Goal: Task Accomplishment & Management: Complete application form

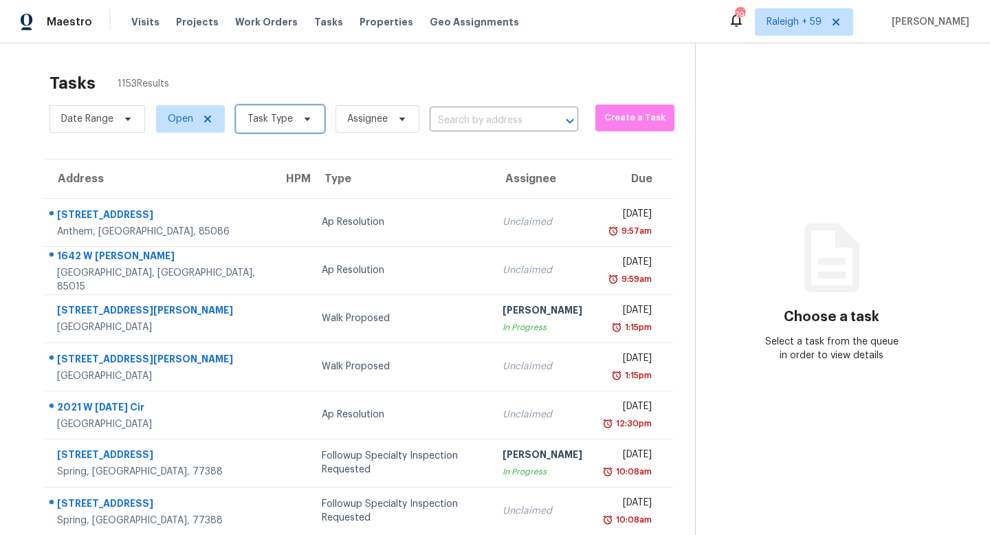
click at [307, 120] on icon at bounding box center [307, 118] width 11 height 11
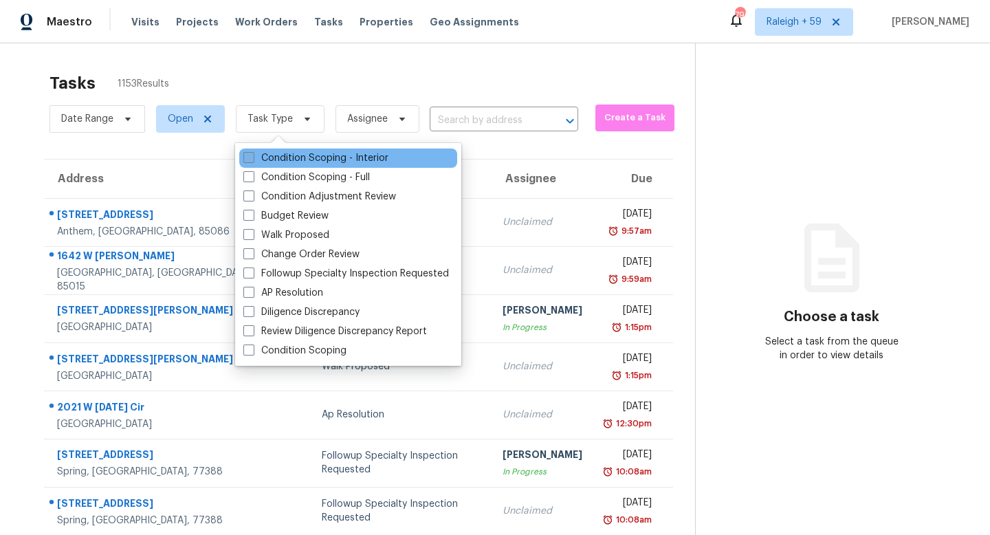
click at [326, 164] on label "Condition Scoping - Interior" at bounding box center [315, 158] width 145 height 14
click at [252, 160] on input "Condition Scoping - Interior" at bounding box center [247, 155] width 9 height 9
checkbox input "true"
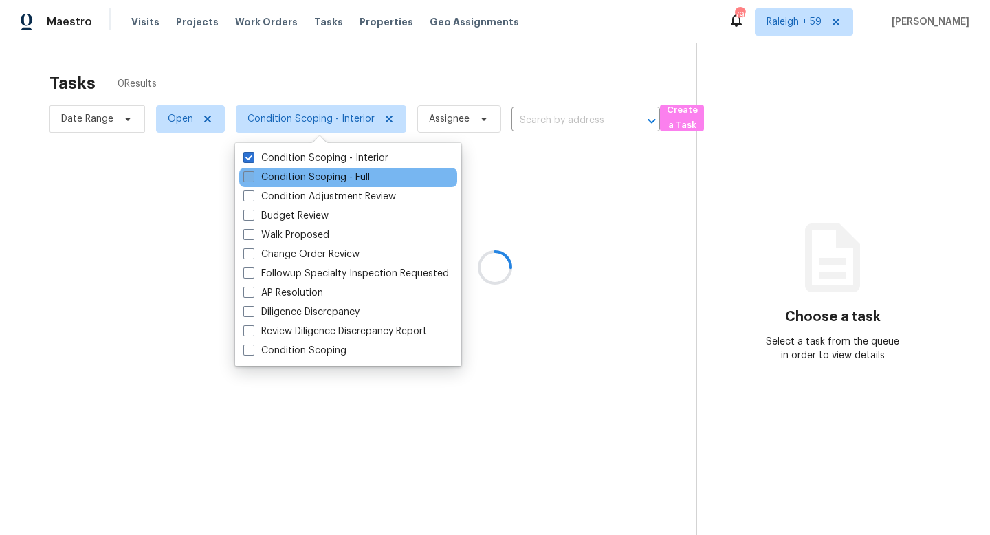
drag, startPoint x: 327, startPoint y: 173, endPoint x: 340, endPoint y: 171, distance: 13.3
click at [327, 173] on label "Condition Scoping - Full" at bounding box center [306, 178] width 127 height 14
click at [252, 173] on input "Condition Scoping - Full" at bounding box center [247, 175] width 9 height 9
checkbox input "true"
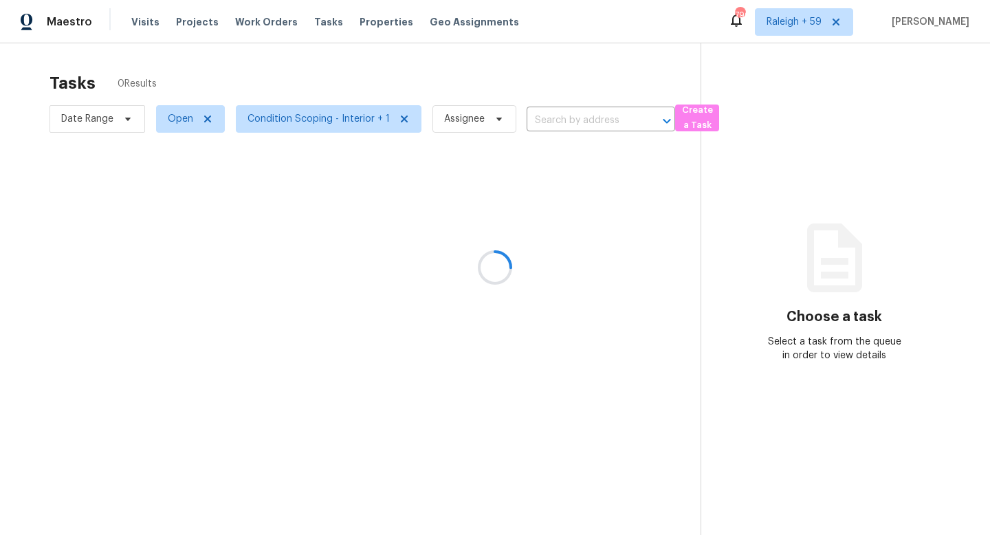
click at [403, 76] on div at bounding box center [495, 267] width 990 height 535
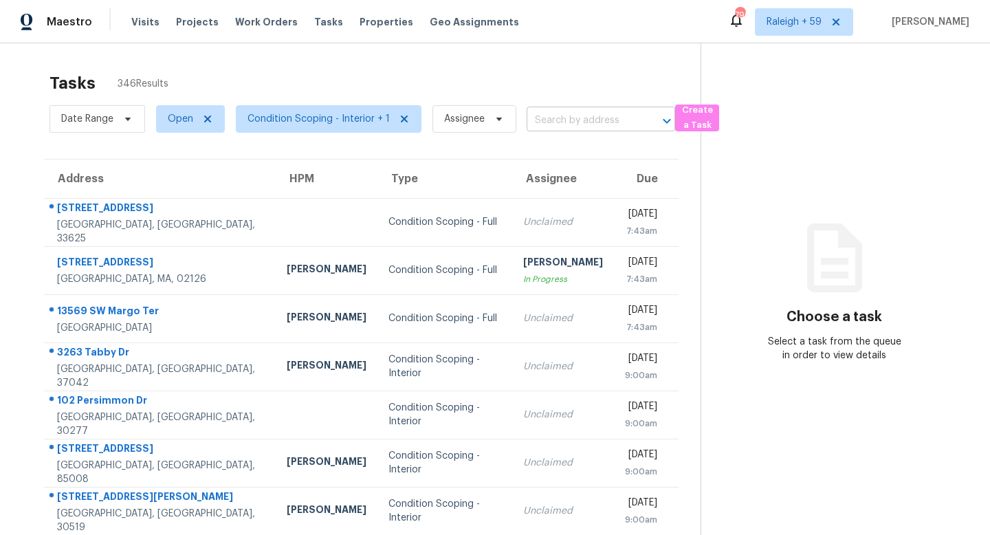
click at [542, 124] on input "text" at bounding box center [582, 120] width 110 height 21
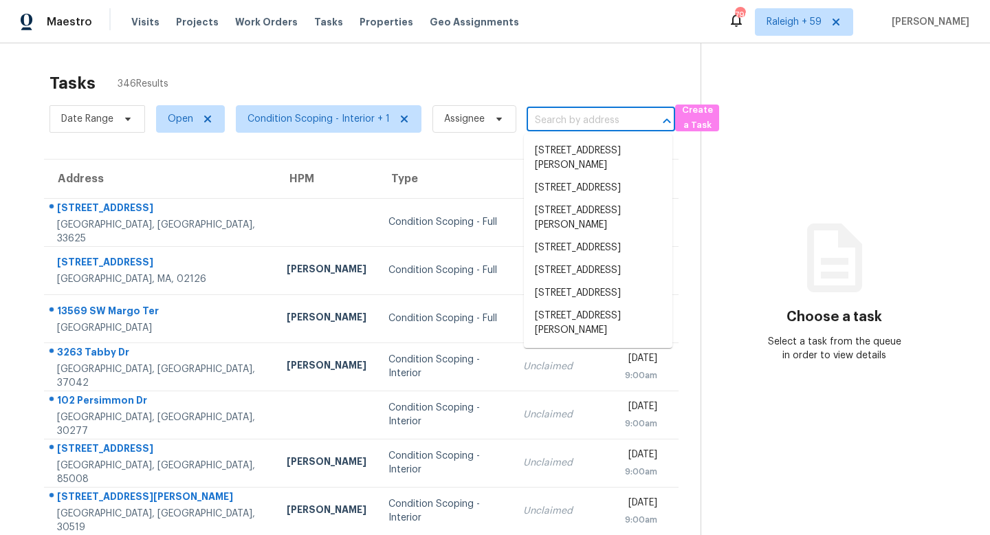
paste input "1647 Grandeus Ln SW Stone Mountain, GA, 30087"
type input "1647 Grandeus Ln SW Stone Mountain, GA, 30087"
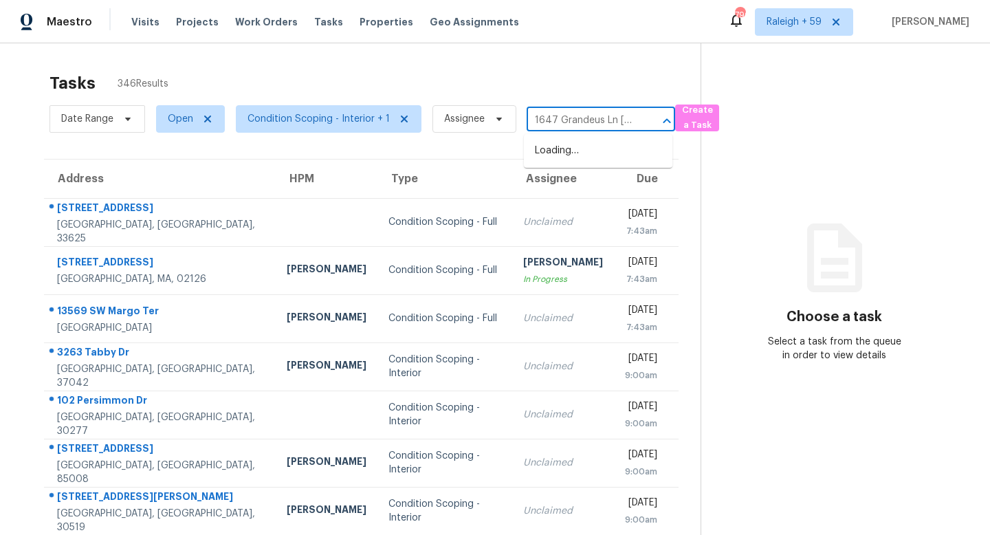
scroll to position [0, 123]
click at [607, 156] on li "1647 Grandeus Ln SW, Stone Mountain, GA 30087" at bounding box center [598, 151] width 149 height 23
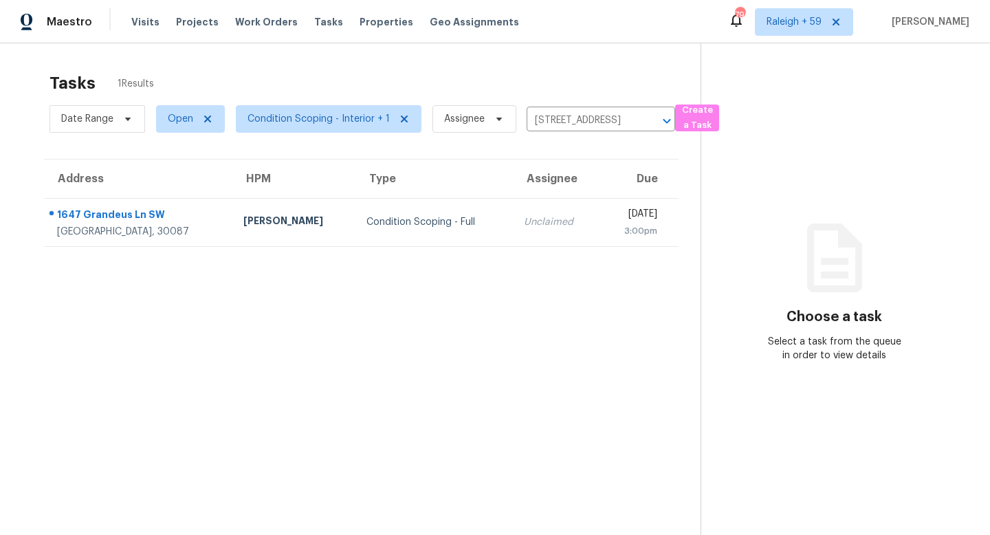
click at [524, 227] on div "Unclaimed" at bounding box center [556, 222] width 65 height 14
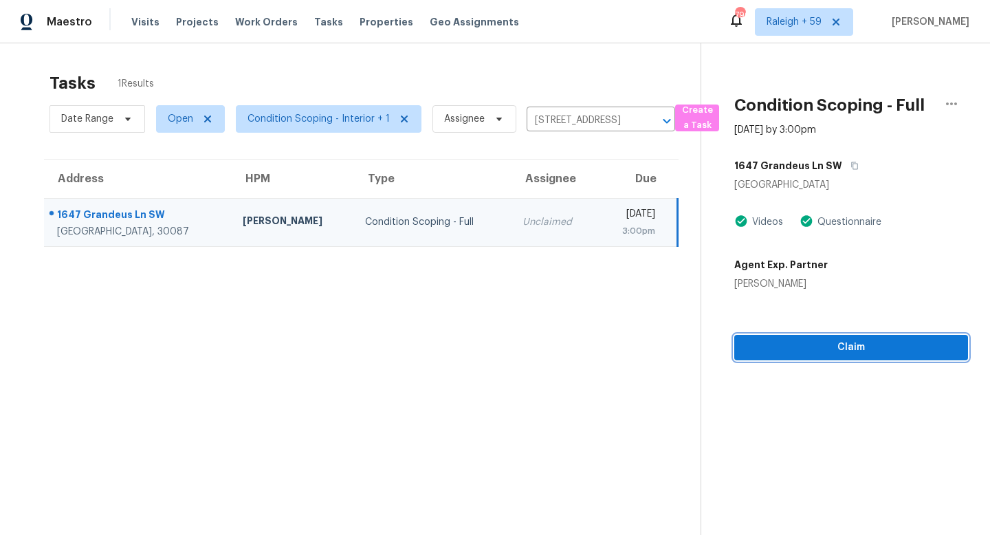
click at [809, 350] on span "Claim" at bounding box center [851, 347] width 212 height 17
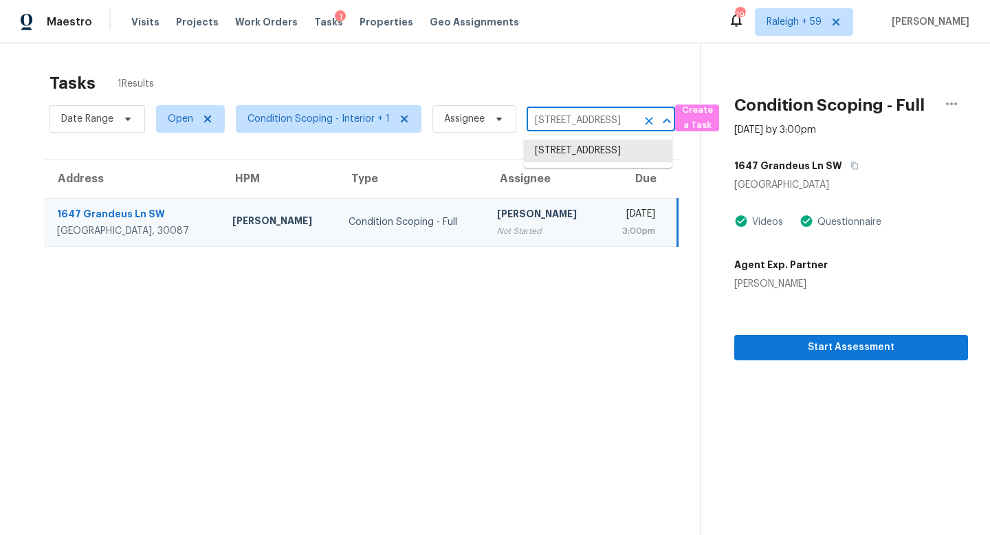
click at [549, 124] on input "1647 Grandeus Ln SW, Stone Mountain, GA 30087" at bounding box center [582, 120] width 110 height 21
paste input "7350 Earls Ct Douglasville, GA, 30134"
type input "7350 Earls Ct Douglasville, GA, 30134"
click at [600, 154] on li "7350 Earls Ct, Douglasville, GA 30134" at bounding box center [598, 158] width 149 height 37
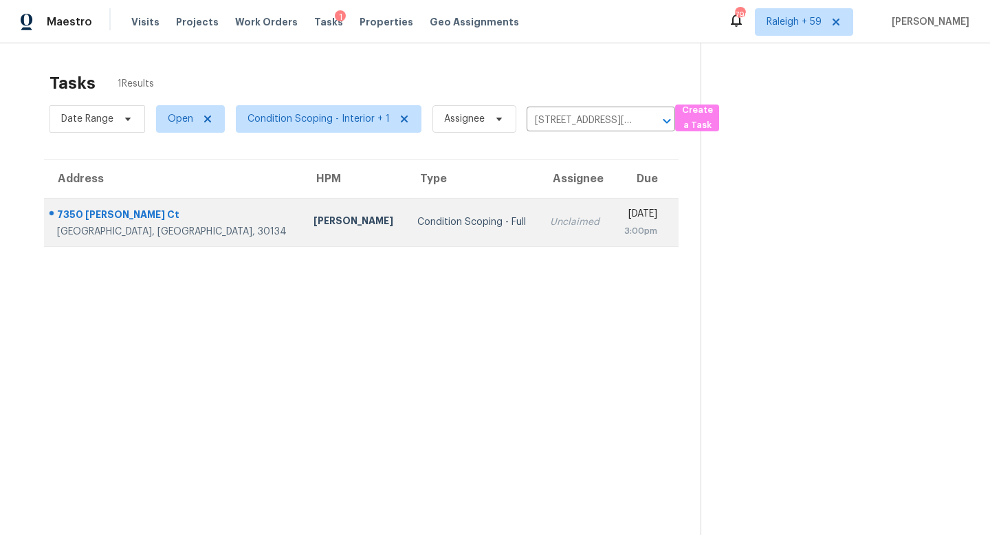
click at [550, 219] on div "Unclaimed" at bounding box center [575, 222] width 51 height 14
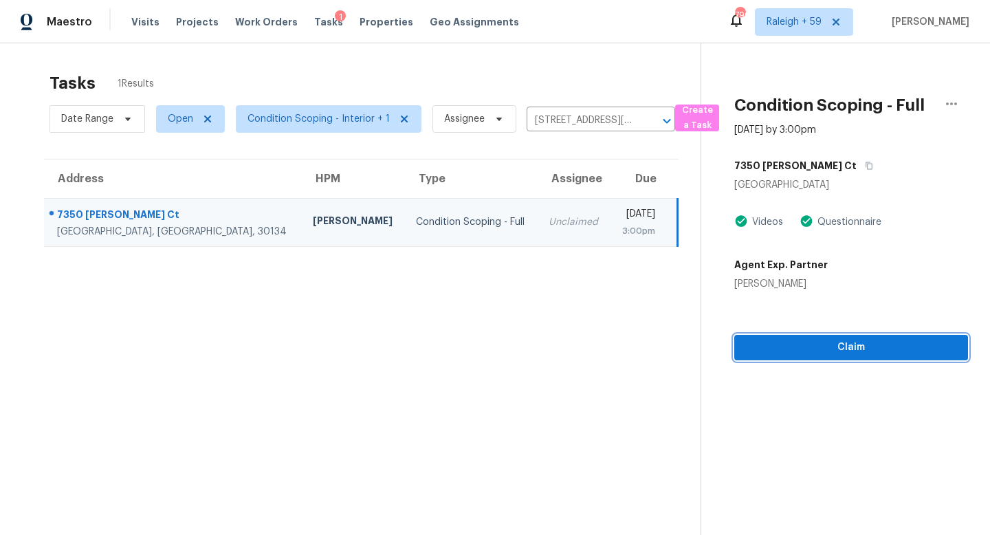
click at [800, 342] on span "Claim" at bounding box center [851, 347] width 212 height 17
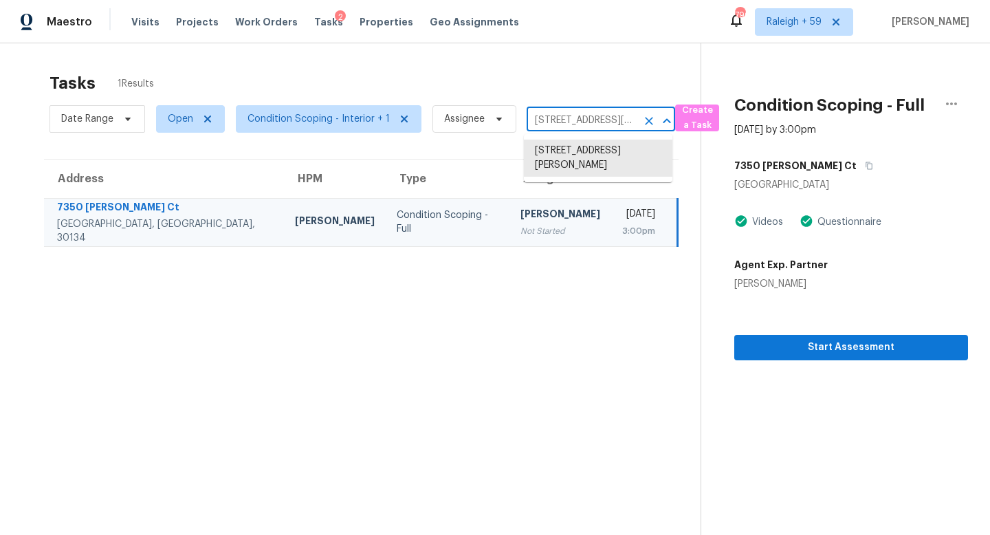
click at [548, 120] on input "7350 Earls Ct, Douglasville, GA 30134" at bounding box center [582, 120] width 110 height 21
paste input "4406 White Rd Douglasville, GA, 30135"
type input "4406 White Rd Douglasville, GA, 30135"
click at [573, 162] on li "4406 White Rd, Douglasville, GA 30135" at bounding box center [598, 151] width 149 height 23
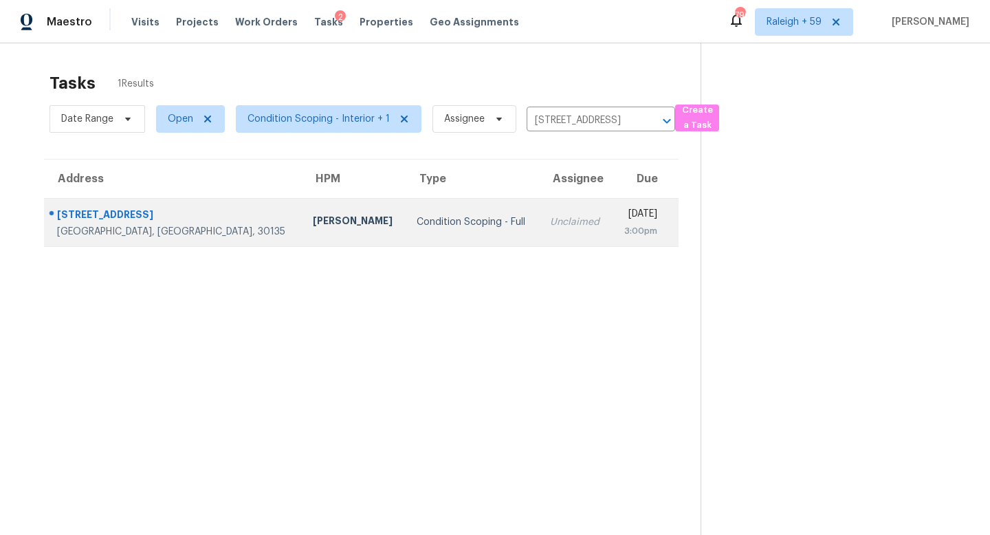
click at [539, 240] on td "Unclaimed" at bounding box center [575, 222] width 73 height 48
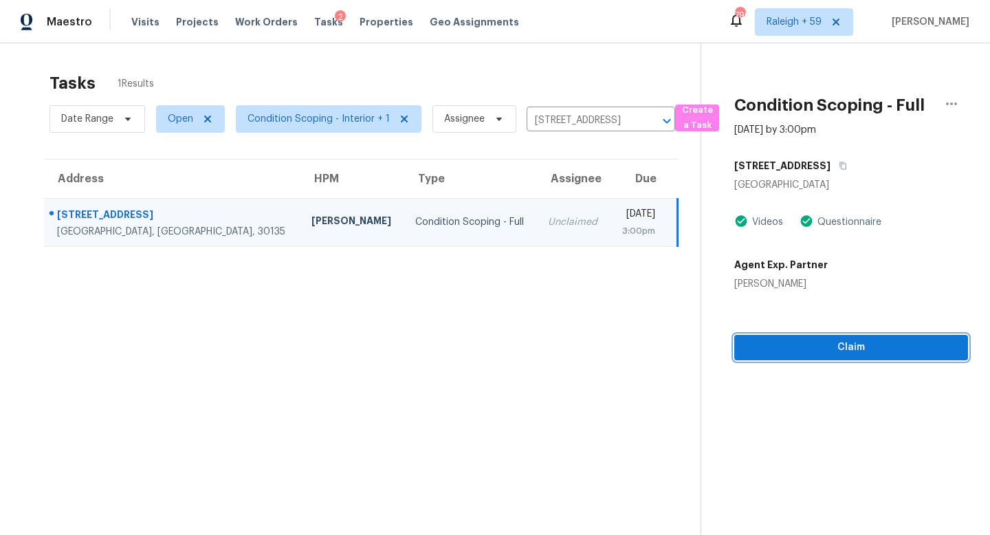
click at [839, 354] on span "Claim" at bounding box center [851, 347] width 212 height 17
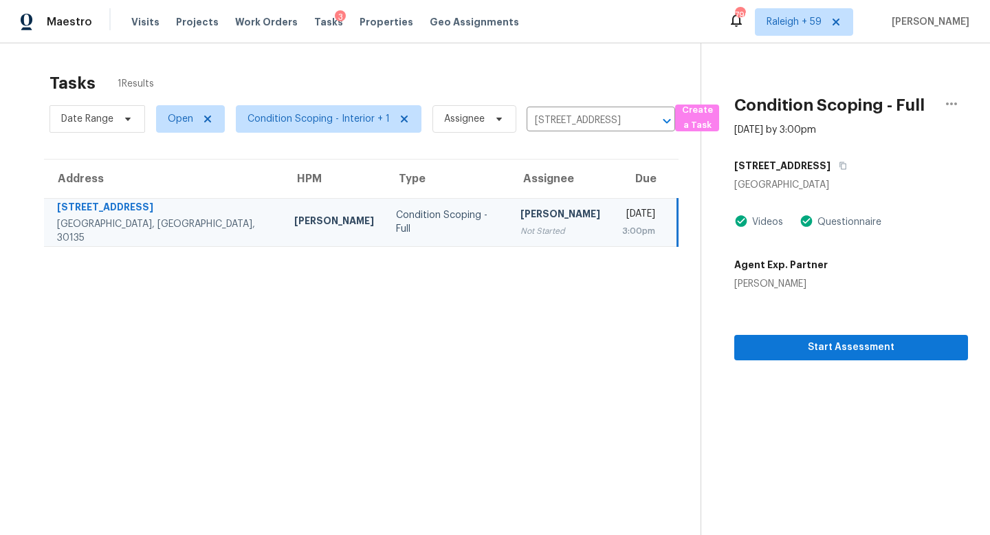
click at [553, 109] on div "Date Range Open Condition Scoping - Interior + 1 Assignee 4406 White Rd, Dougla…" at bounding box center [363, 119] width 626 height 36
click at [540, 120] on input "4406 White Rd, Douglasville, GA 30135" at bounding box center [582, 120] width 110 height 21
paste input "228 Dorothy Ln Lawrenceville, GA, 30046"
type input "228 Dorothy Ln Lawrenceville, GA, 30046"
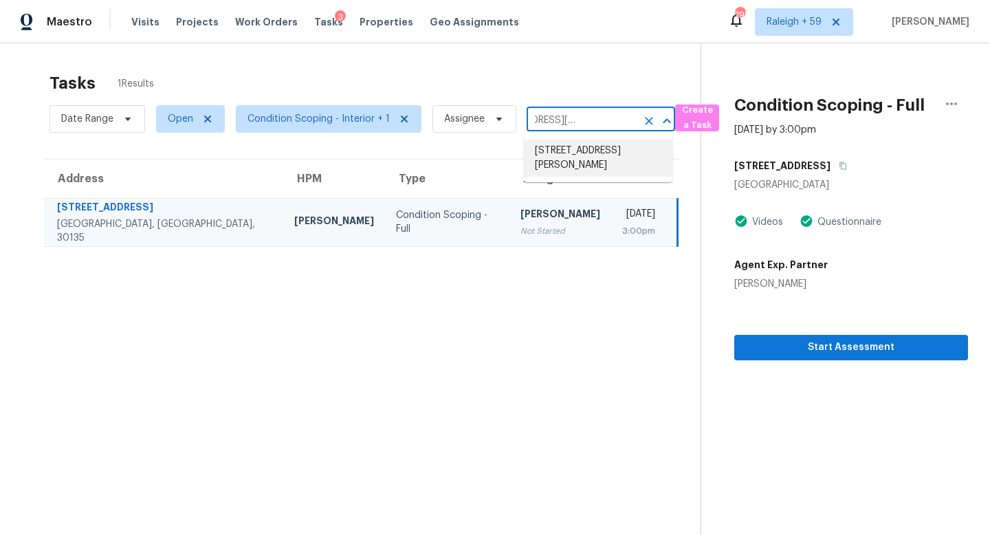
click at [578, 167] on li "228 Dorothy Ln, Lawrenceville, GA 30046" at bounding box center [598, 158] width 149 height 37
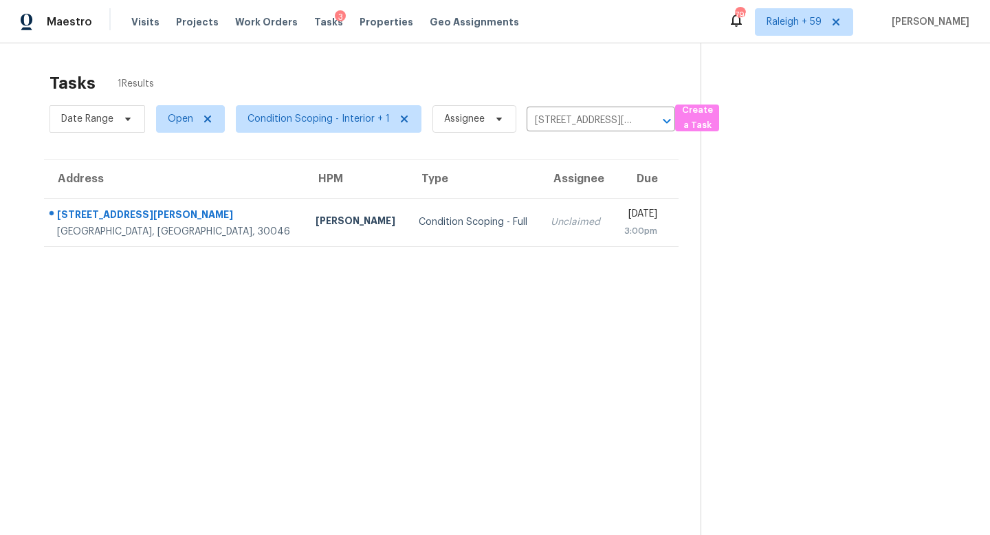
click at [540, 214] on td "Unclaimed" at bounding box center [576, 222] width 72 height 48
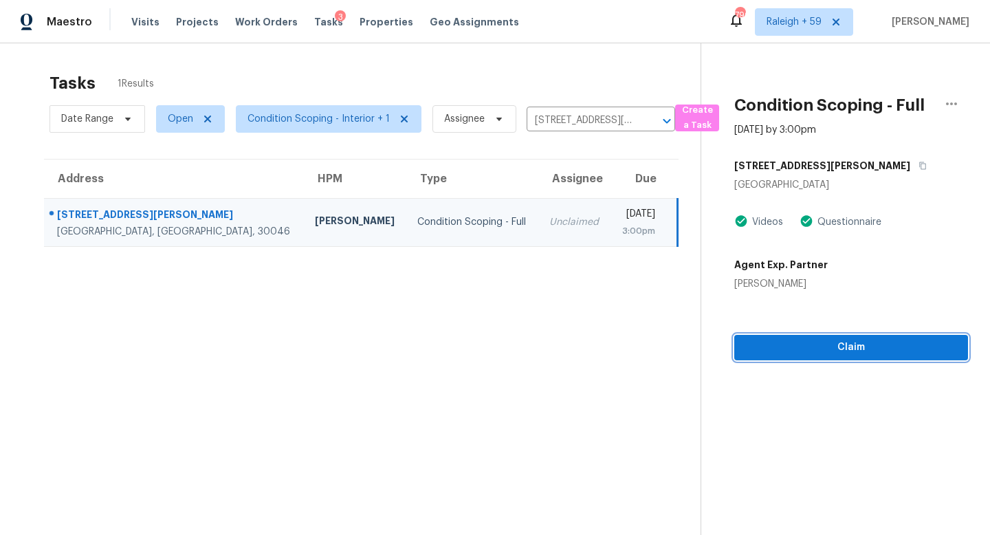
click at [859, 356] on button "Claim" at bounding box center [851, 347] width 234 height 25
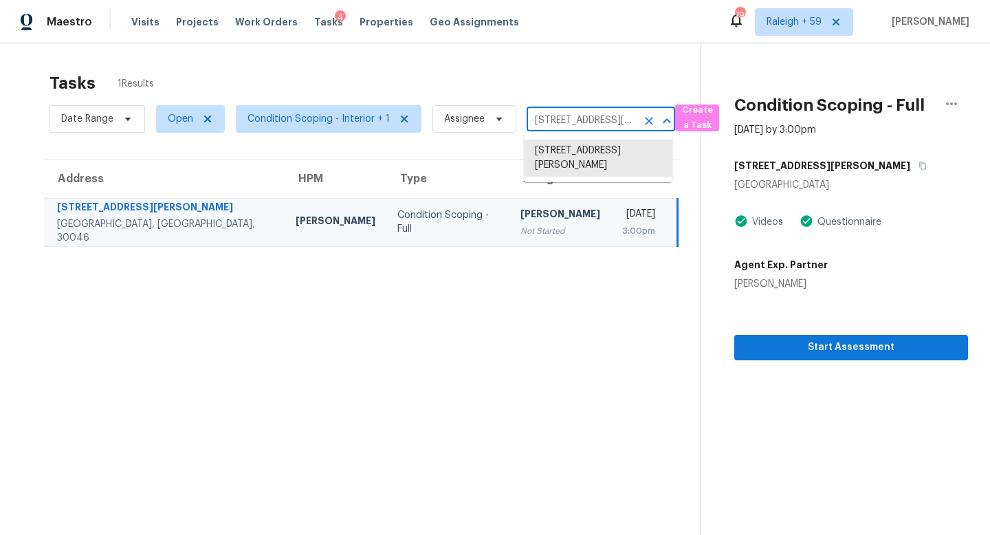
click at [553, 118] on input "228 Dorothy Ln, Lawrenceville, GA 30046" at bounding box center [582, 120] width 110 height 21
paste input "7213 Ravenwood Ln Lithonia, GA, 30038"
type input "7213 Ravenwood Ln Lithonia, GA, 30038"
click at [600, 153] on li "7213 Ravenwood Ln, Lithonia, GA 30038" at bounding box center [598, 151] width 149 height 23
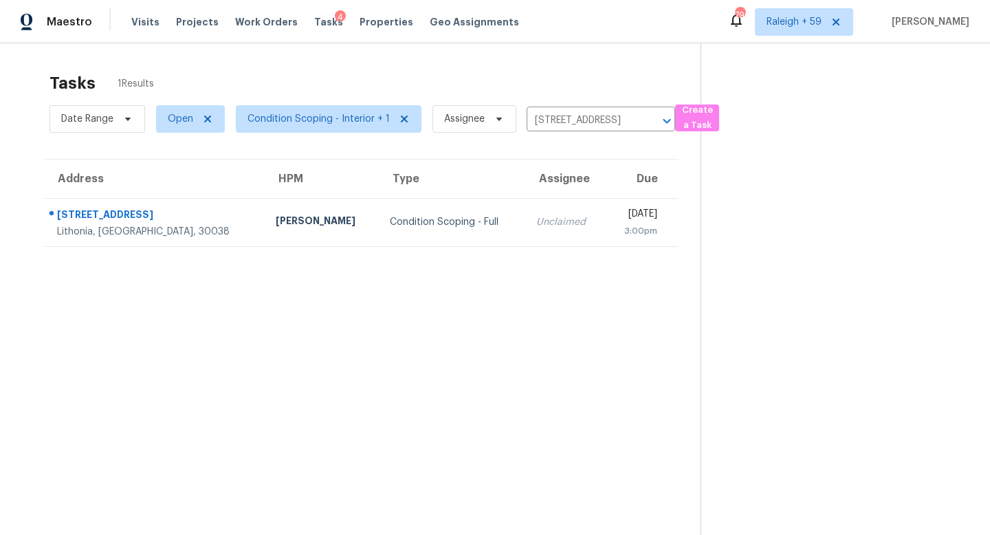
click at [605, 205] on td "Mon, Aug 11th 2025 3:00pm" at bounding box center [642, 222] width 74 height 48
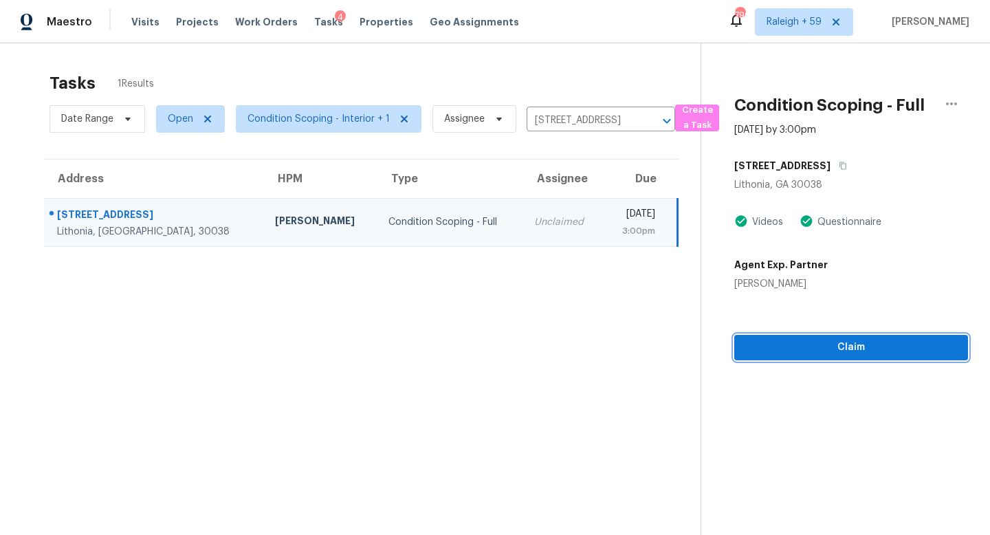
click at [804, 348] on span "Claim" at bounding box center [851, 347] width 212 height 17
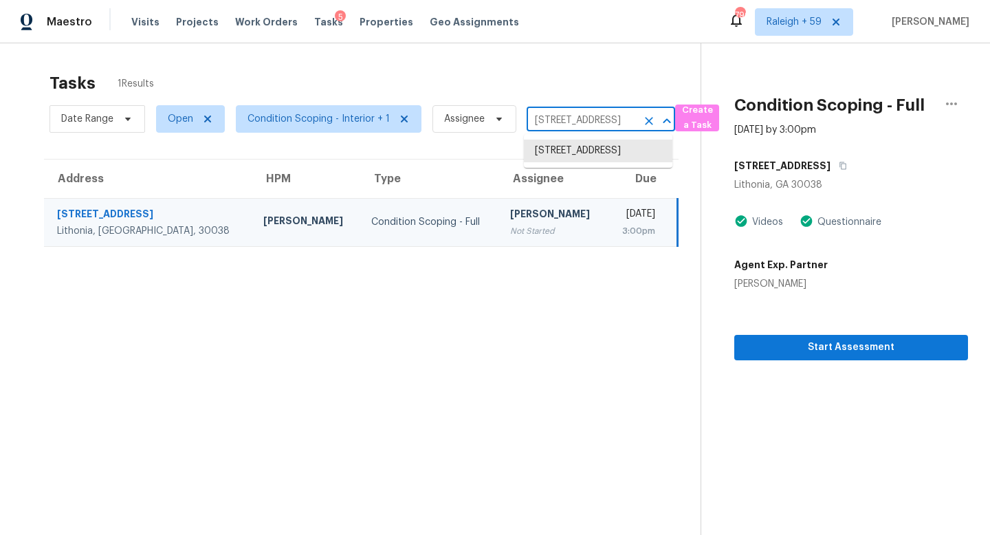
click at [575, 113] on input "7213 Ravenwood Ln, Lithonia, GA 30038" at bounding box center [582, 120] width 110 height 21
paste input "497 Holland Rd Dallas, GA, 30157"
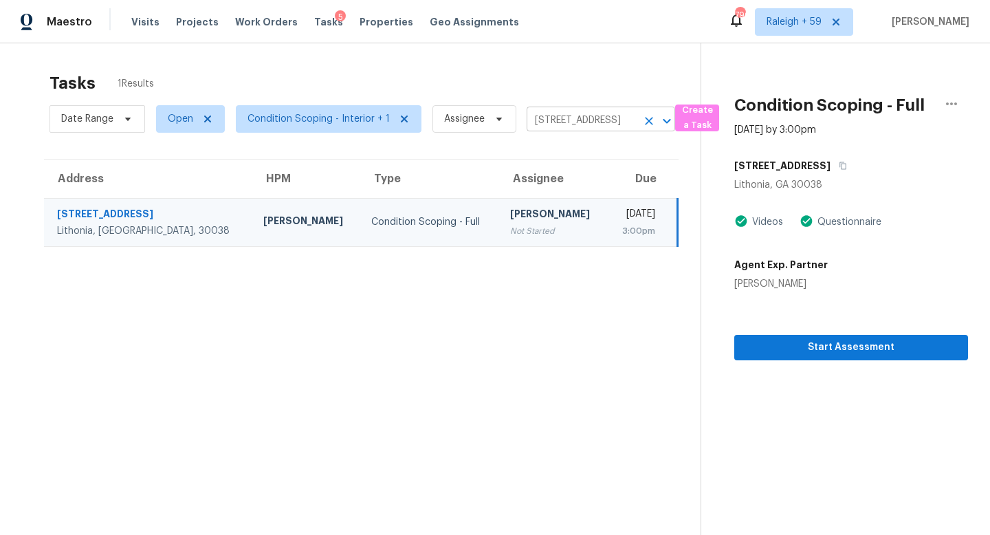
click at [591, 116] on input "7213 Ravenwood Ln, Lithonia, GA 30038" at bounding box center [582, 120] width 110 height 21
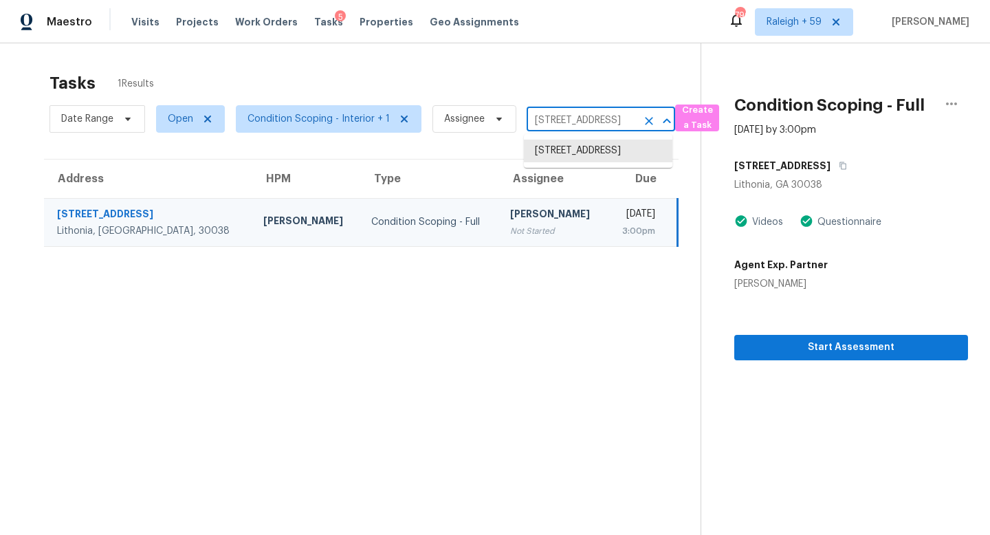
paste input "497 Holland Rd Dallas, GA, 30157"
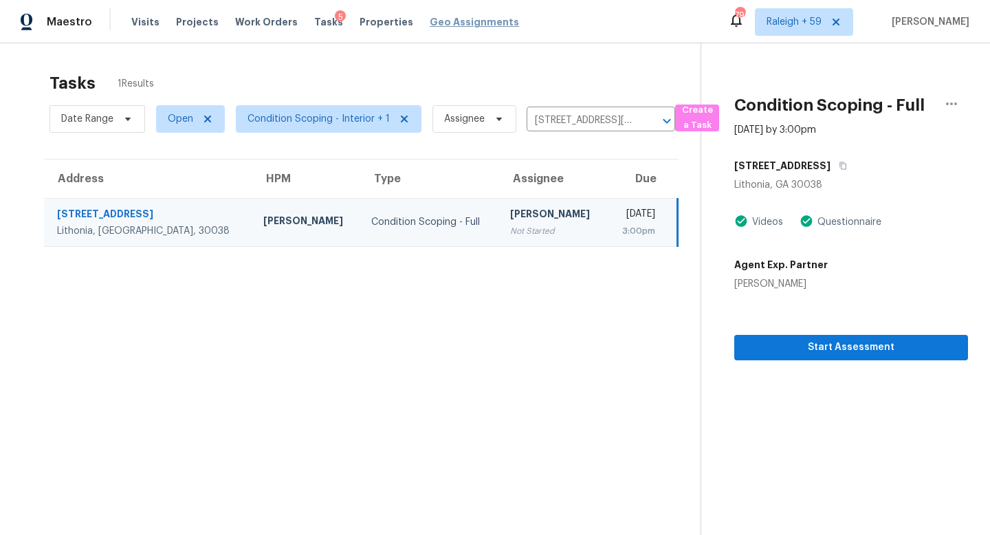
type input "7213 Ravenwood Ln, Lithonia, GA 30038"
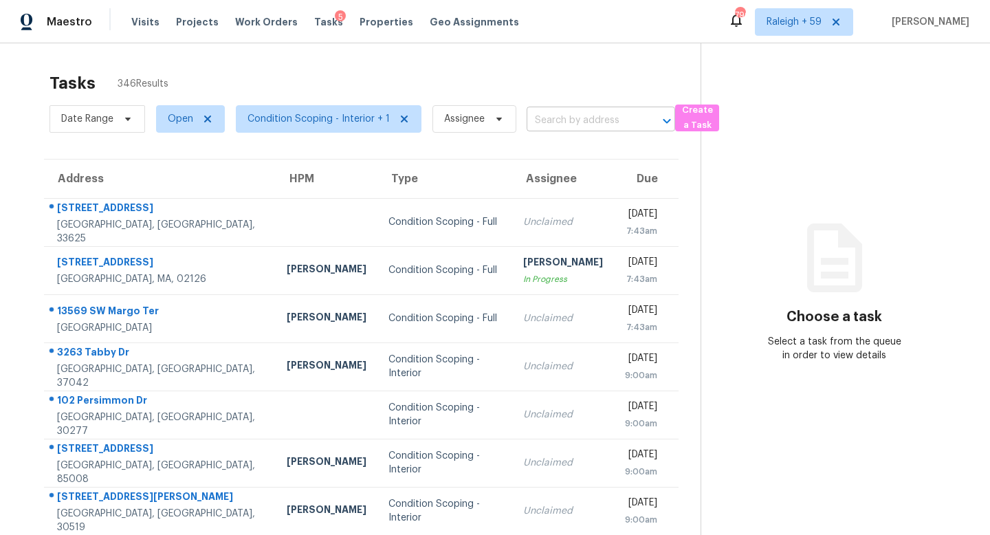
click at [584, 125] on input "text" at bounding box center [582, 120] width 110 height 21
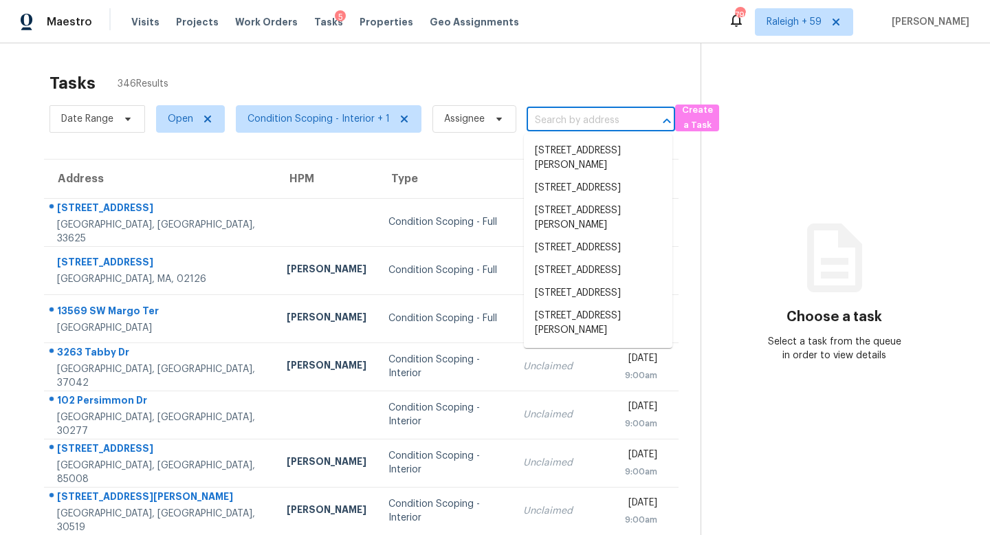
type input "[STREET_ADDRESS][PERSON_NAME]"
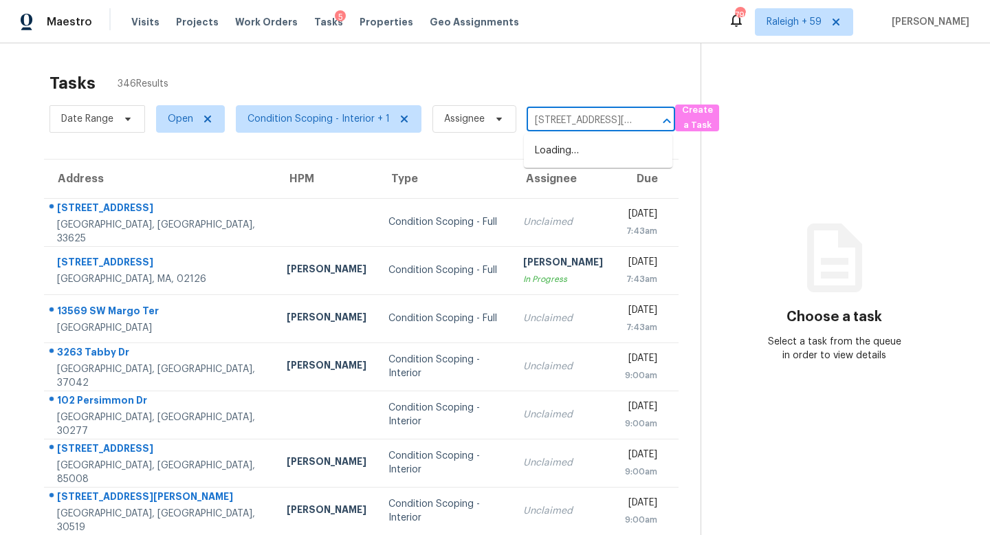
scroll to position [0, 47]
click at [590, 147] on li "[STREET_ADDRESS][PERSON_NAME]" at bounding box center [598, 158] width 149 height 37
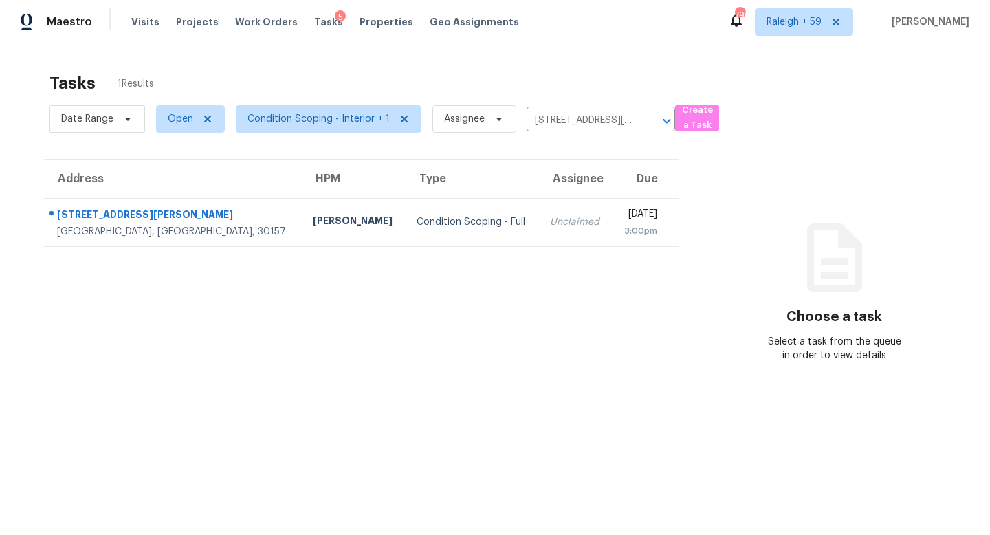
click at [612, 245] on td "[DATE] 3:00pm" at bounding box center [645, 222] width 67 height 48
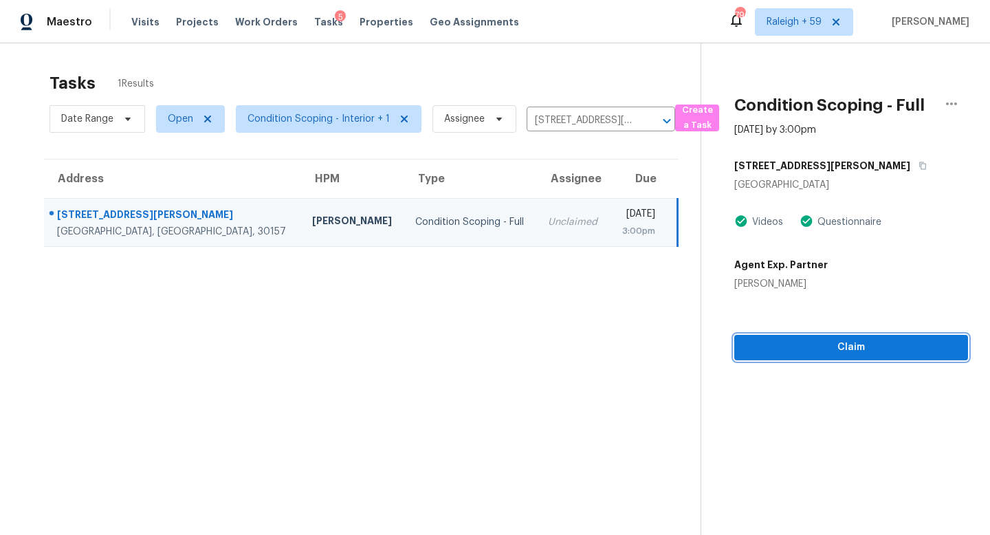
click at [879, 353] on span "Claim" at bounding box center [851, 347] width 212 height 17
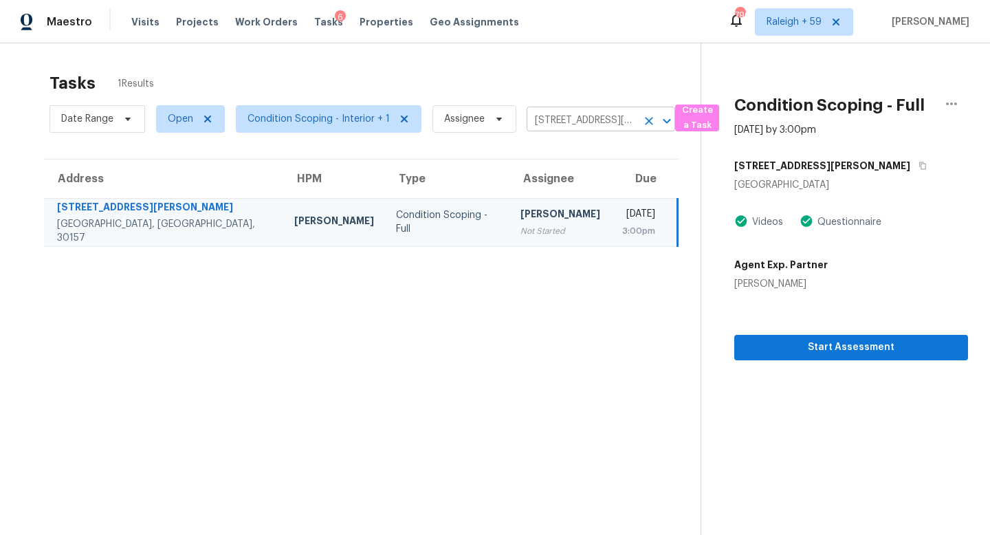
click at [553, 130] on input "497 Holland Rd, Dallas, GA 30157" at bounding box center [582, 120] width 110 height 21
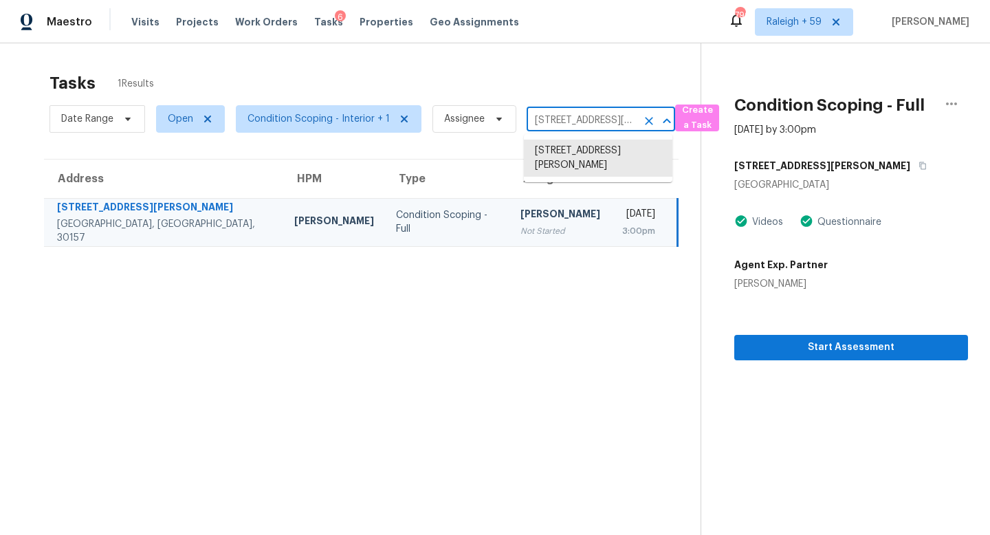
paste input "1411 Sharonwood Ln Jacksonville, FL, 32221"
type input "1411 Sharonwood Ln Jacksonville, FL, 32221"
click at [566, 155] on li "1411 Sharonwood Ln, Jacksonville, FL 32221" at bounding box center [598, 151] width 149 height 23
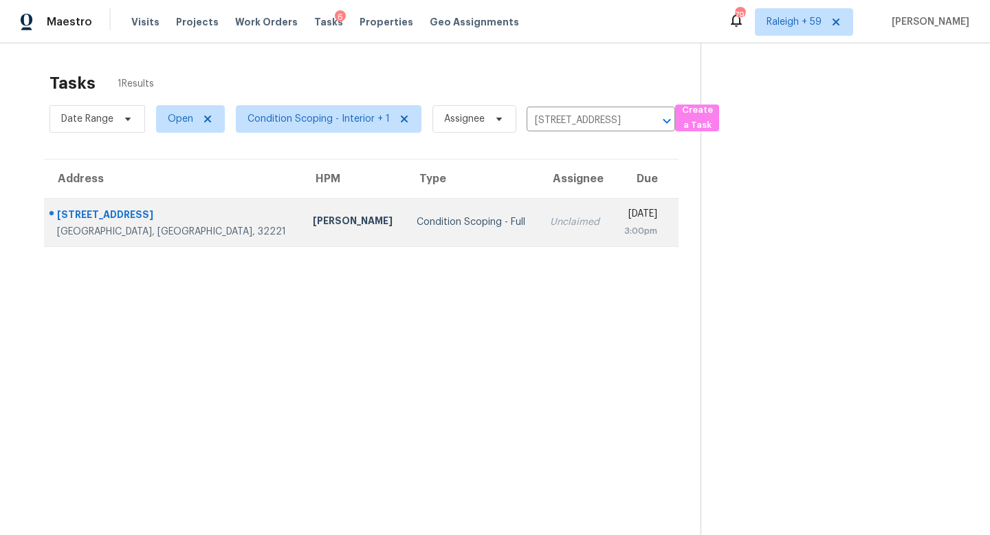
click at [550, 223] on div "Unclaimed" at bounding box center [575, 222] width 51 height 14
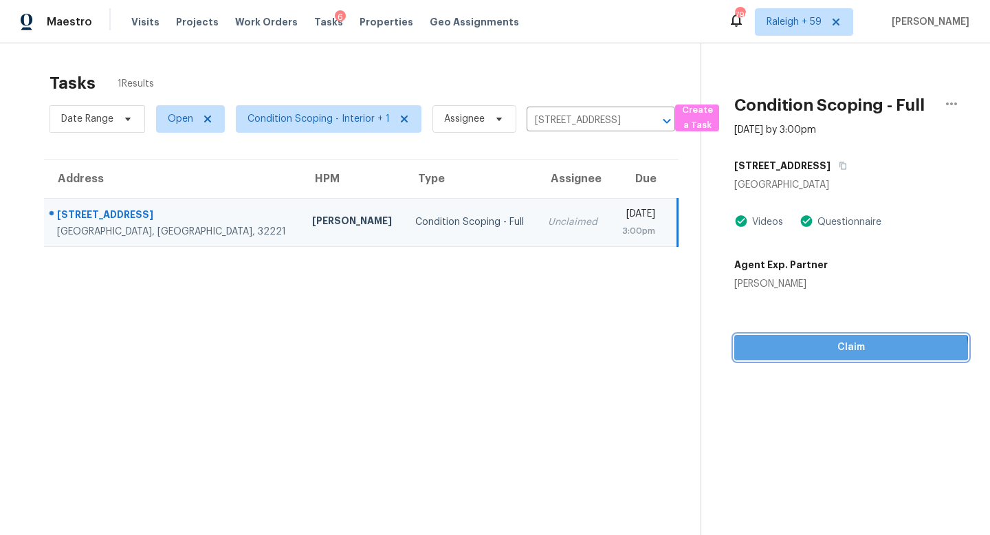
click at [839, 358] on button "Claim" at bounding box center [851, 347] width 234 height 25
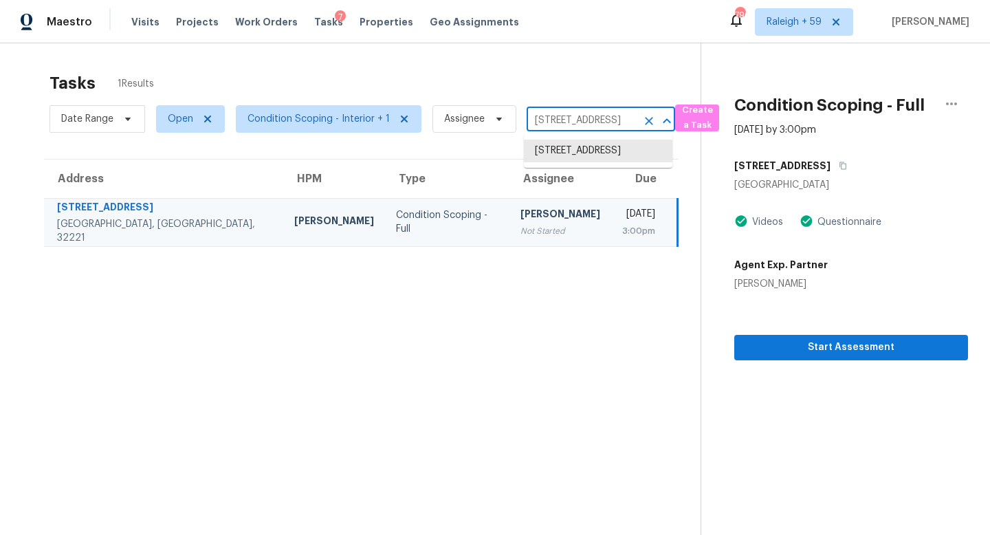
click at [570, 116] on input "1411 Sharonwood Ln, Jacksonville, FL 32221" at bounding box center [582, 120] width 110 height 21
paste input "224 Timberlane Dr Palm Harbor, FL, 34683"
type input "224 Timberlane Dr Palm Harbor, FL, 34683"
click at [589, 157] on li "224 Timberlane Dr, Palm Harbor, FL 34683" at bounding box center [598, 151] width 149 height 23
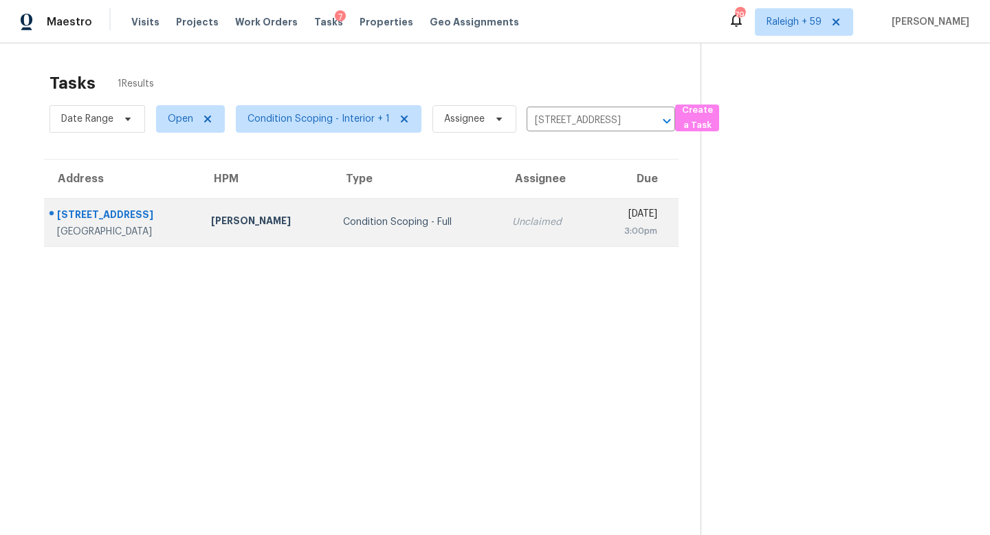
click at [524, 220] on td "Unclaimed" at bounding box center [547, 222] width 93 height 48
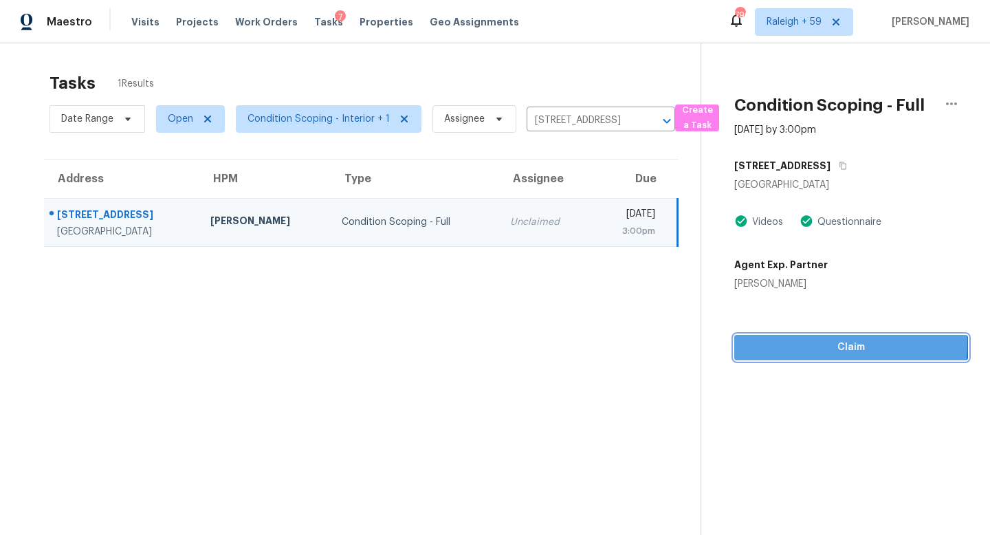
click at [790, 343] on span "Claim" at bounding box center [851, 347] width 212 height 17
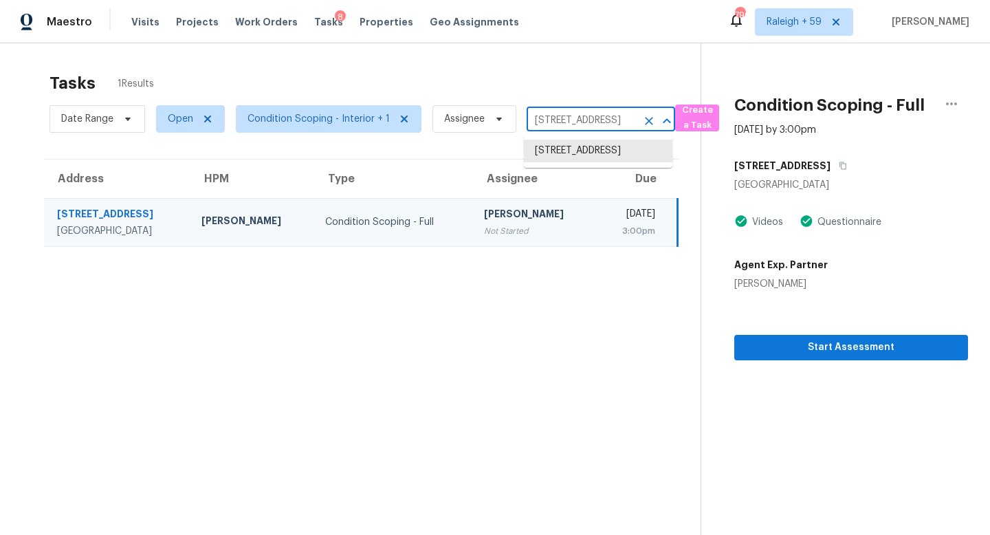
click at [571, 123] on input "224 Timberlane Dr, Palm Harbor, FL 34683" at bounding box center [582, 120] width 110 height 21
paste input "504 N Normandale Ave Orlando, FL, 32835"
type input "504 N Normandale Ave Orlando, FL, 32835"
click at [582, 160] on li "504 N Normandale Ave, Orlando, FL 32835" at bounding box center [598, 151] width 149 height 23
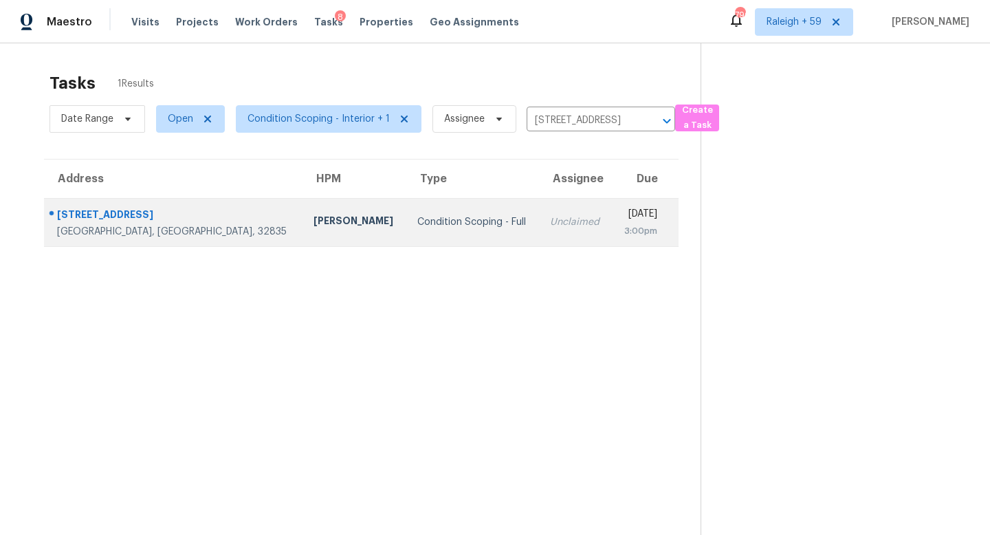
click at [623, 221] on div "[DATE]" at bounding box center [640, 215] width 34 height 17
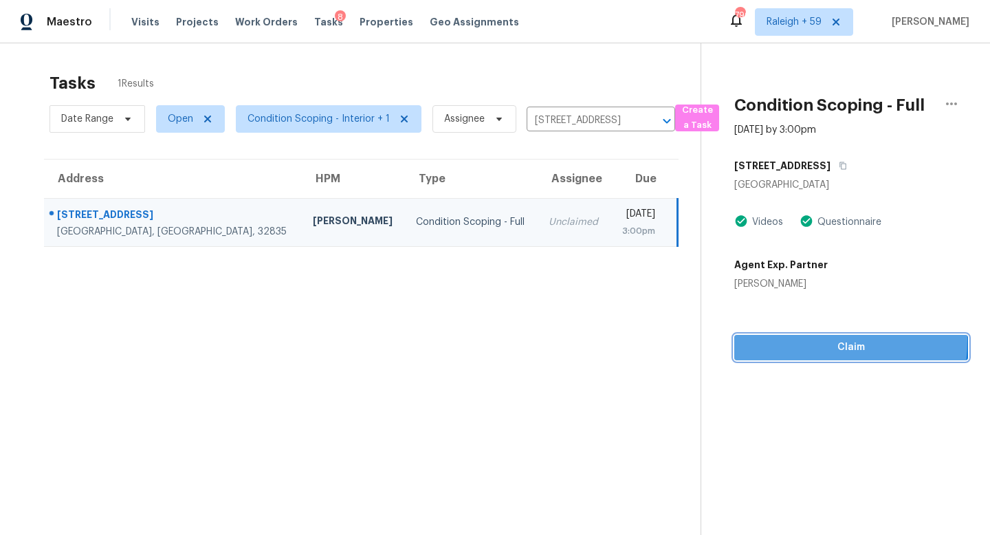
click at [782, 340] on span "Claim" at bounding box center [851, 347] width 212 height 17
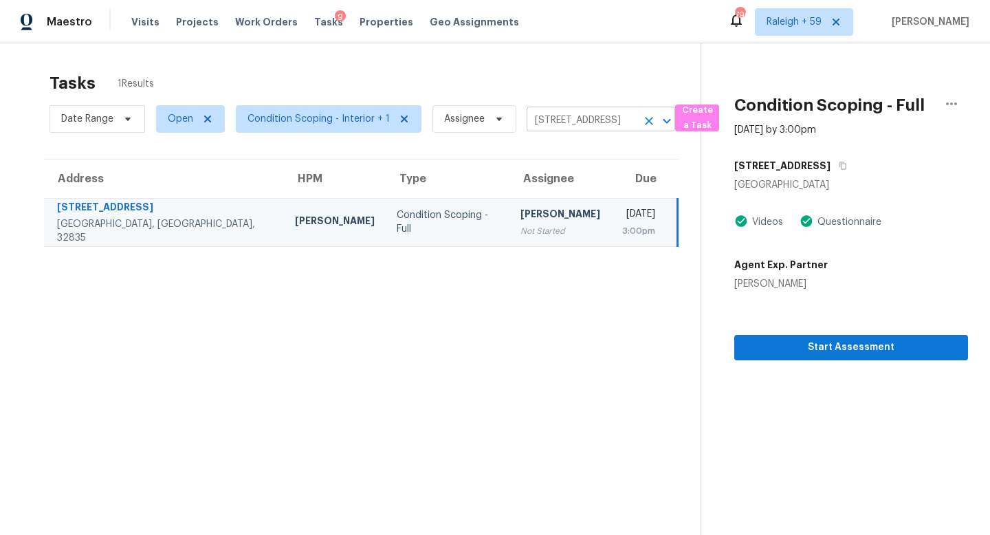
click at [546, 112] on input "504 N Normandale Ave, Orlando, FL 32835" at bounding box center [582, 120] width 110 height 21
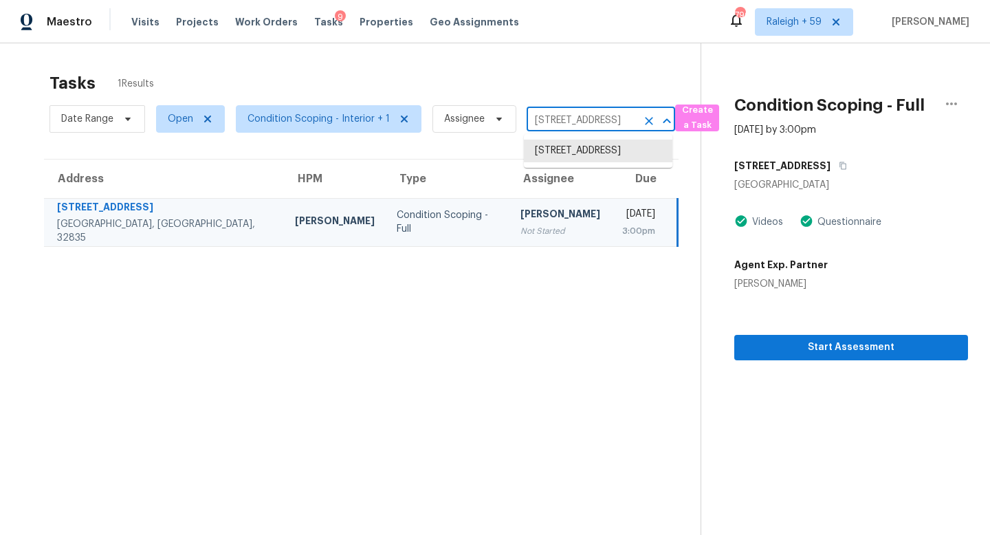
paste input "12305 Del Rio Dr Jacksonville, FL, 32258"
type input "12305 Del Rio Dr Jacksonville, FL, 32258"
click at [566, 154] on li "12305 Del Rio Dr, Jacksonville, FL 32258" at bounding box center [598, 151] width 149 height 23
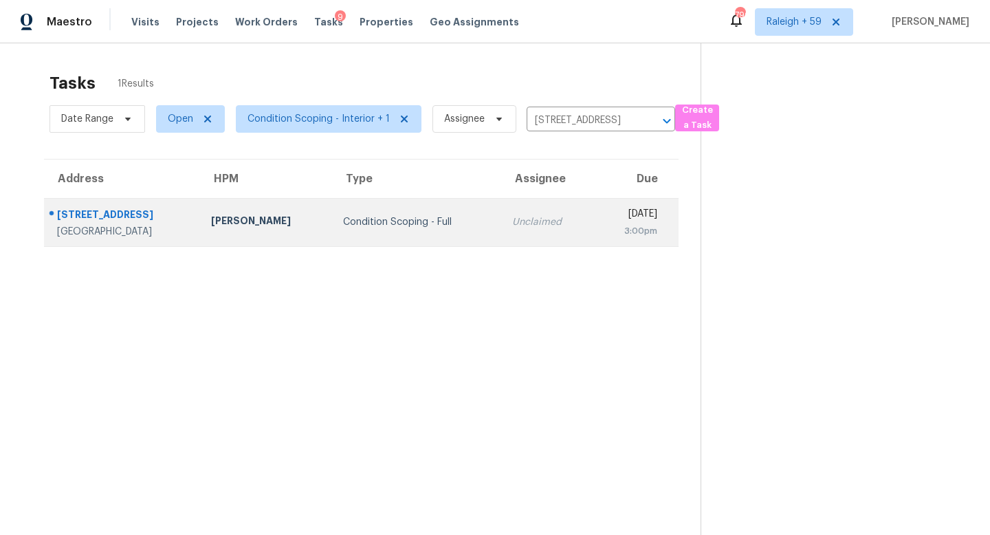
click at [594, 206] on td "Mon, Aug 11th 2025 3:00pm" at bounding box center [636, 222] width 85 height 48
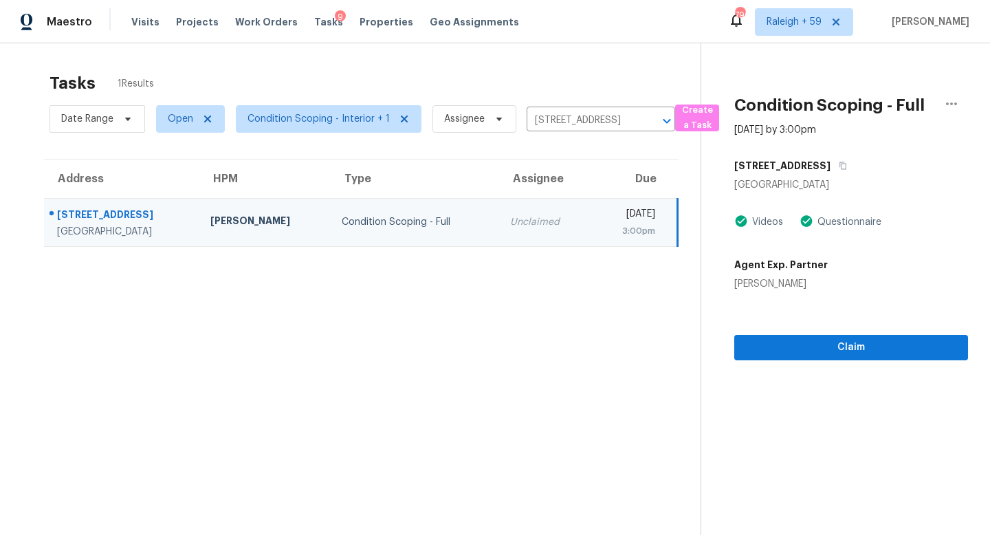
click at [859, 360] on section "Condition Scoping - Full Aug 11th 2025 by 3:00pm 12305 Del Rio Dr Jacksonville,…" at bounding box center [834, 310] width 267 height 535
click at [854, 354] on span "Claim" at bounding box center [851, 347] width 212 height 17
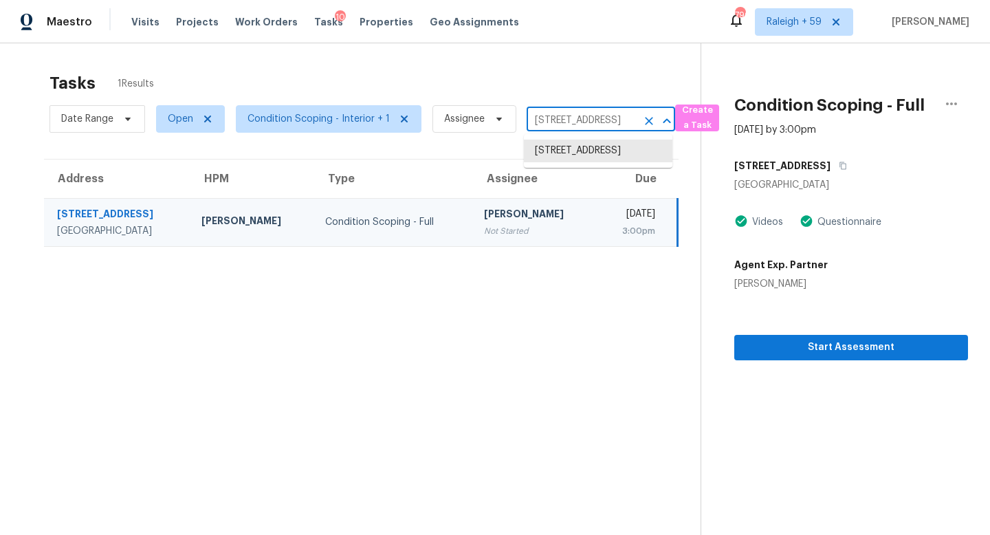
click at [551, 115] on input "12305 Del Rio Dr, Jacksonville, FL 32258" at bounding box center [582, 120] width 110 height 21
paste input "009 26th Ave W Palmetto, FL, 34221"
type input "1009 26th Ave W Palmetto, FL, 34221"
click at [593, 162] on li "1009 26th Ave W, Palmetto, FL 34221" at bounding box center [598, 151] width 149 height 23
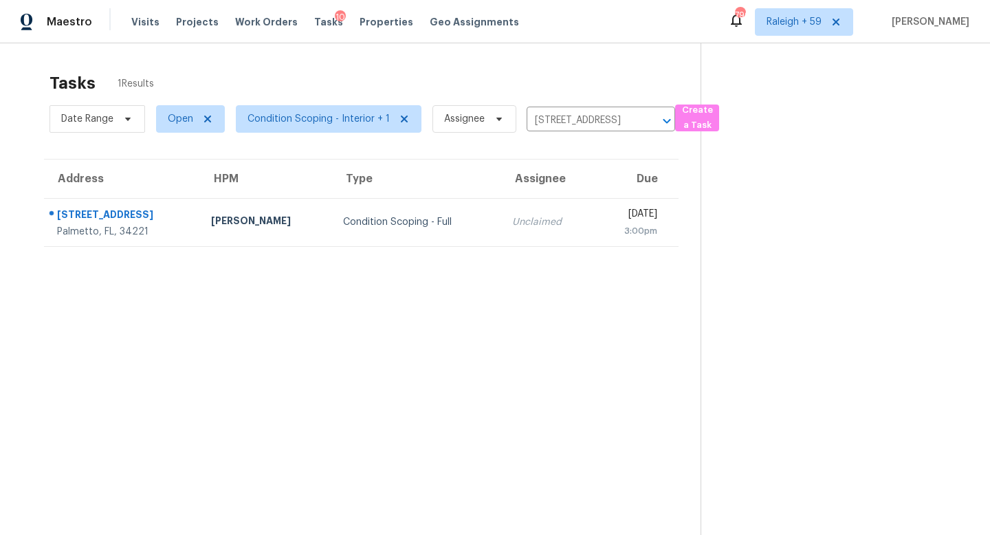
click at [605, 229] on div "3:00pm" at bounding box center [631, 231] width 52 height 14
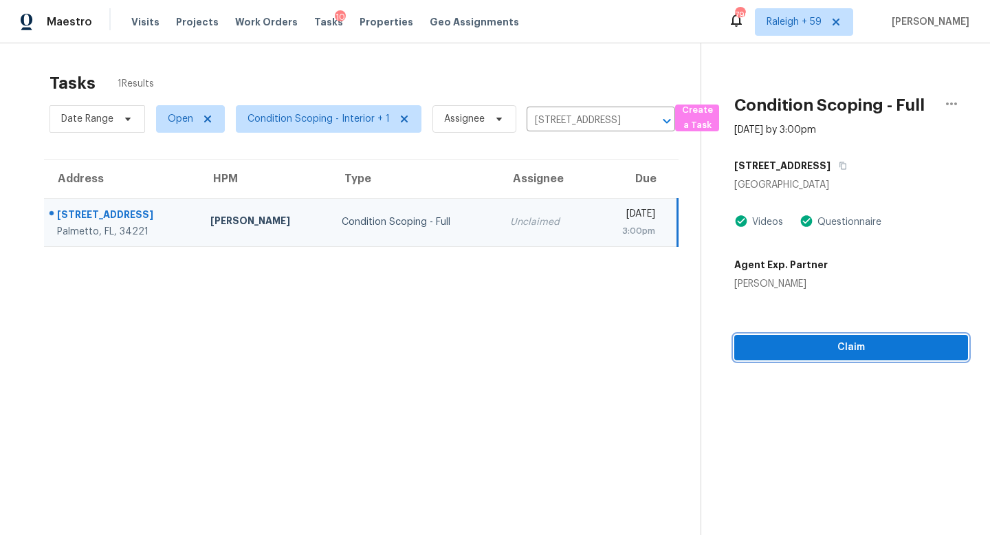
click at [806, 341] on div "Condition Scoping - Full Aug 11th 2025 by 3:00pm 1009 26th Ave W Palmetto, FL 3…" at bounding box center [834, 201] width 267 height 317
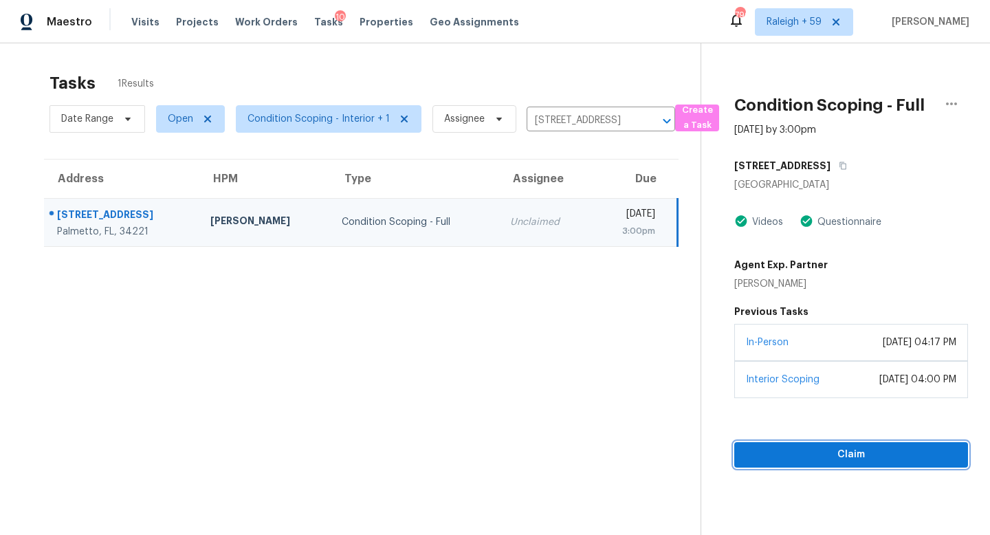
click at [791, 444] on button "Claim" at bounding box center [851, 454] width 234 height 25
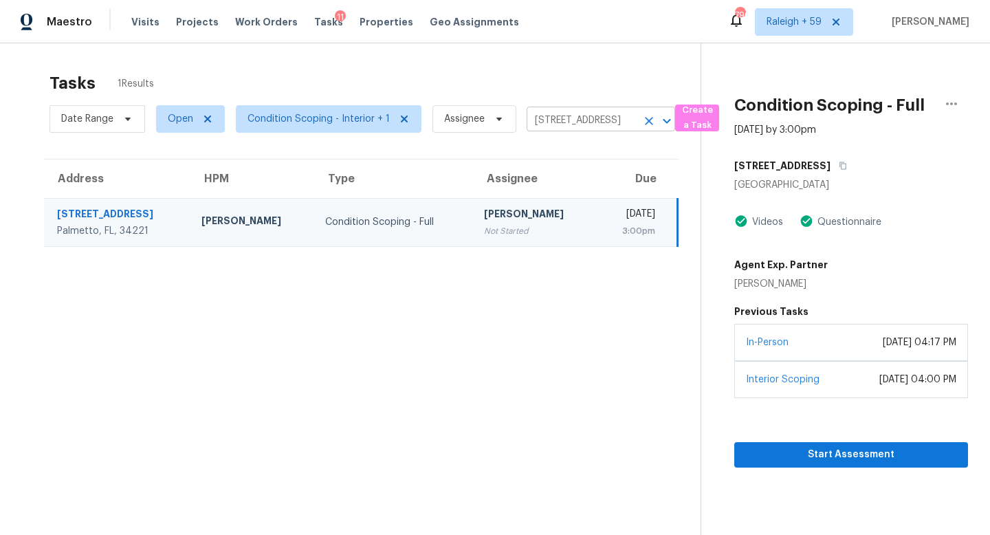
click at [583, 114] on input "1009 26th Ave W, Palmetto, FL 34221" at bounding box center [582, 120] width 110 height 21
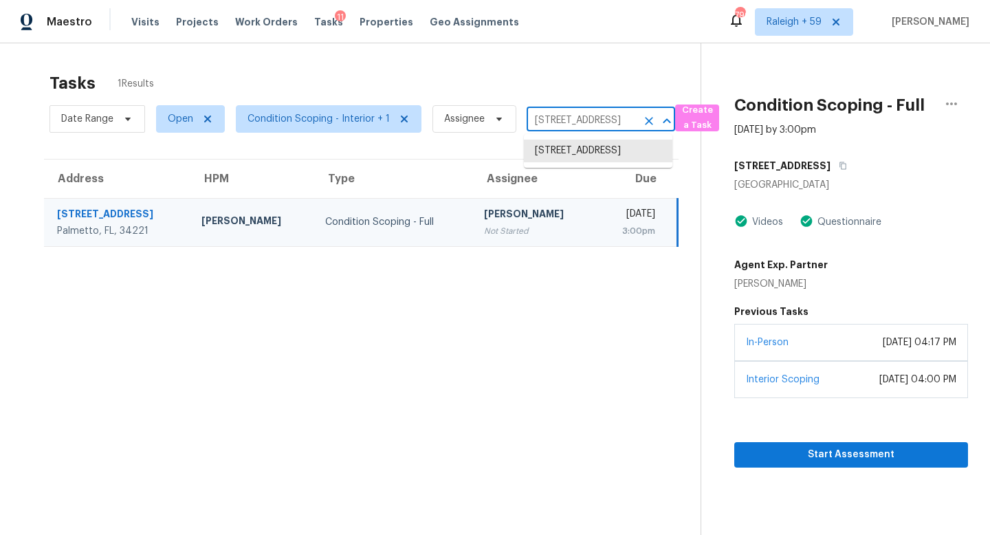
paste input "2446 Shelley St Clearwater, FL, 33765"
type input "2446 Shelley St Clearwater, FL, 33765"
click at [593, 159] on li "2446 Shelley St, Clearwater, FL 33765" at bounding box center [598, 158] width 149 height 37
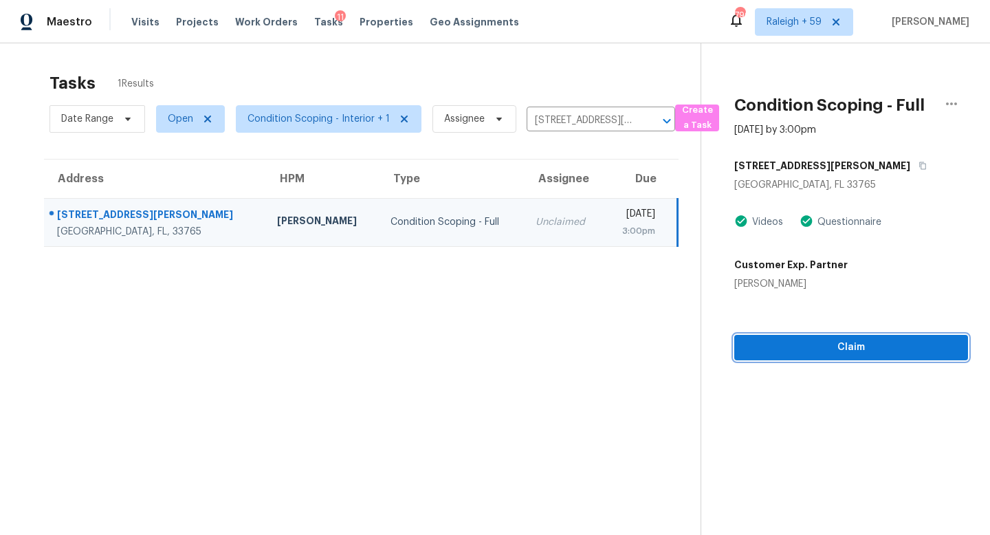
click at [795, 346] on span "Claim" at bounding box center [851, 347] width 212 height 17
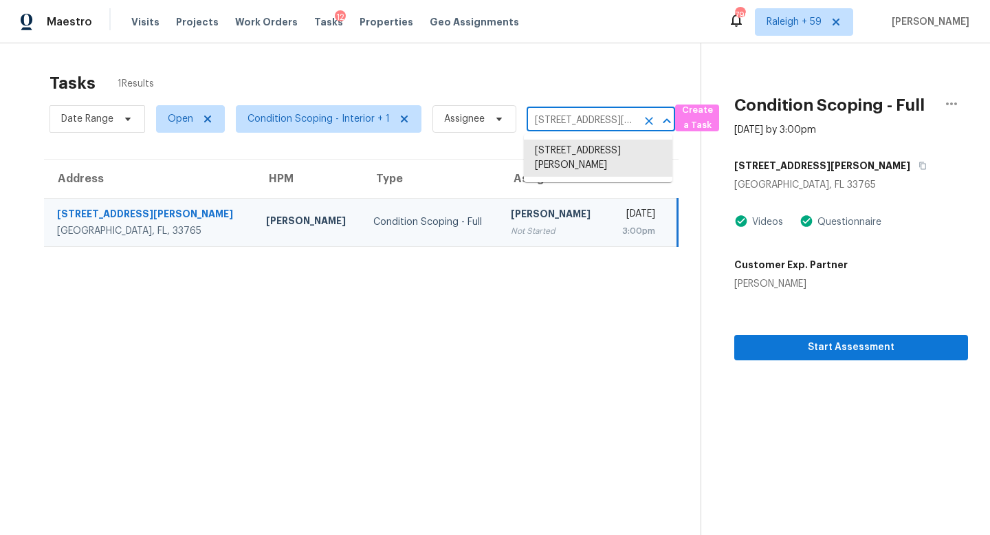
click at [554, 116] on input "2446 Shelley St, Clearwater, FL 33765" at bounding box center [582, 120] width 110 height 21
paste input "1108 Silverthorn Trl Justin, TX, 76247"
type input "1108 Silverthorn Trl Justin, TX, 76247"
click at [584, 164] on li "1108 Silverthorn Trl, Justin, TX 76247" at bounding box center [598, 166] width 149 height 52
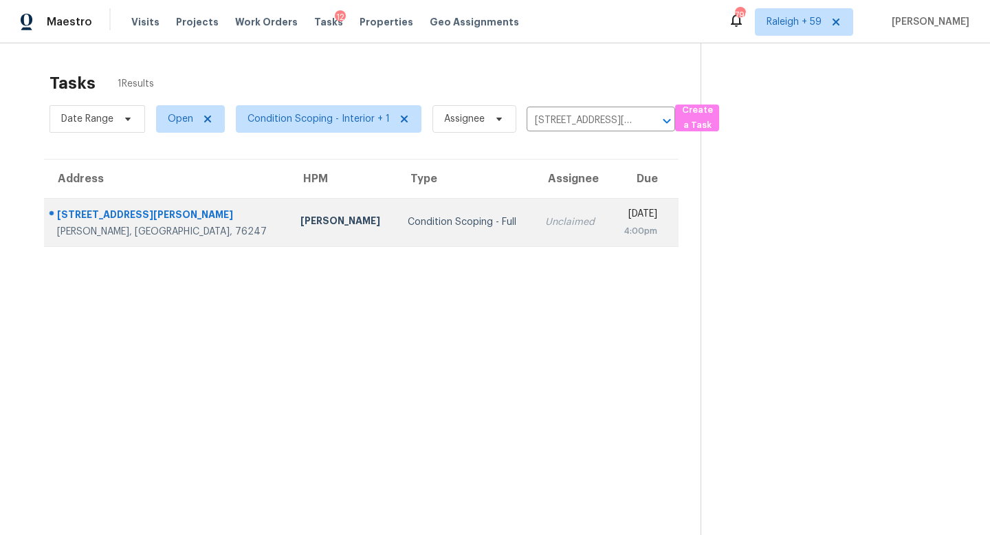
click at [620, 208] on div "[DATE]" at bounding box center [638, 215] width 37 height 17
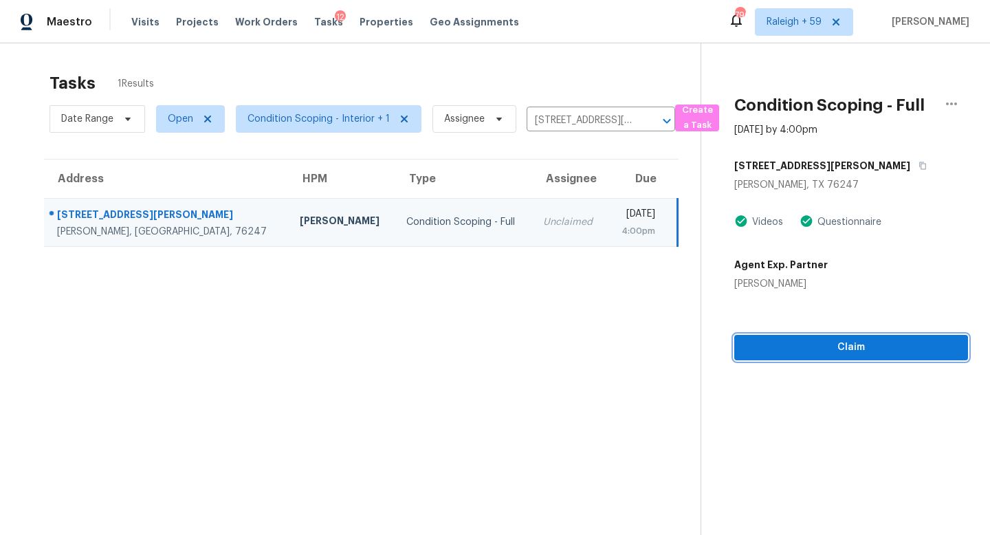
click at [822, 354] on span "Claim" at bounding box center [851, 347] width 212 height 17
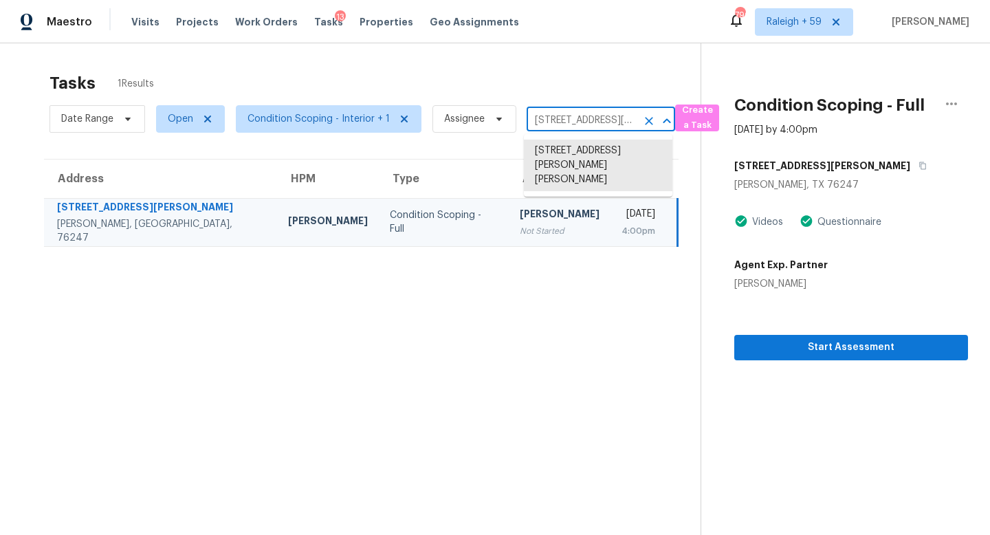
click at [574, 124] on input "1108 Silverthorn Trl, Justin, TX 76247" at bounding box center [582, 120] width 110 height 21
paste input "06 May Ave Cleburne, TX, 76031"
type input "106 May Ave Cleburne, TX, 76031"
click at [591, 161] on li "106 May Ave, Cleburne, TX 76031" at bounding box center [598, 151] width 149 height 23
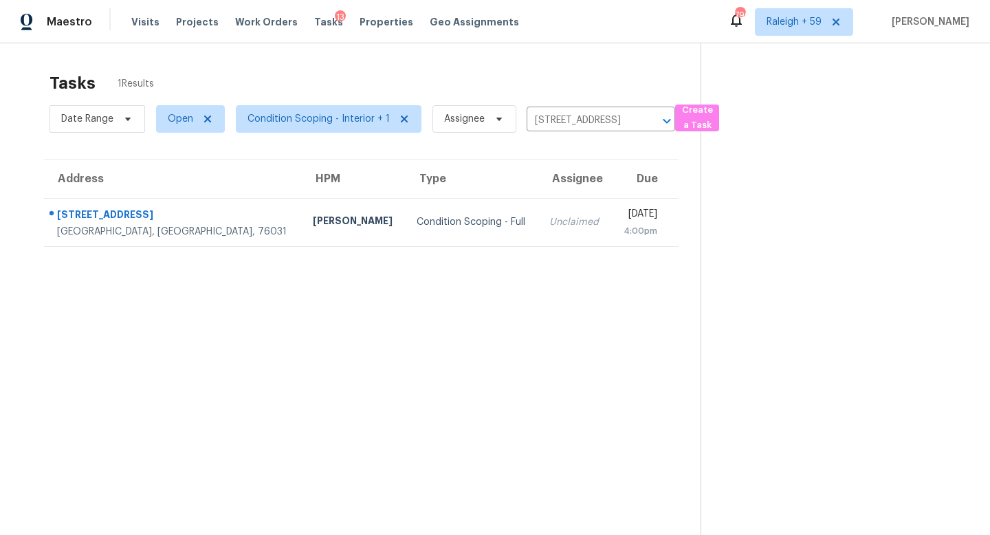
click at [622, 216] on div "[DATE]" at bounding box center [639, 215] width 35 height 17
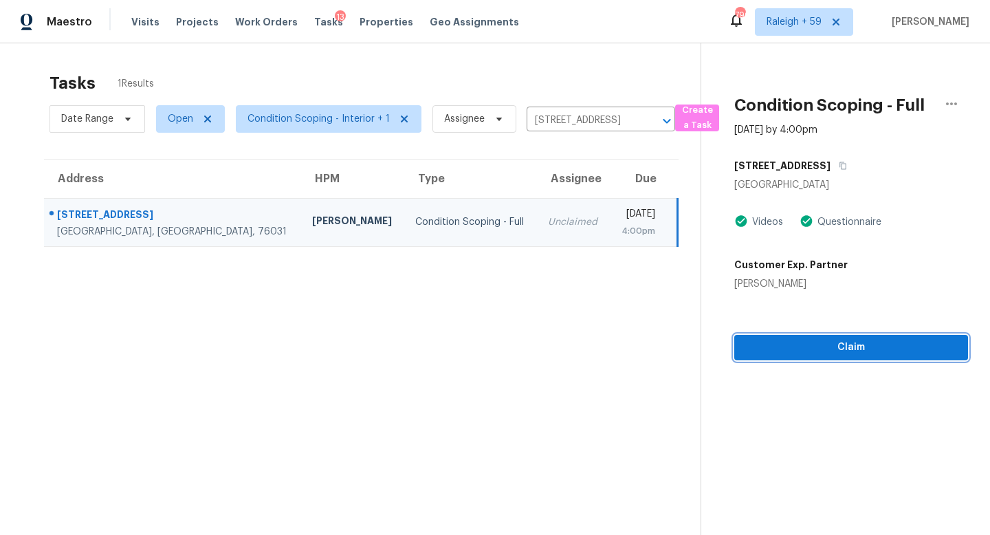
click at [788, 351] on span "Claim" at bounding box center [851, 347] width 212 height 17
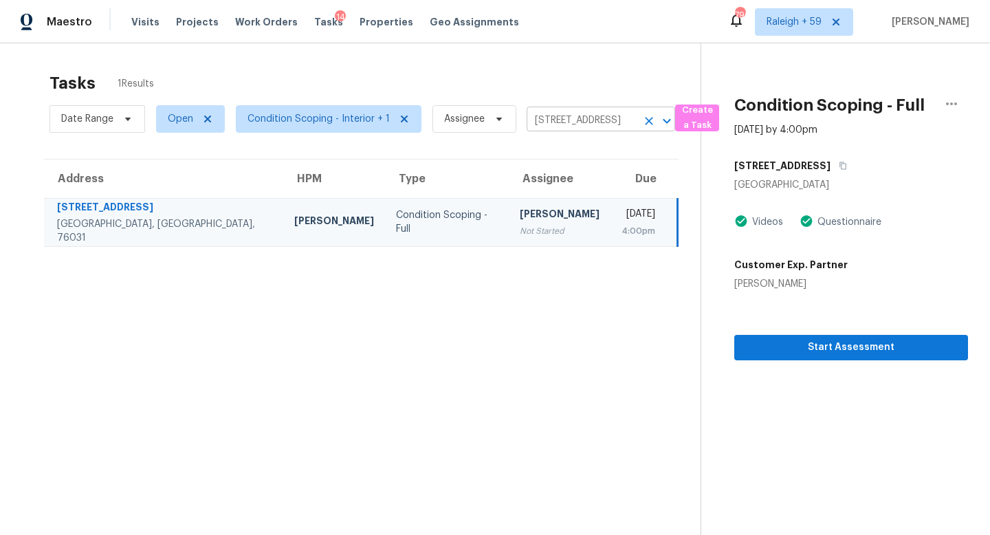
click at [591, 125] on input "106 May Ave, Cleburne, TX 76031" at bounding box center [582, 120] width 110 height 21
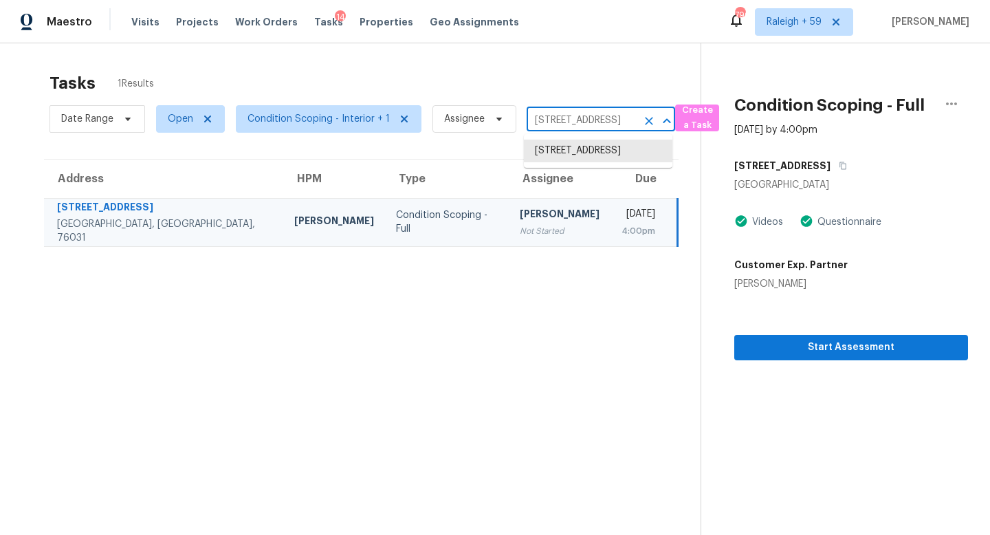
paste input "3516 Lawndale Ave Fort Worth, TX, 76133"
type input "3516 Lawndale Ave Fort Worth, TX, 76133"
click at [597, 159] on li "3516 Lawndale Ave, Fort Worth, TX 76133" at bounding box center [598, 151] width 149 height 23
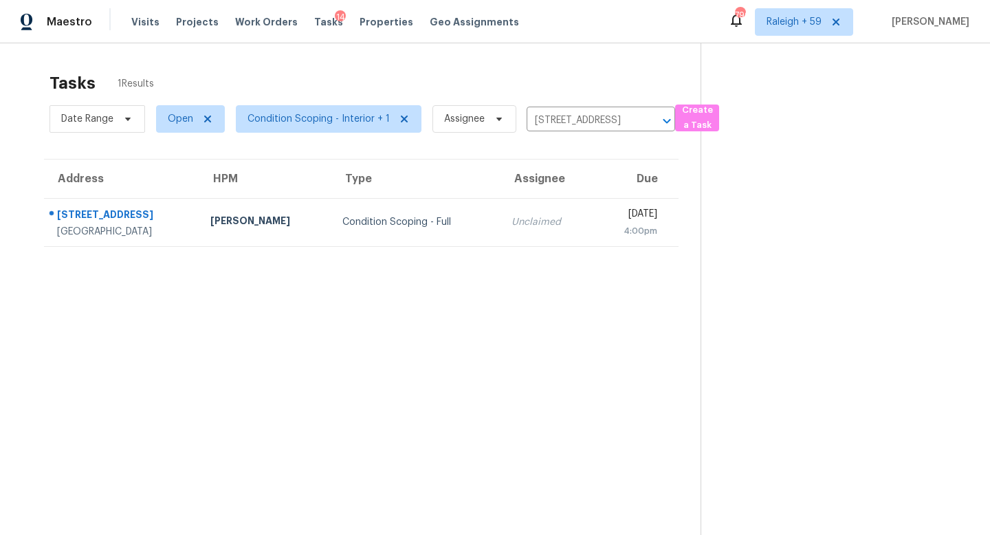
click at [593, 207] on td "Mon, Aug 11th 2025 4:00pm" at bounding box center [635, 222] width 85 height 48
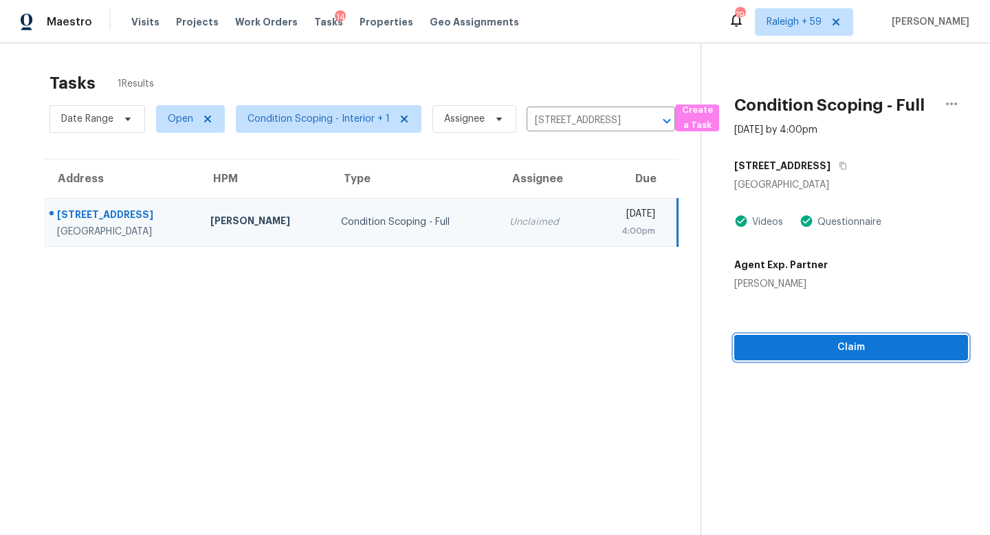
click at [806, 351] on span "Claim" at bounding box center [851, 347] width 212 height 17
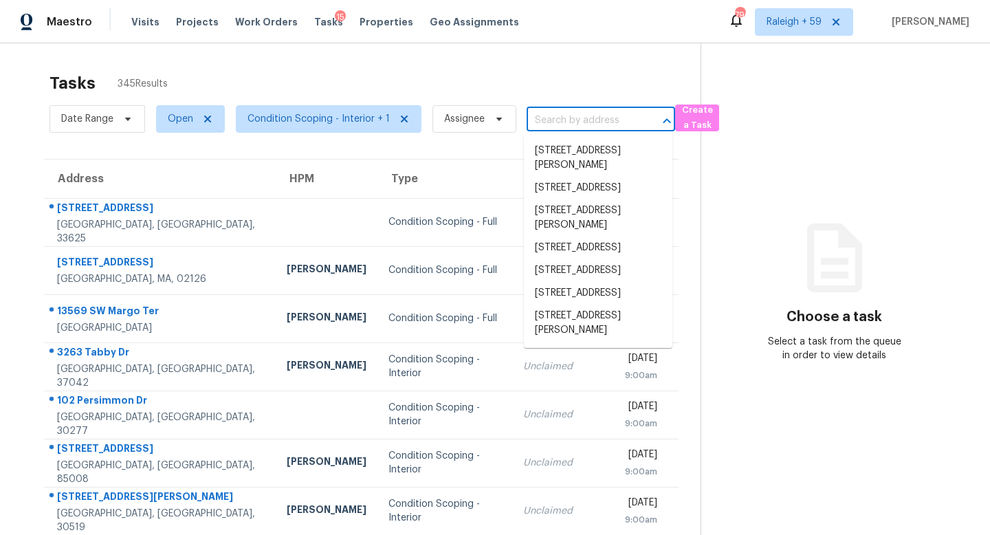
click at [555, 116] on input "text" at bounding box center [582, 120] width 110 height 21
paste input "1647 Grandeus Ln [PERSON_NAME][GEOGRAPHIC_DATA], [GEOGRAPHIC_DATA], 30087"
type input "1647 Grandeus Ln [PERSON_NAME][GEOGRAPHIC_DATA], [GEOGRAPHIC_DATA], 30087"
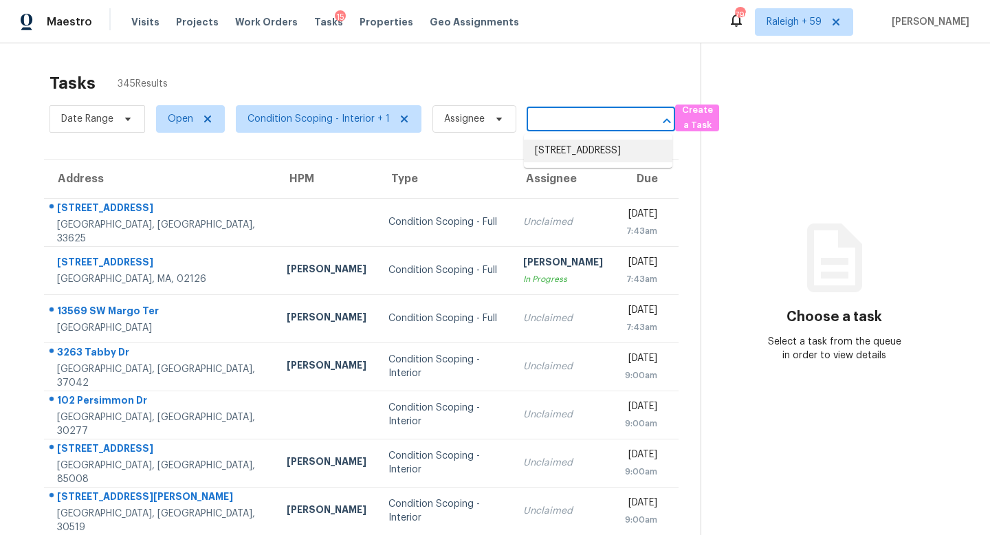
click at [561, 144] on li "[STREET_ADDRESS]" at bounding box center [598, 151] width 149 height 23
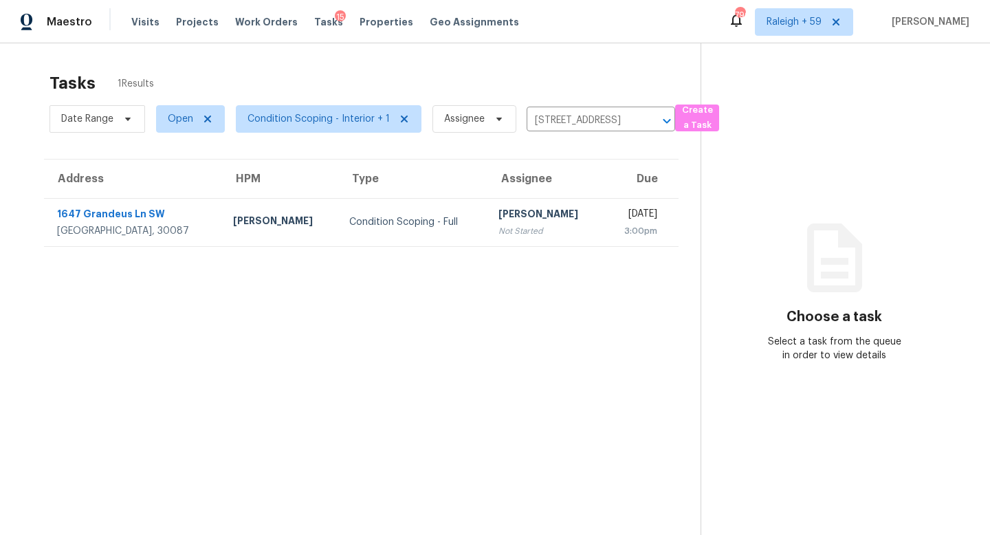
click at [498, 216] on div "[PERSON_NAME]" at bounding box center [545, 215] width 94 height 17
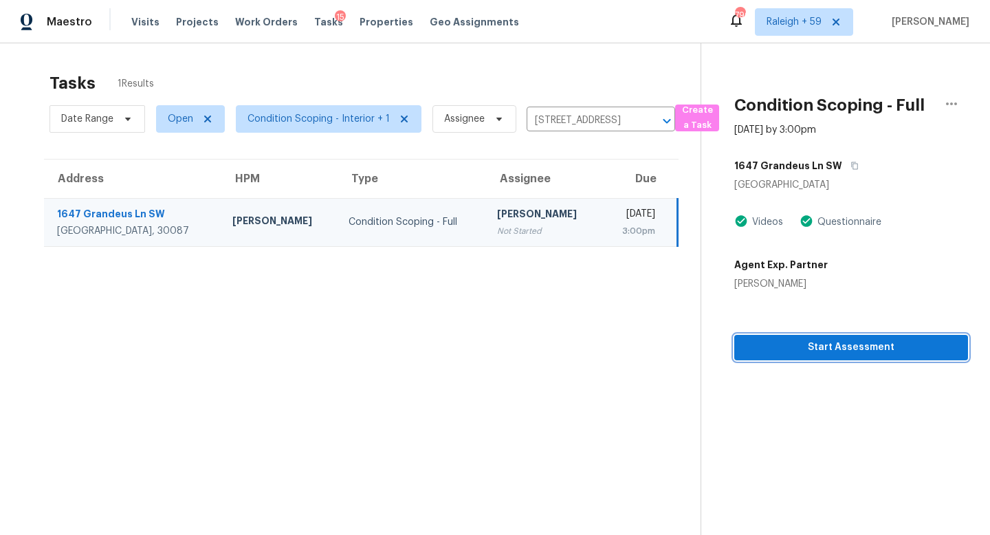
drag, startPoint x: 851, startPoint y: 353, endPoint x: 828, endPoint y: 341, distance: 25.5
click at [851, 353] on span "Start Assessment" at bounding box center [851, 347] width 212 height 17
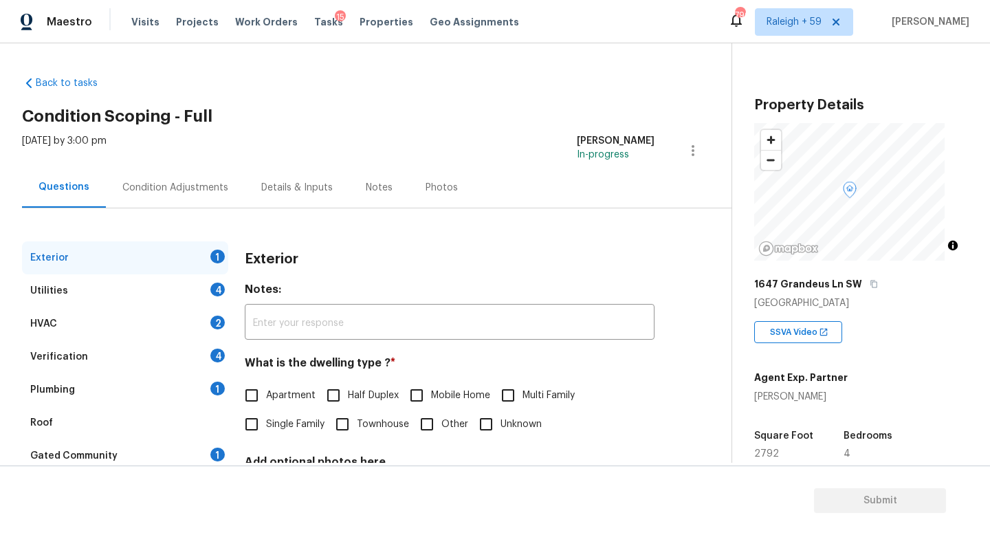
click at [292, 421] on span "Single Family" at bounding box center [295, 424] width 58 height 14
click at [266, 421] on input "Single Family" at bounding box center [251, 424] width 29 height 29
checkbox input "true"
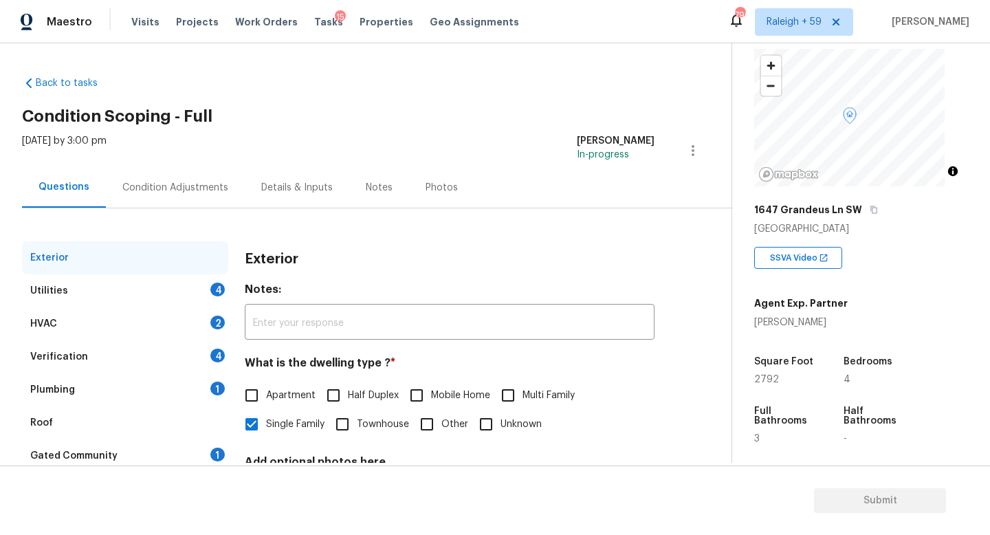
scroll to position [129, 0]
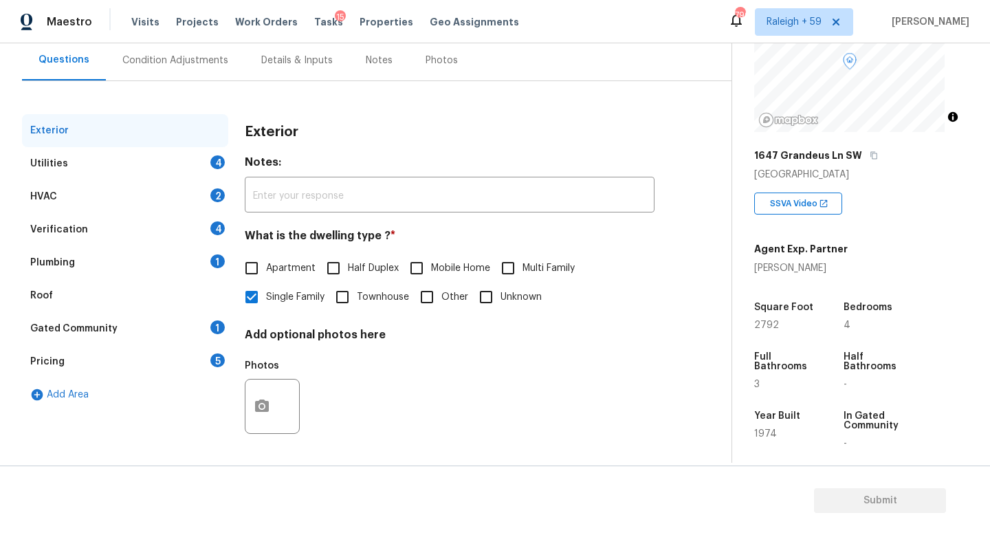
click at [199, 259] on div "Plumbing 1" at bounding box center [125, 262] width 206 height 33
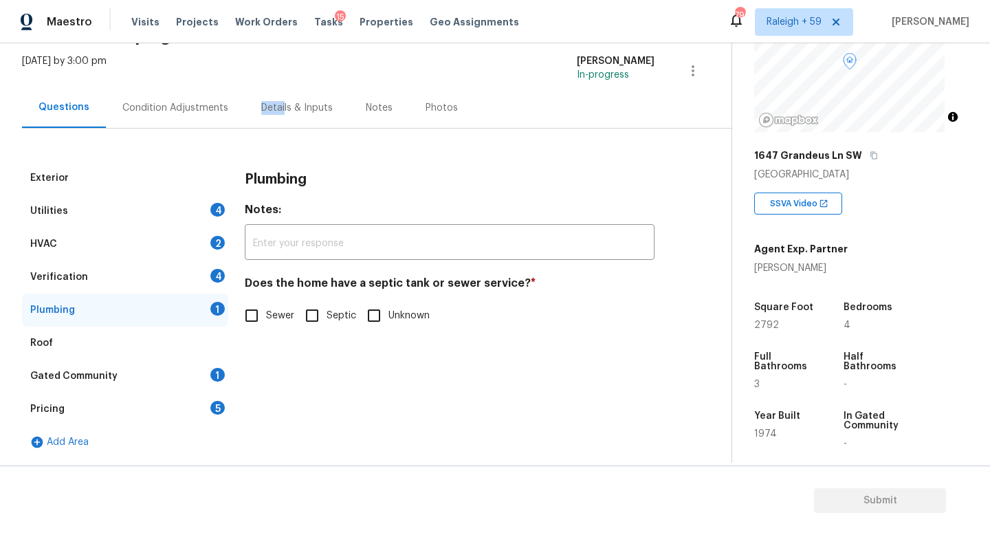
click at [279, 89] on div "Details & Inputs" at bounding box center [297, 107] width 105 height 41
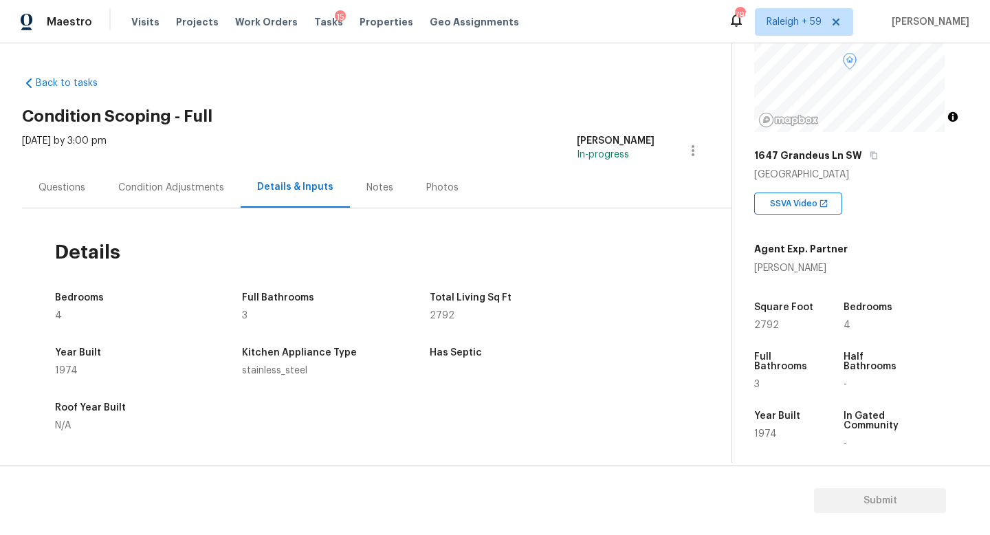
click at [90, 189] on div "Questions" at bounding box center [62, 187] width 80 height 41
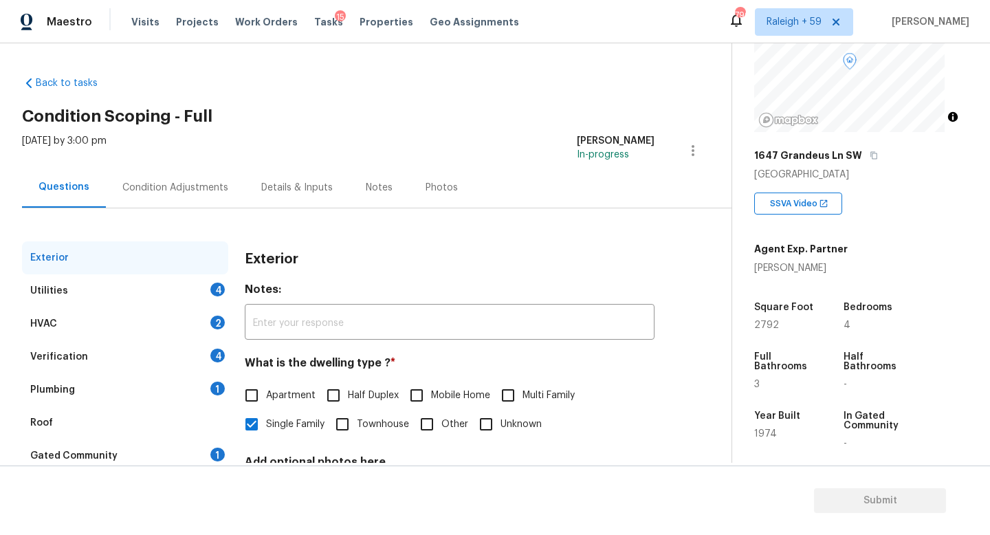
click at [138, 401] on div "Plumbing 1" at bounding box center [125, 389] width 206 height 33
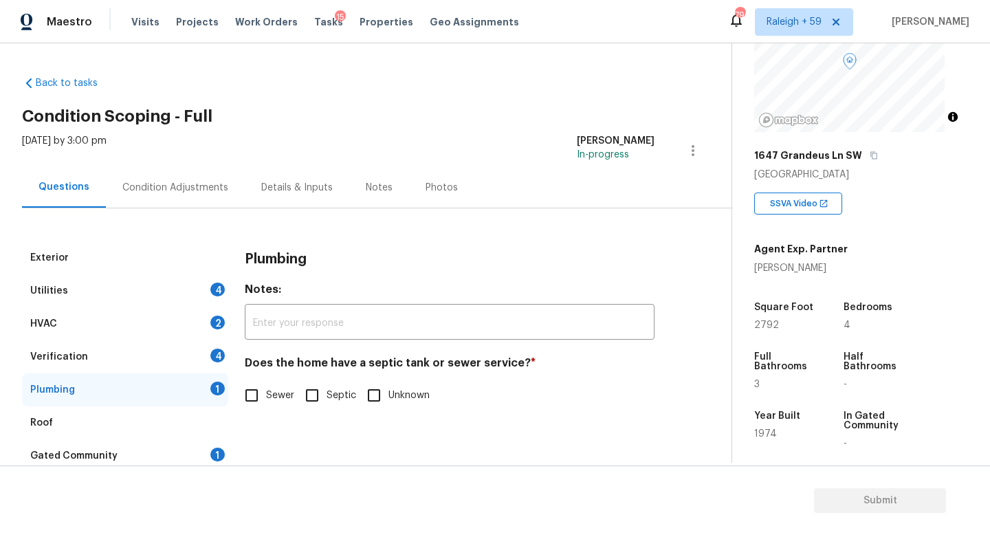
click at [273, 399] on span "Sewer" at bounding box center [280, 395] width 28 height 14
click at [266, 399] on input "Sewer" at bounding box center [251, 395] width 29 height 29
checkbox input "true"
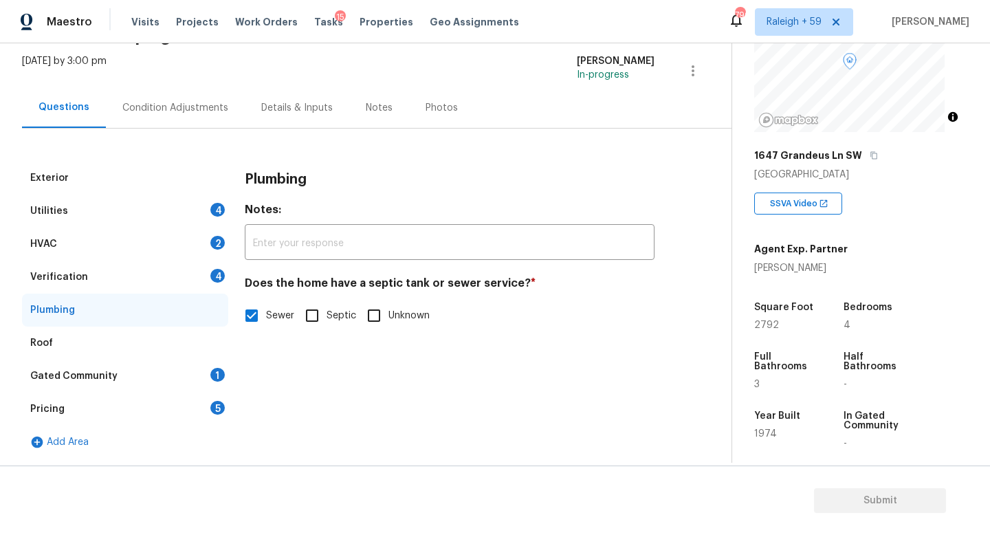
scroll to position [90, 0]
click at [177, 360] on div "Gated Community 1" at bounding box center [125, 376] width 206 height 33
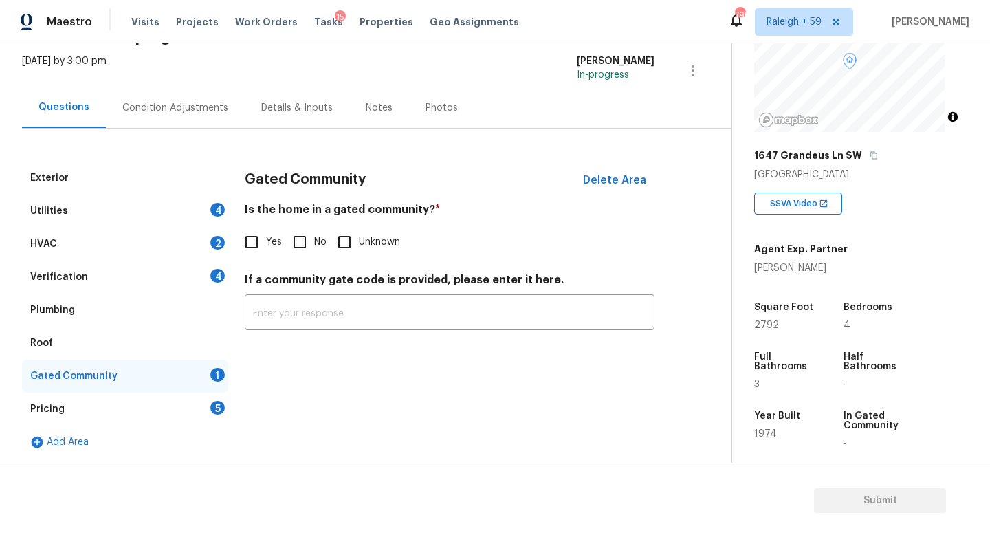
click at [300, 230] on input "No" at bounding box center [299, 242] width 29 height 29
checkbox input "true"
click at [208, 267] on div "Verification 4" at bounding box center [125, 277] width 206 height 33
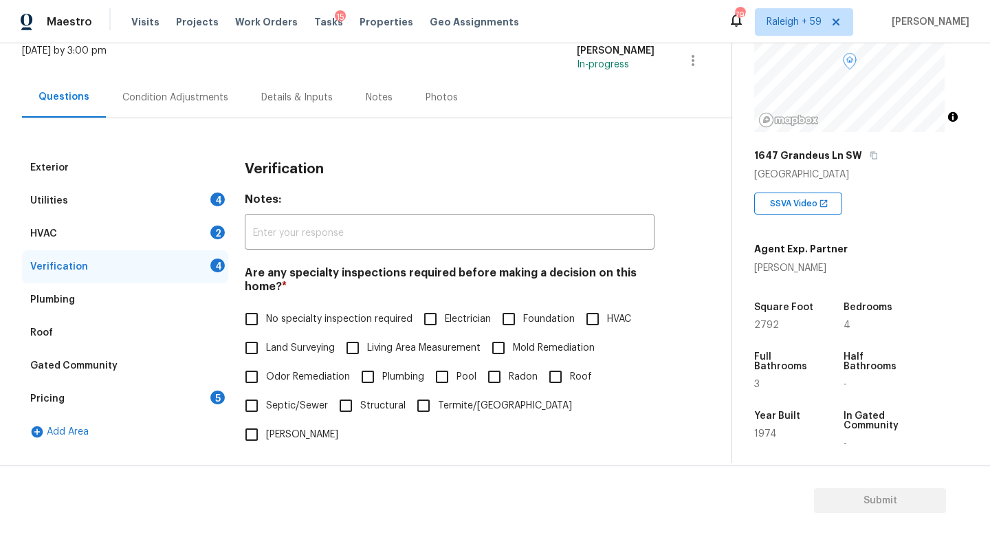
click at [265, 311] on input "No specialty inspection required" at bounding box center [251, 319] width 29 height 29
checkbox input "true"
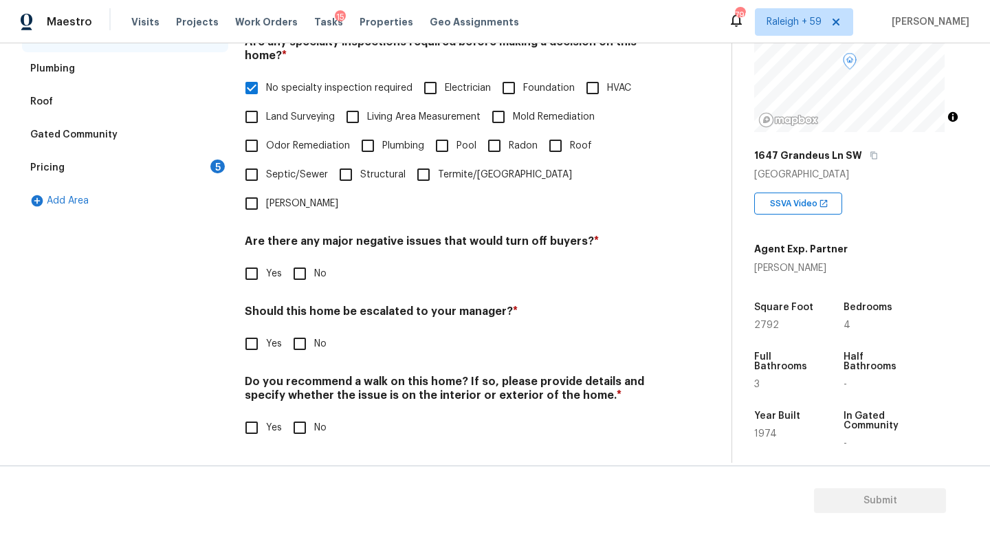
scroll to position [331, 0]
click at [294, 275] on input "No" at bounding box center [299, 273] width 29 height 29
checkbox input "true"
click at [254, 335] on input "Yes" at bounding box center [251, 343] width 29 height 29
checkbox input "true"
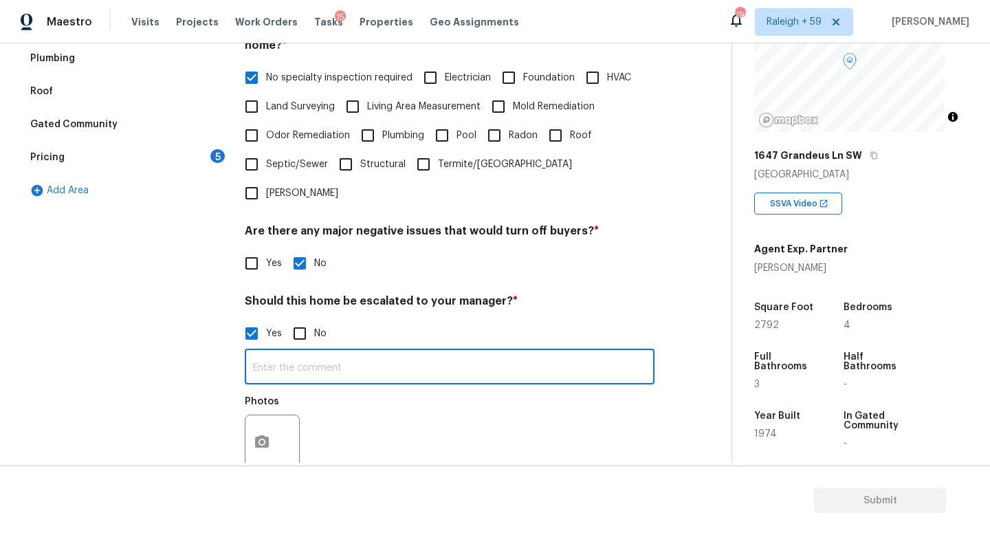
click at [338, 382] on input "text" at bounding box center [450, 368] width 410 height 32
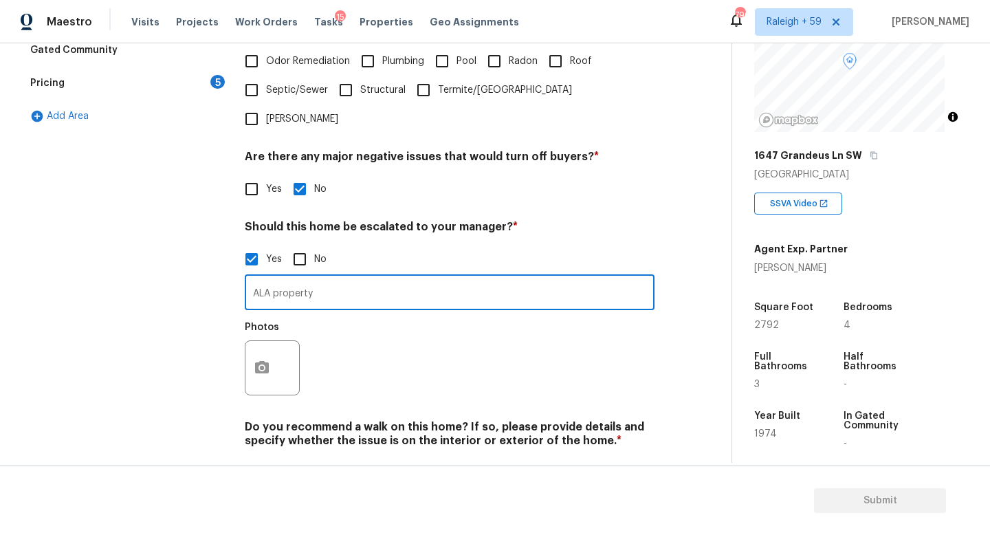
scroll to position [462, 0]
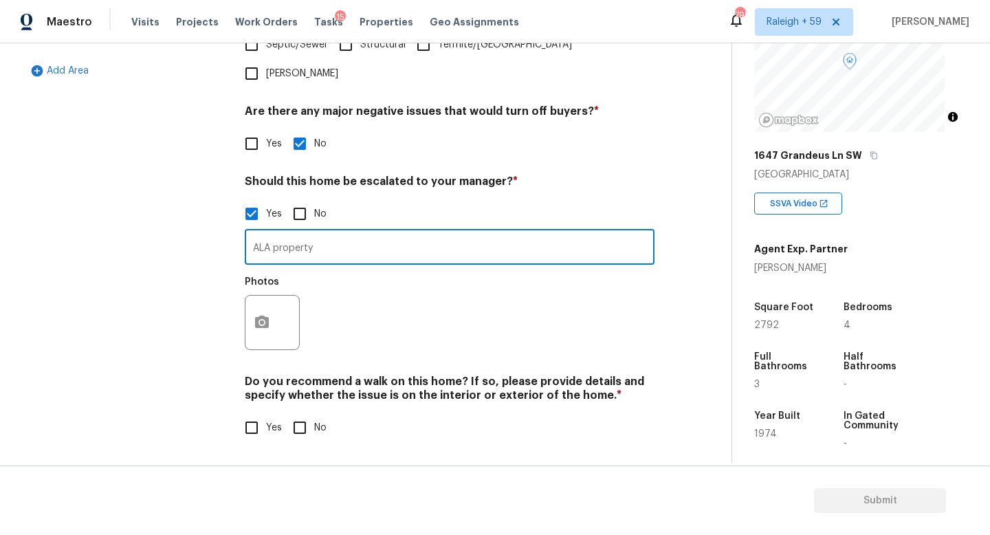
type input "ALA property"
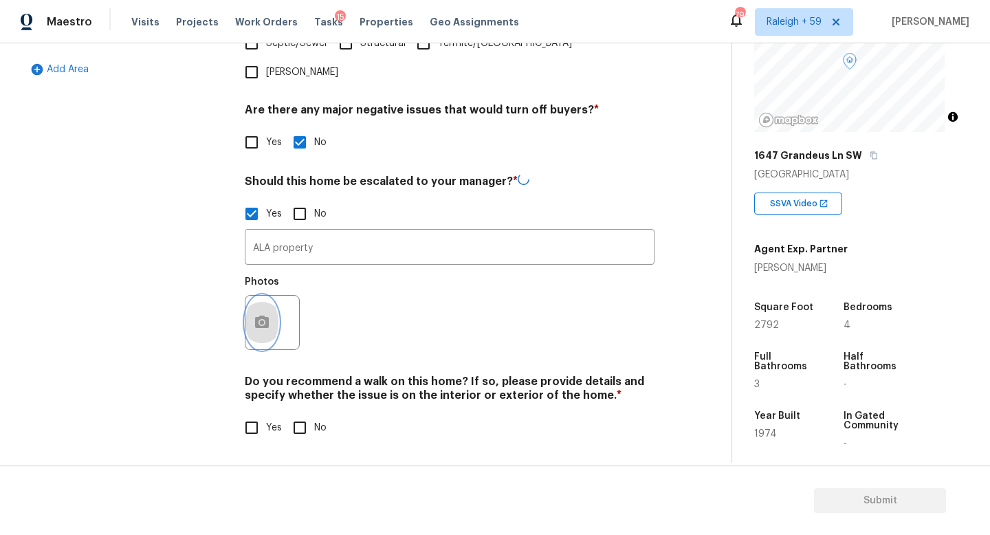
click at [255, 314] on icon "button" at bounding box center [262, 322] width 17 height 17
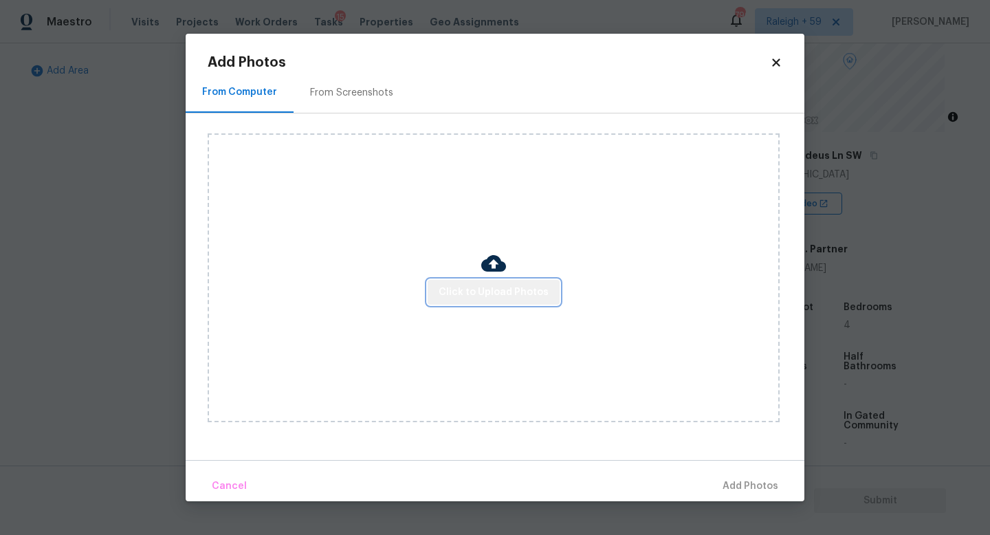
click at [513, 281] on button "Click to Upload Photos" at bounding box center [494, 292] width 132 height 25
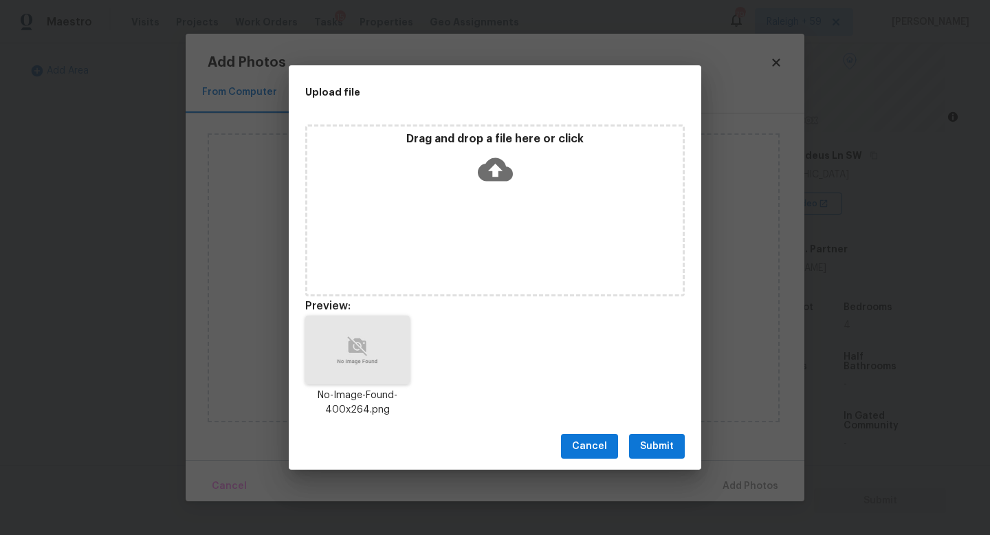
click at [659, 441] on span "Submit" at bounding box center [657, 446] width 34 height 17
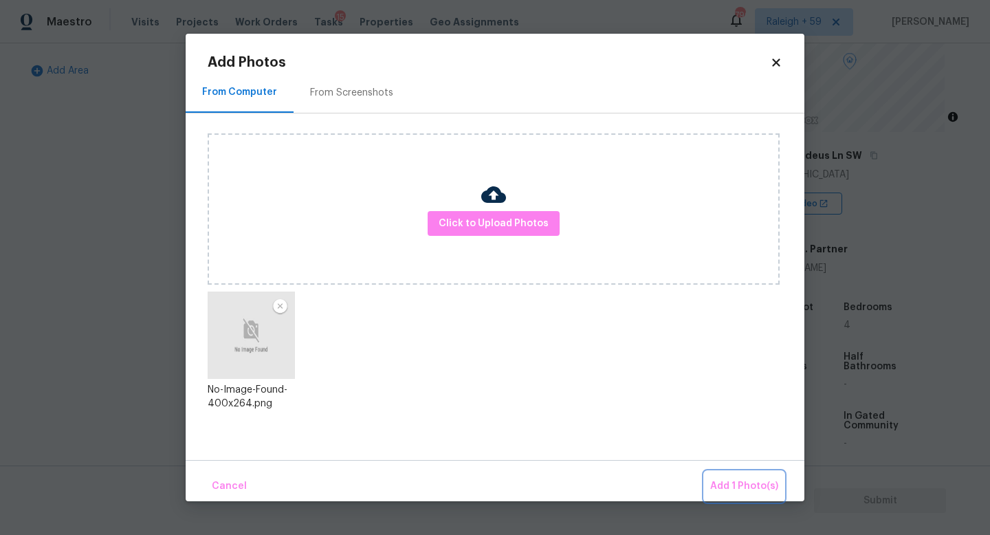
click at [778, 498] on button "Add 1 Photo(s)" at bounding box center [744, 487] width 79 height 30
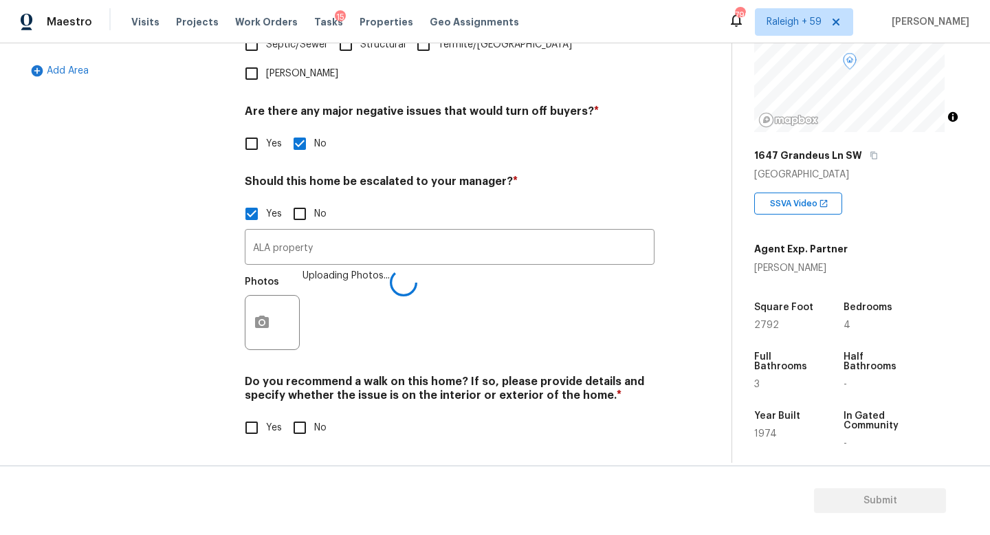
click at [307, 420] on input "No" at bounding box center [299, 427] width 29 height 29
checkbox input "true"
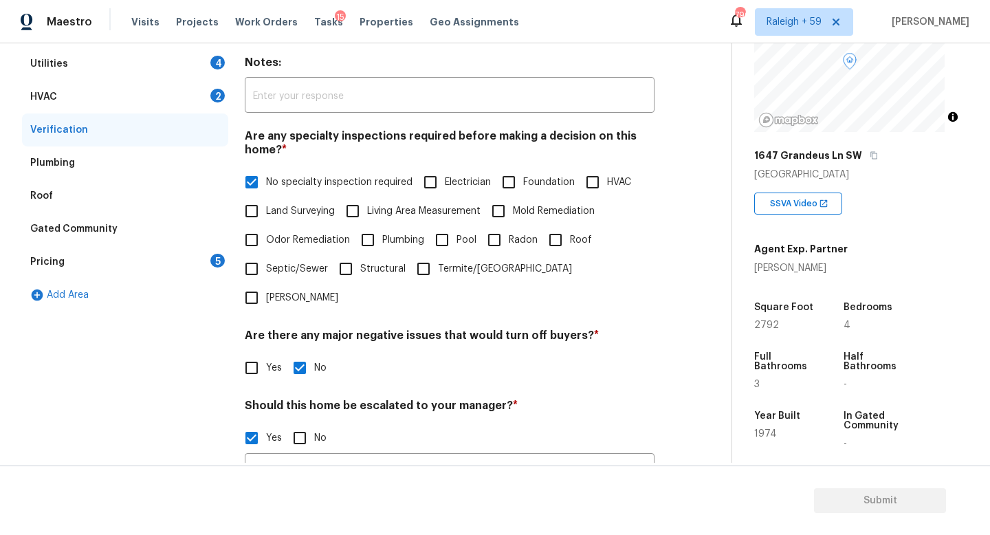
scroll to position [95, 0]
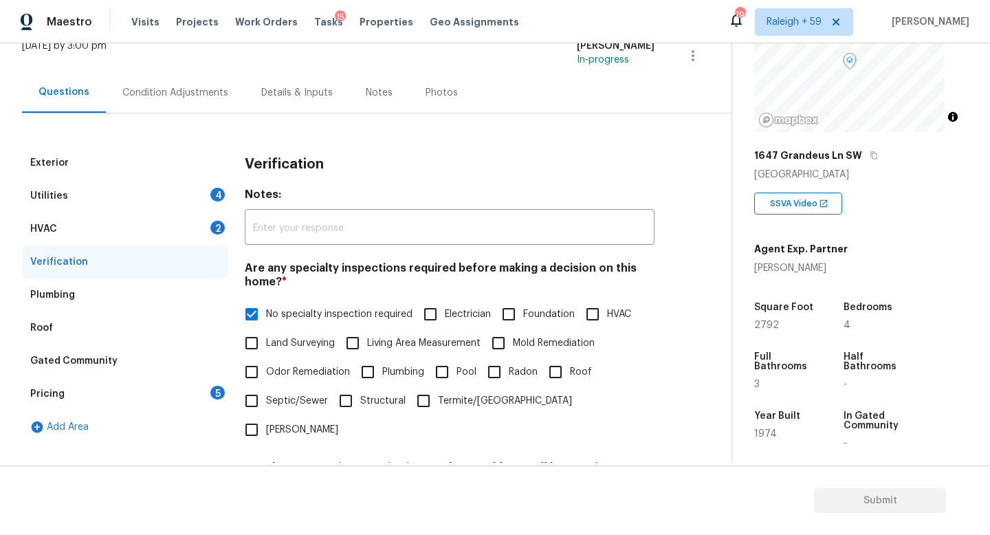
click at [176, 226] on div "HVAC 2" at bounding box center [125, 228] width 206 height 33
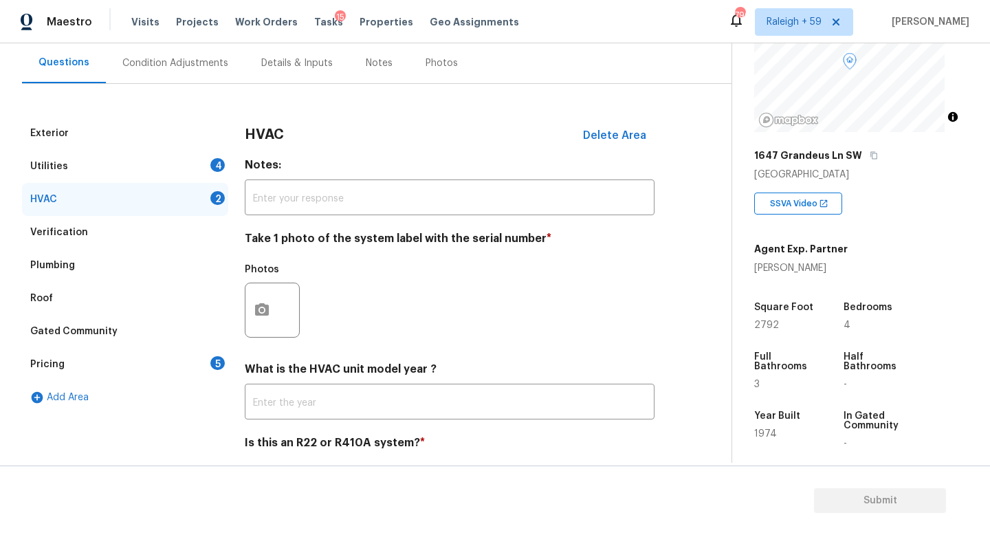
scroll to position [65, 0]
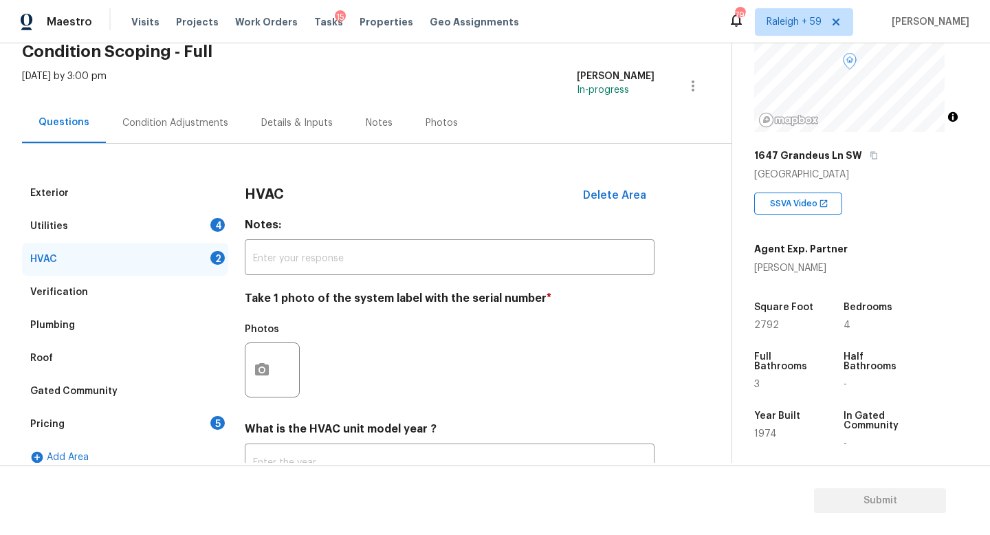
click at [192, 222] on div "Utilities 4" at bounding box center [125, 226] width 206 height 33
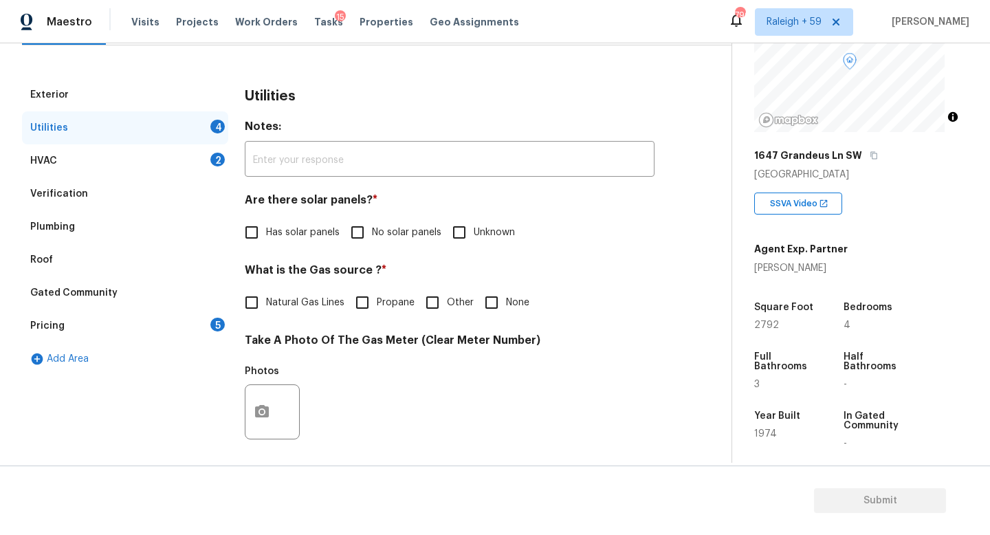
scroll to position [168, 0]
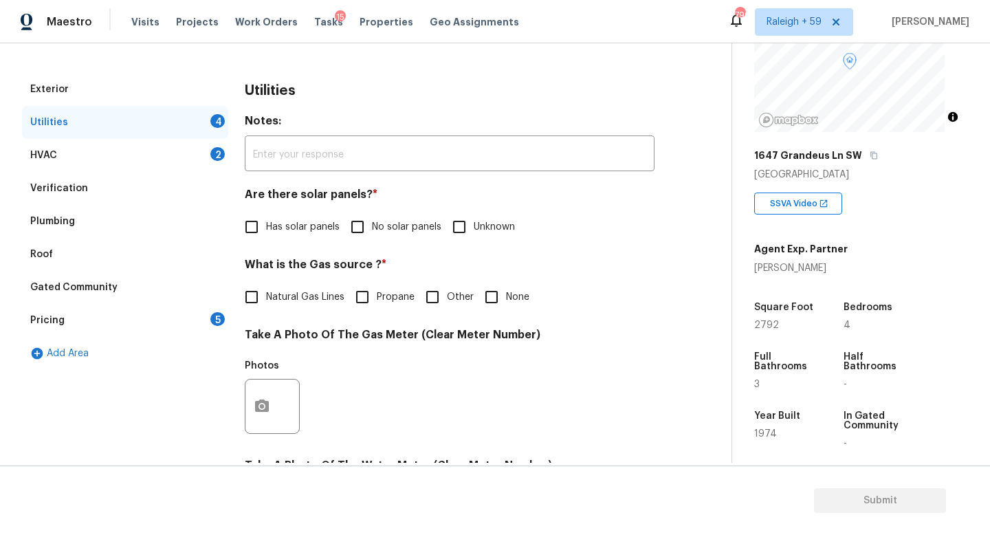
click at [388, 228] on span "No solar panels" at bounding box center [406, 227] width 69 height 14
click at [372, 228] on input "No solar panels" at bounding box center [357, 226] width 29 height 29
checkbox input "true"
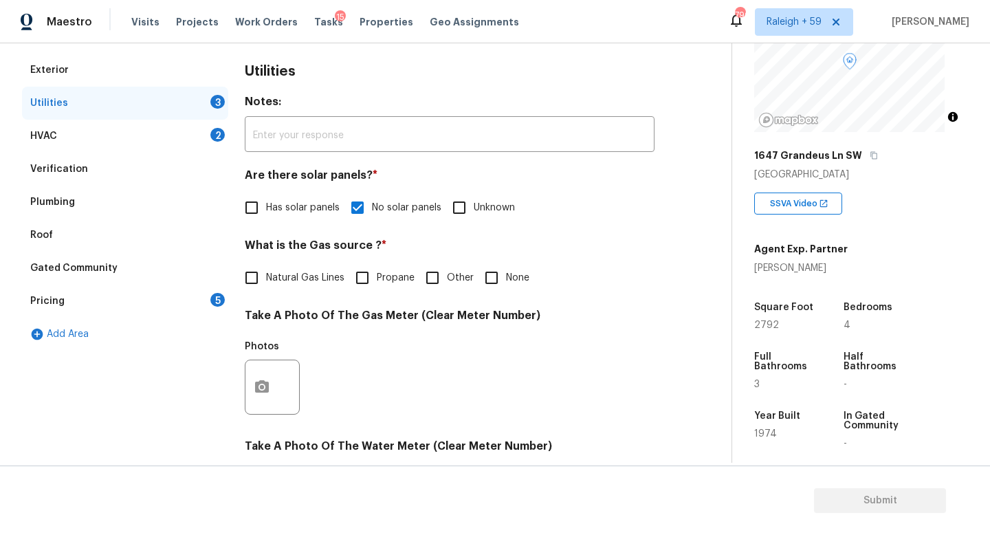
scroll to position [188, 0]
click at [278, 278] on span "Natural Gas Lines" at bounding box center [305, 277] width 78 height 14
click at [266, 278] on input "Natural Gas Lines" at bounding box center [251, 277] width 29 height 29
checkbox input "true"
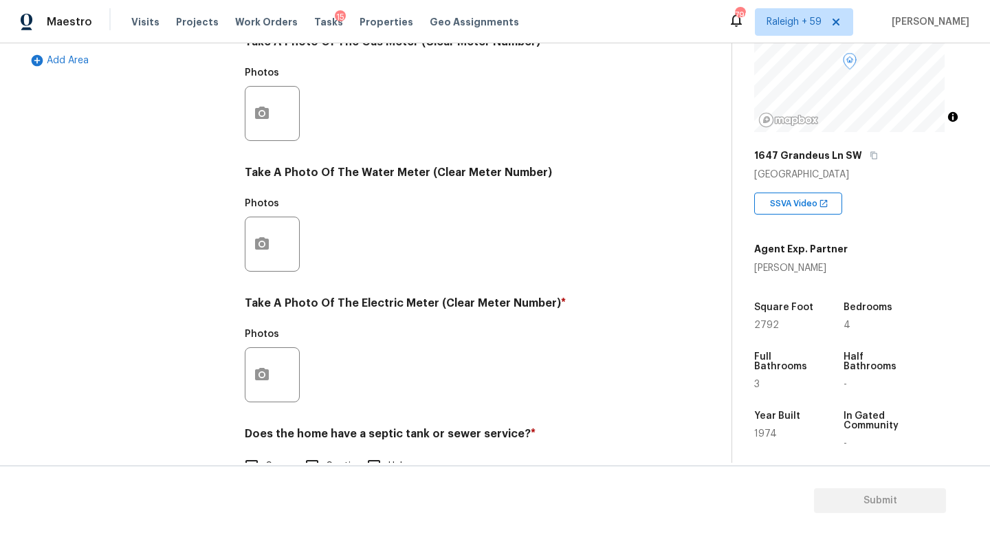
scroll to position [510, 0]
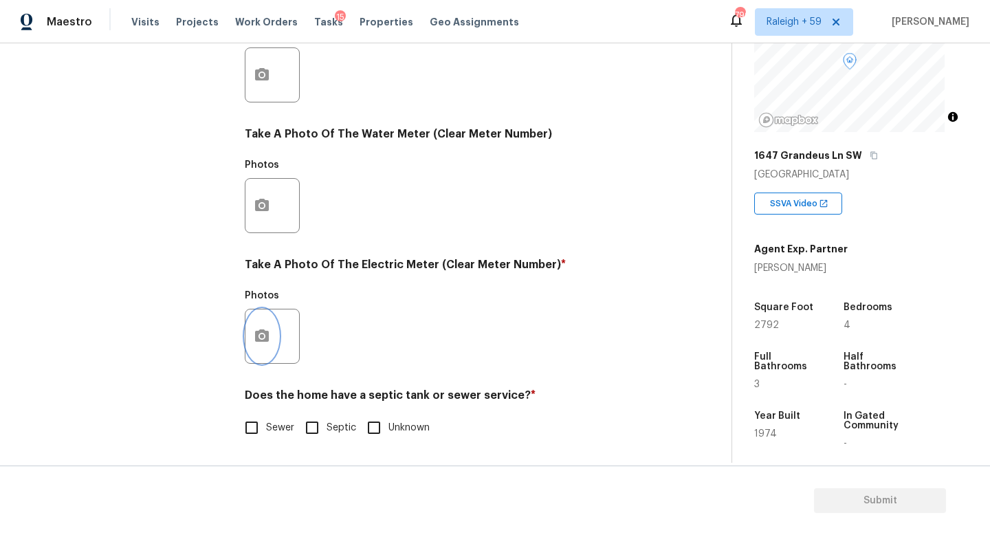
click at [263, 329] on icon "button" at bounding box center [262, 335] width 14 height 12
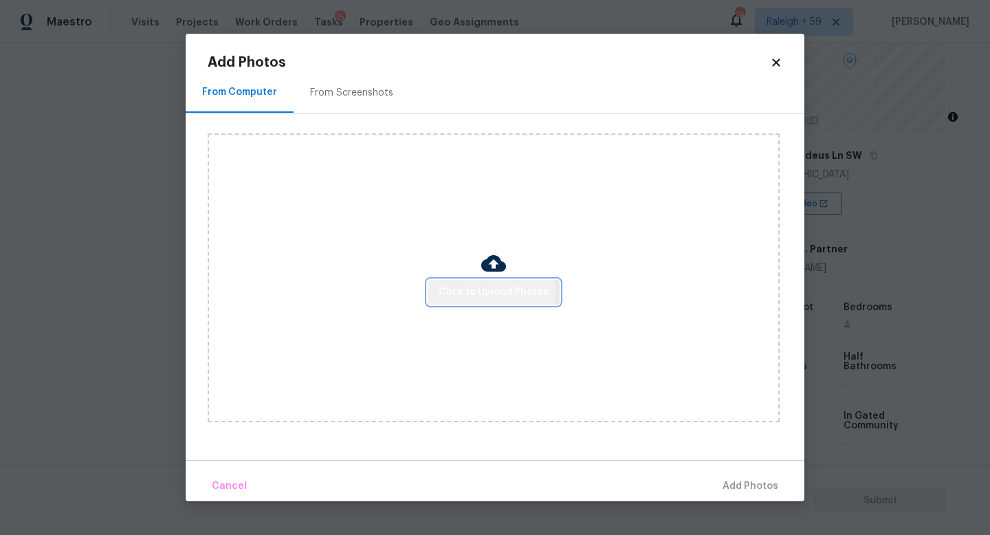
click at [481, 292] on span "Click to Upload Photos" at bounding box center [494, 292] width 110 height 17
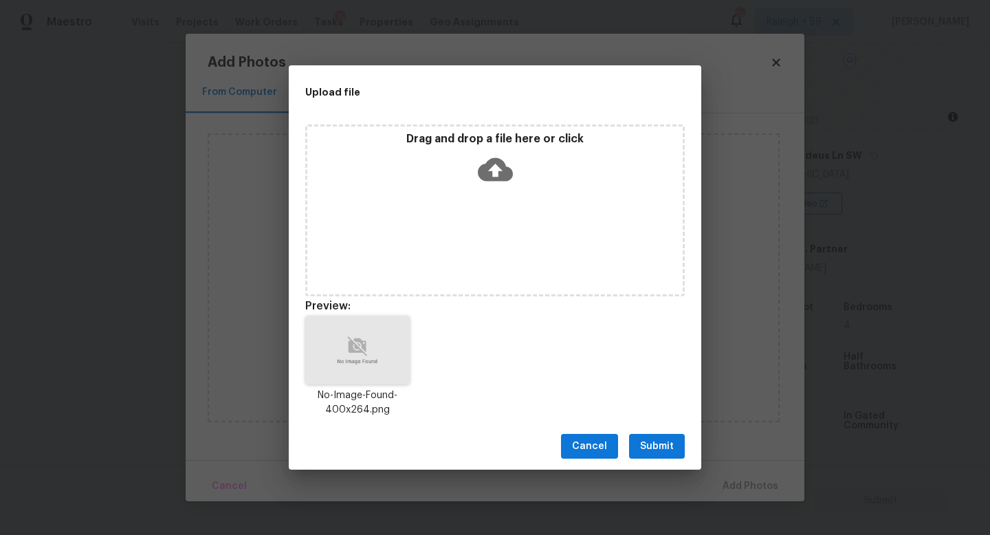
click at [646, 444] on span "Submit" at bounding box center [657, 446] width 34 height 17
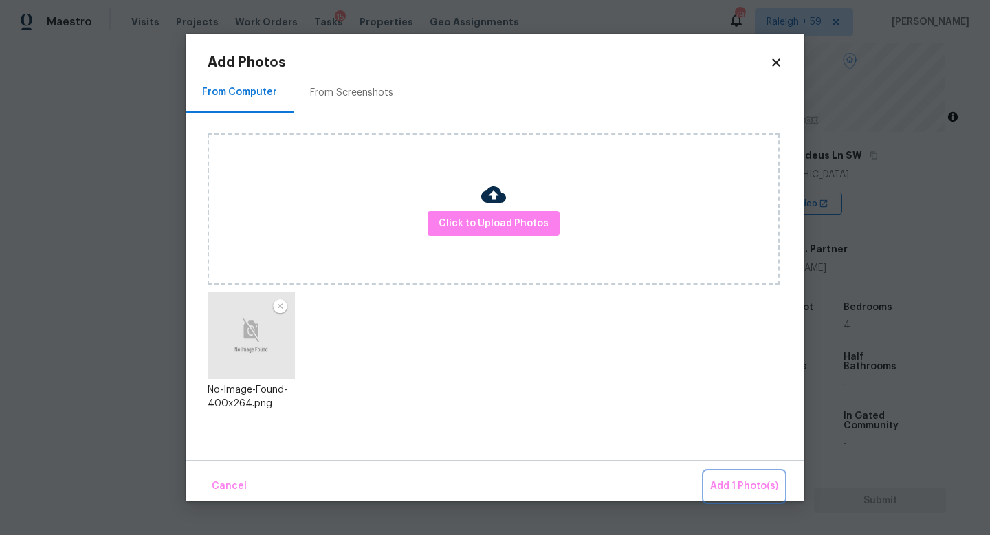
click at [740, 482] on span "Add 1 Photo(s)" at bounding box center [744, 486] width 68 height 17
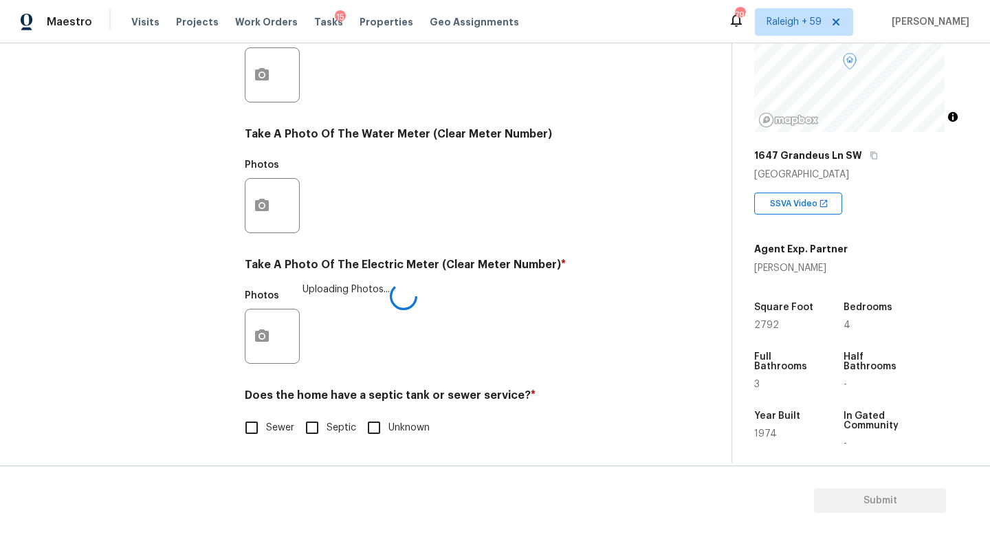
click at [258, 418] on input "Sewer" at bounding box center [251, 427] width 29 height 29
checkbox input "true"
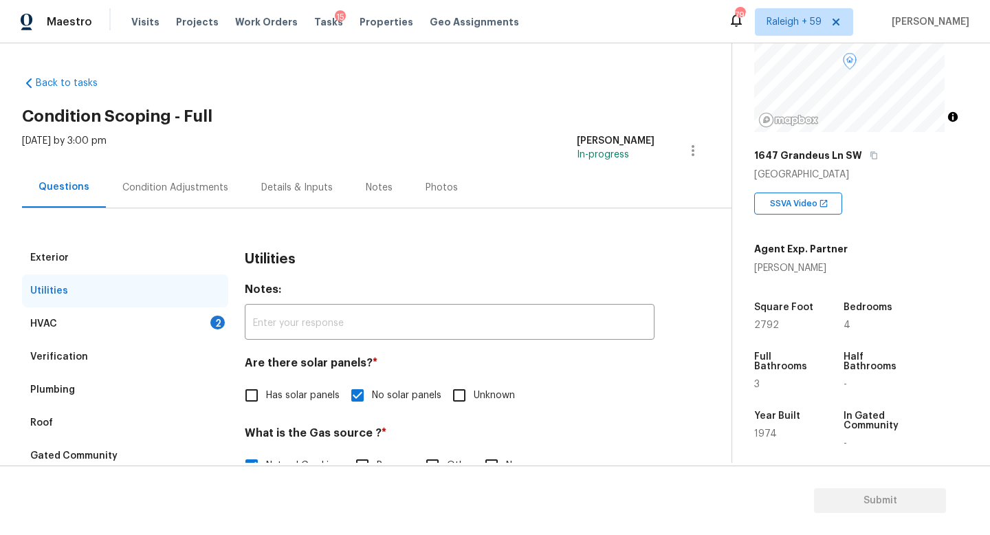
click at [291, 194] on div "Details & Inputs" at bounding box center [297, 187] width 105 height 41
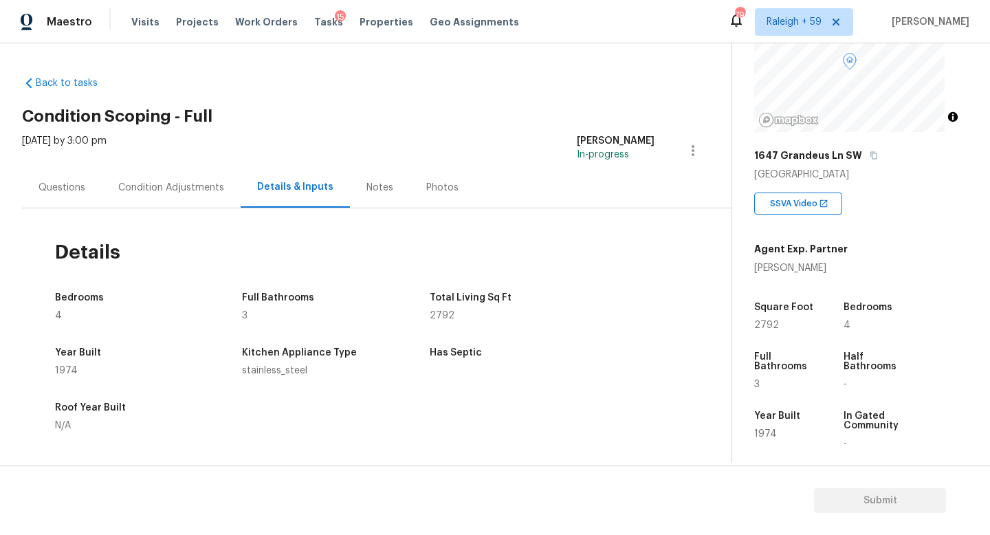
click at [79, 188] on div "Questions" at bounding box center [62, 188] width 47 height 14
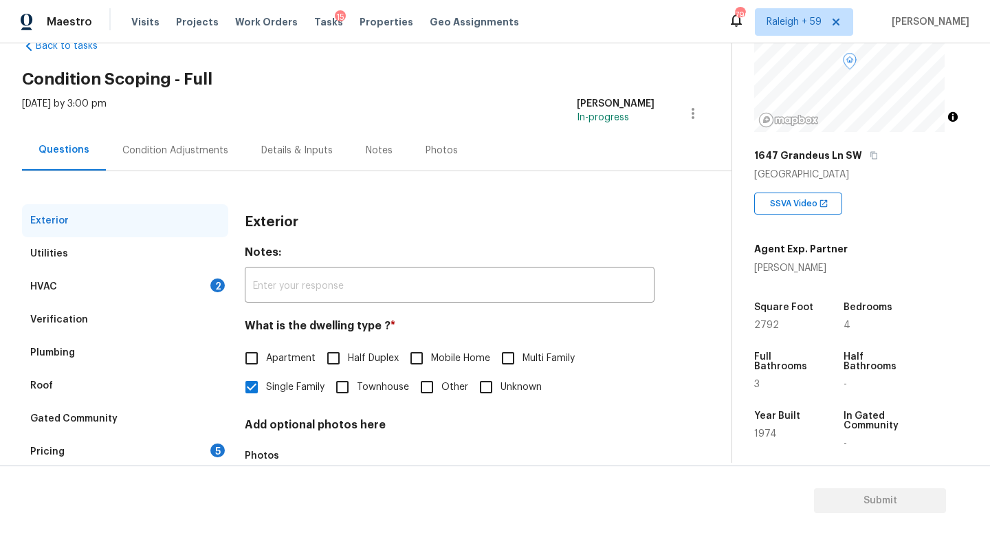
scroll to position [111, 0]
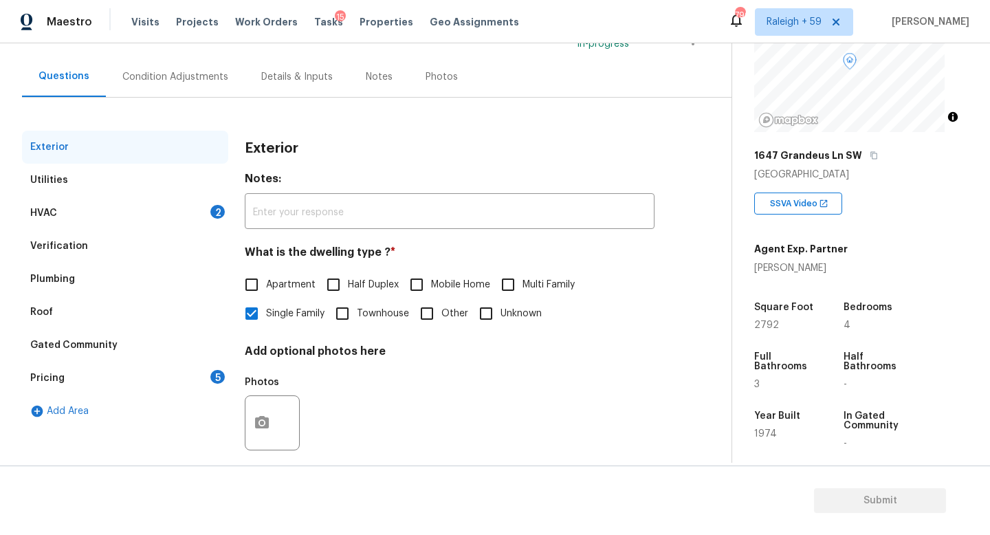
click at [166, 377] on div "Pricing 5" at bounding box center [125, 378] width 206 height 33
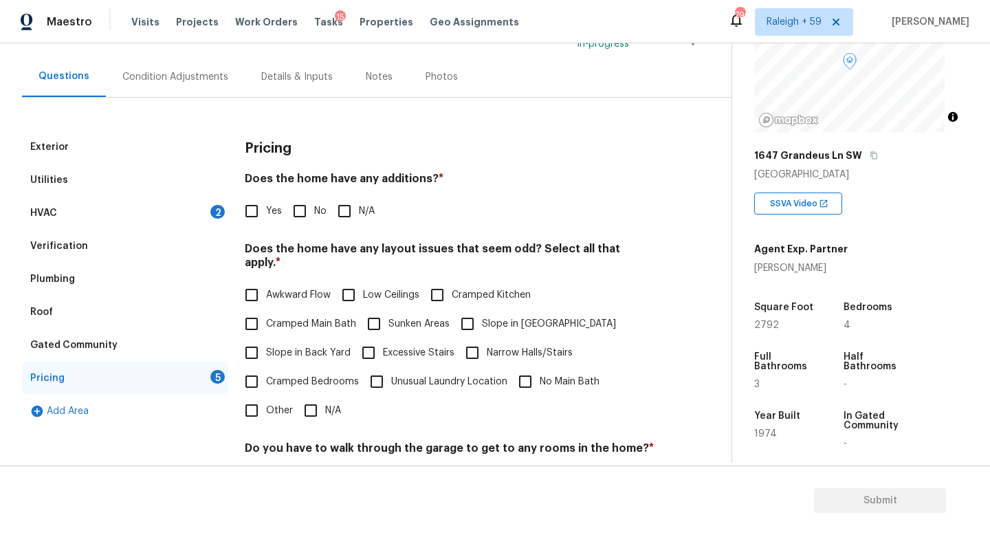
click at [307, 214] on input "No" at bounding box center [299, 211] width 29 height 29
checkbox input "true"
click at [310, 411] on input "N/A" at bounding box center [310, 410] width 29 height 29
checkbox input "true"
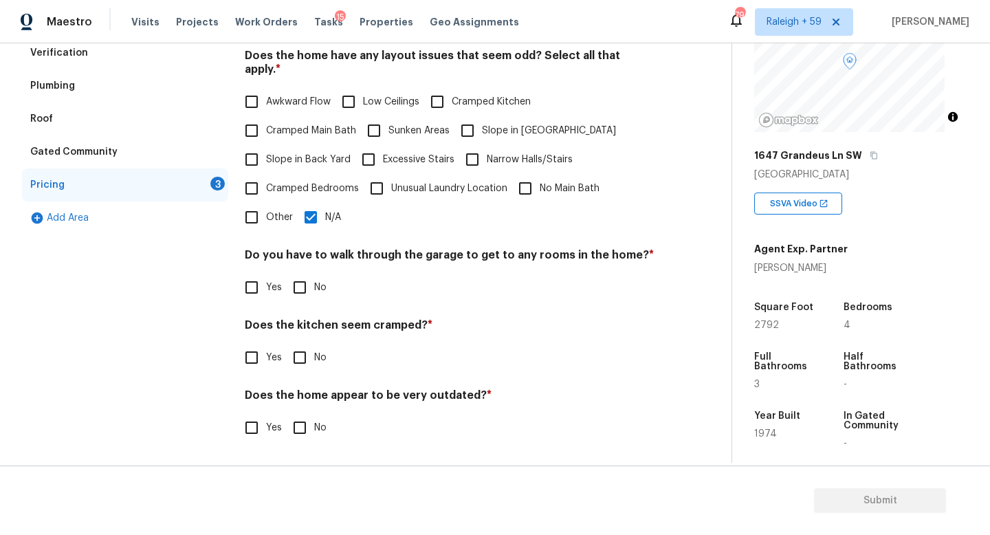
scroll to position [314, 0]
drag, startPoint x: 305, startPoint y: 275, endPoint x: 306, endPoint y: 344, distance: 68.8
click at [305, 275] on input "No" at bounding box center [299, 287] width 29 height 29
checkbox input "true"
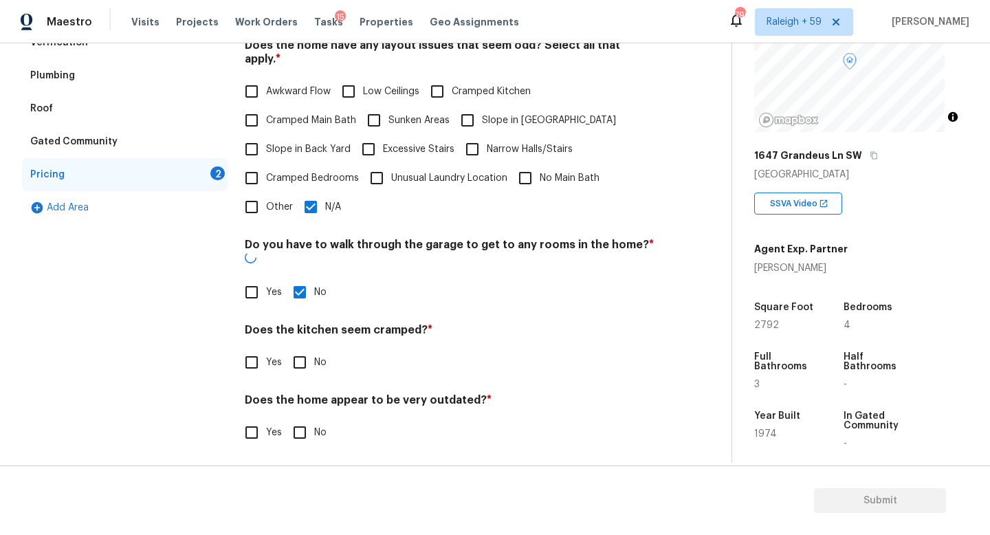
click at [303, 350] on input "No" at bounding box center [299, 362] width 29 height 29
checkbox input "true"
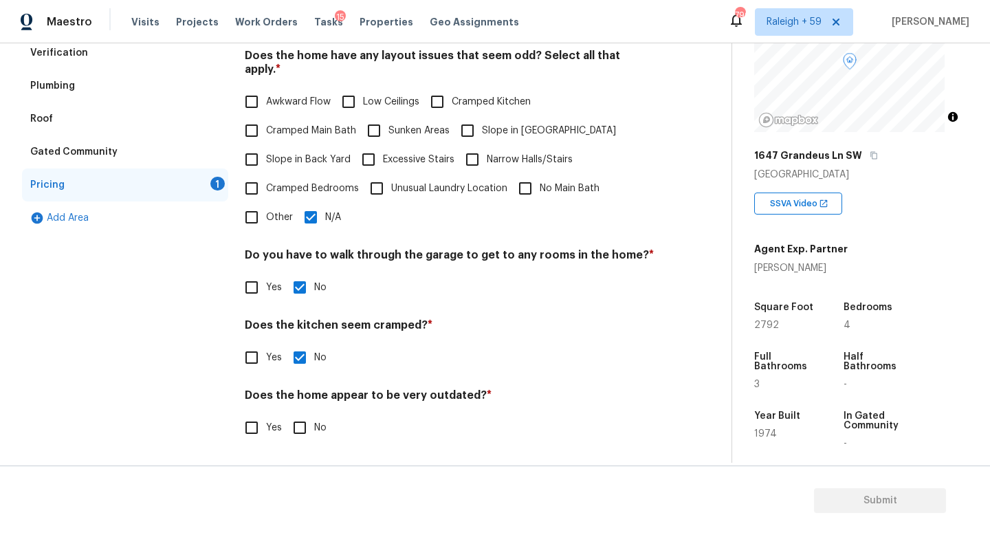
click at [295, 435] on div "Pricing Does the home have any additions? * Yes No N/A Does the home have any l…" at bounding box center [450, 197] width 410 height 521
click at [305, 413] on input "No" at bounding box center [299, 427] width 29 height 29
checkbox input "true"
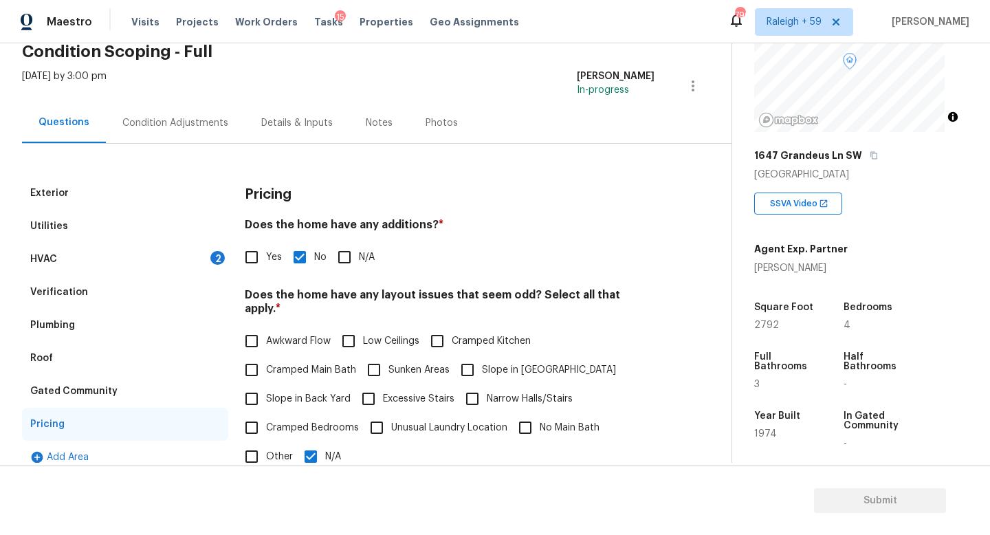
scroll to position [6, 0]
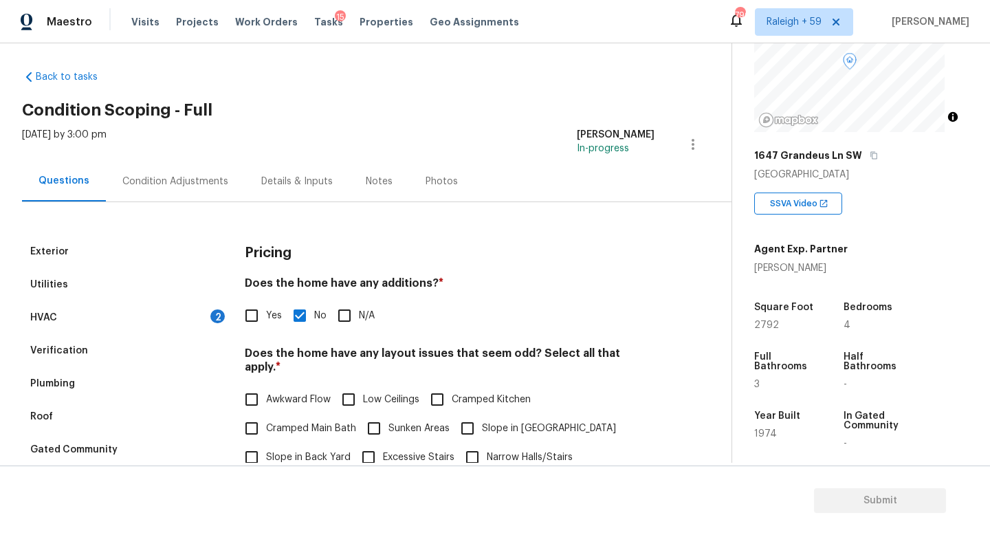
click at [160, 326] on div "HVAC 2" at bounding box center [125, 317] width 206 height 33
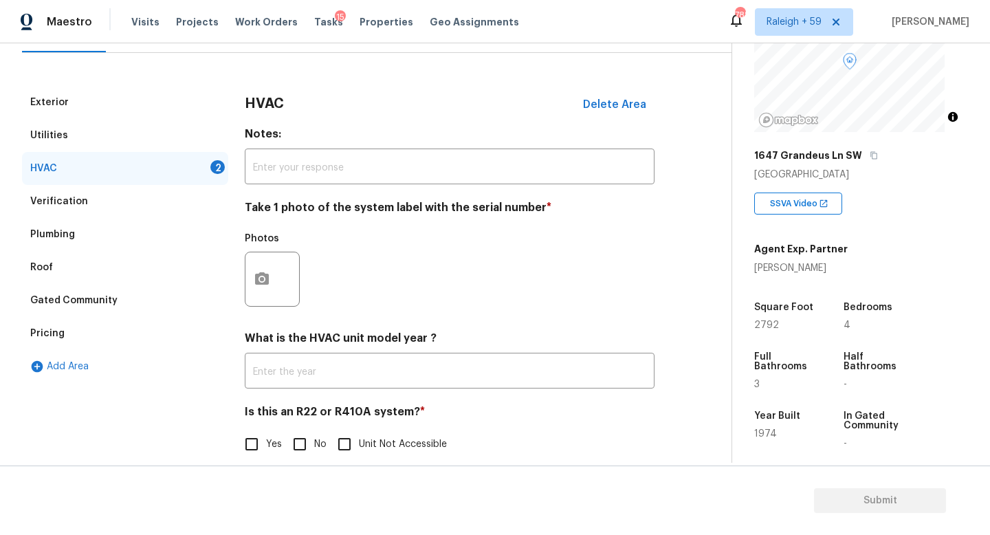
scroll to position [0, 0]
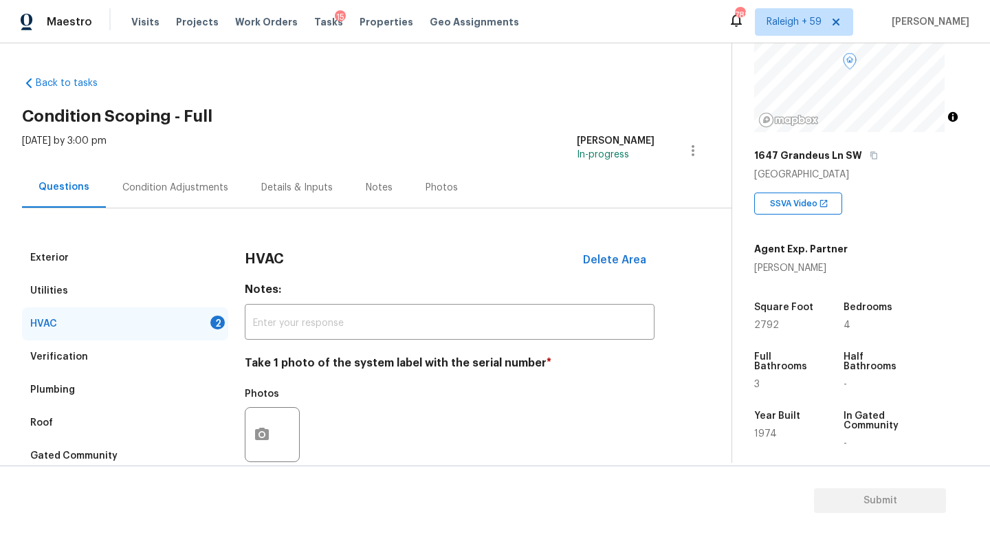
click at [185, 171] on div "Condition Adjustments" at bounding box center [175, 187] width 139 height 41
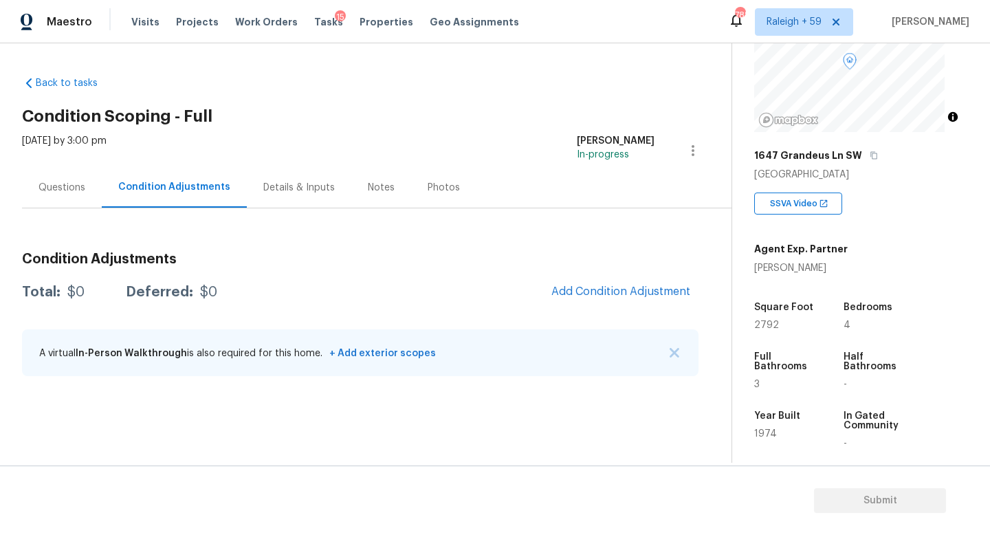
click at [65, 185] on div "Questions" at bounding box center [62, 188] width 47 height 14
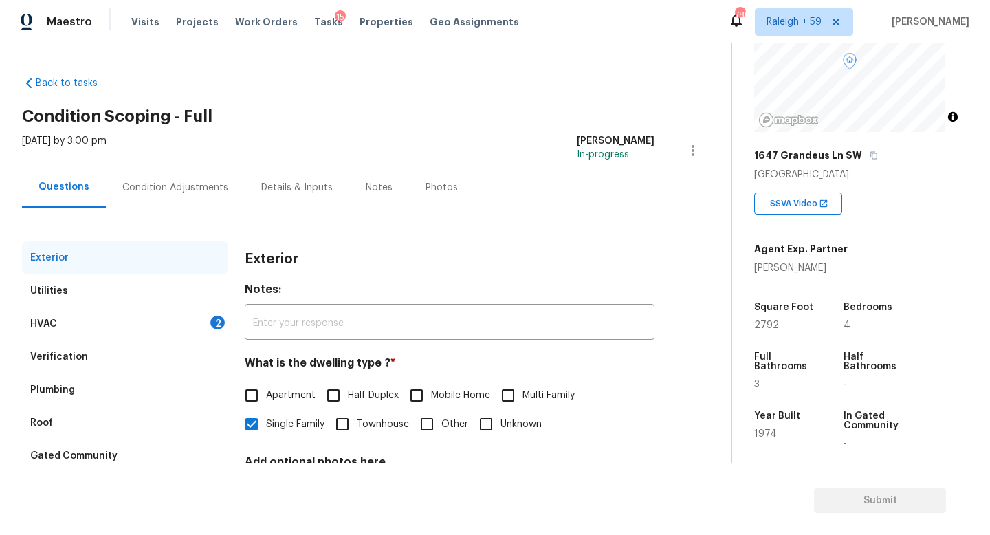
click at [190, 199] on div "Condition Adjustments" at bounding box center [175, 187] width 139 height 41
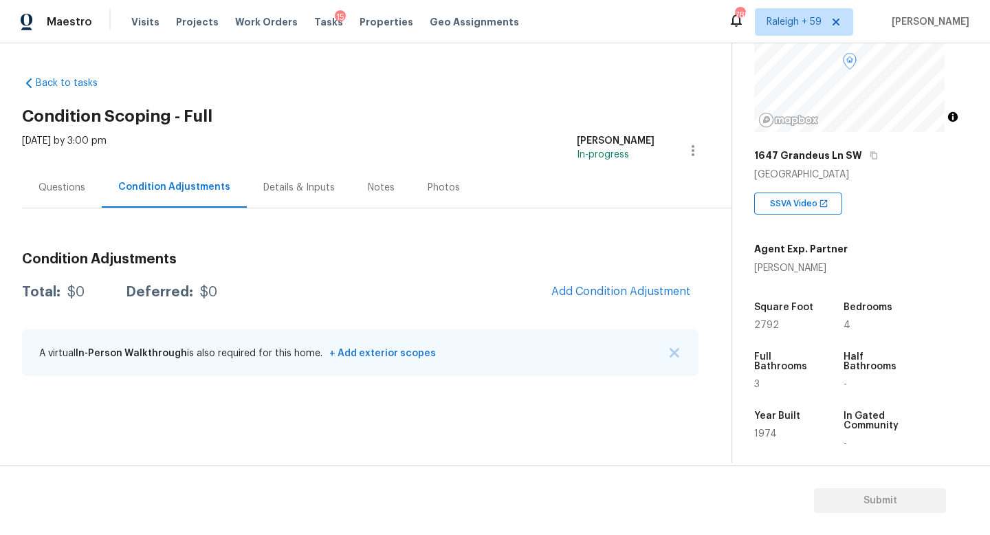
click at [84, 198] on div "Questions" at bounding box center [62, 187] width 80 height 41
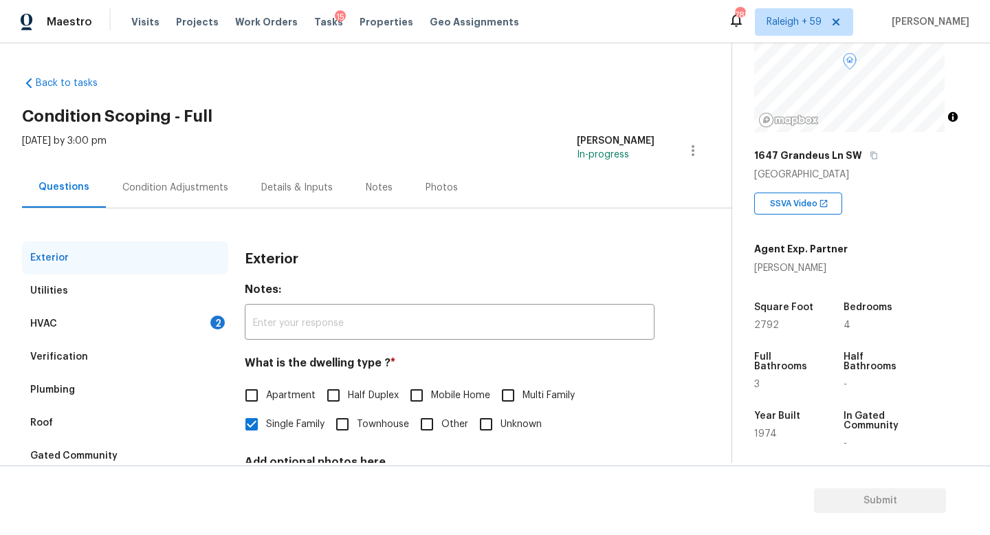
click at [182, 187] on div "Condition Adjustments" at bounding box center [175, 188] width 106 height 14
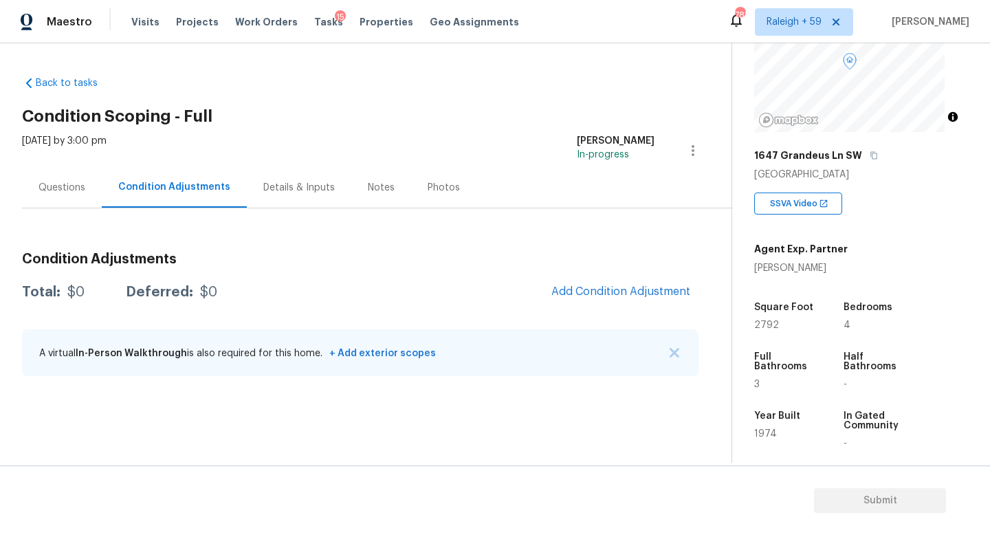
click at [68, 171] on div "Questions" at bounding box center [62, 187] width 80 height 41
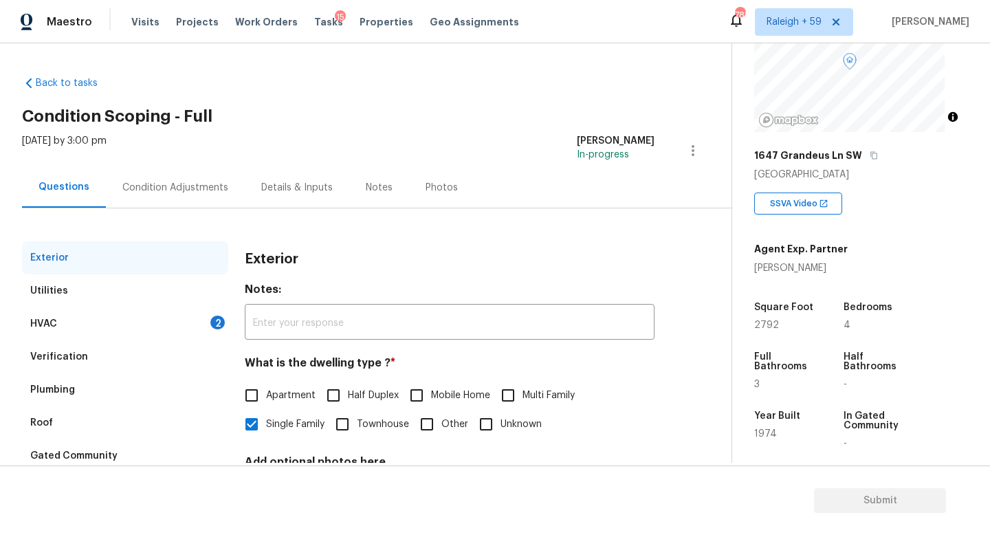
click at [191, 327] on div "HVAC 2" at bounding box center [125, 323] width 206 height 33
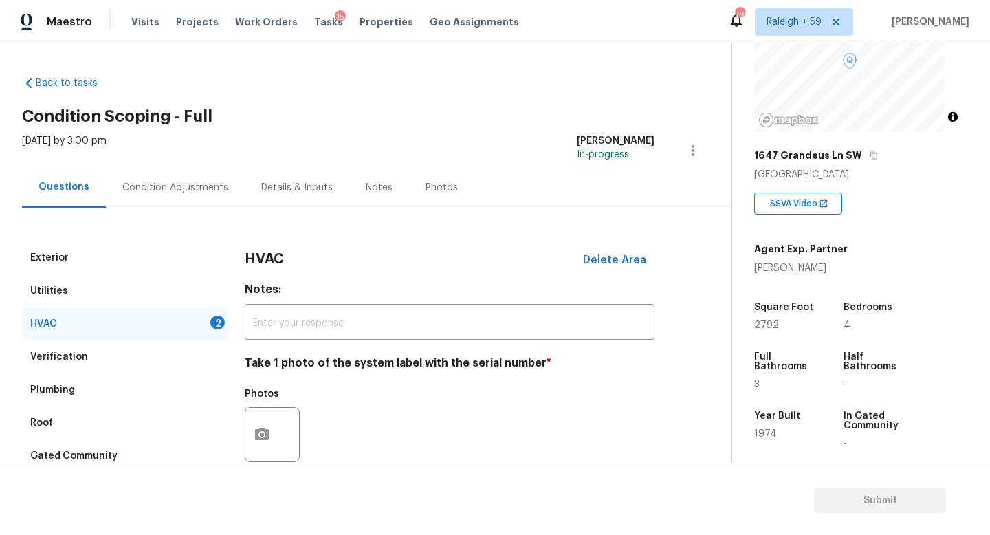
click at [183, 192] on div "Condition Adjustments" at bounding box center [175, 188] width 106 height 14
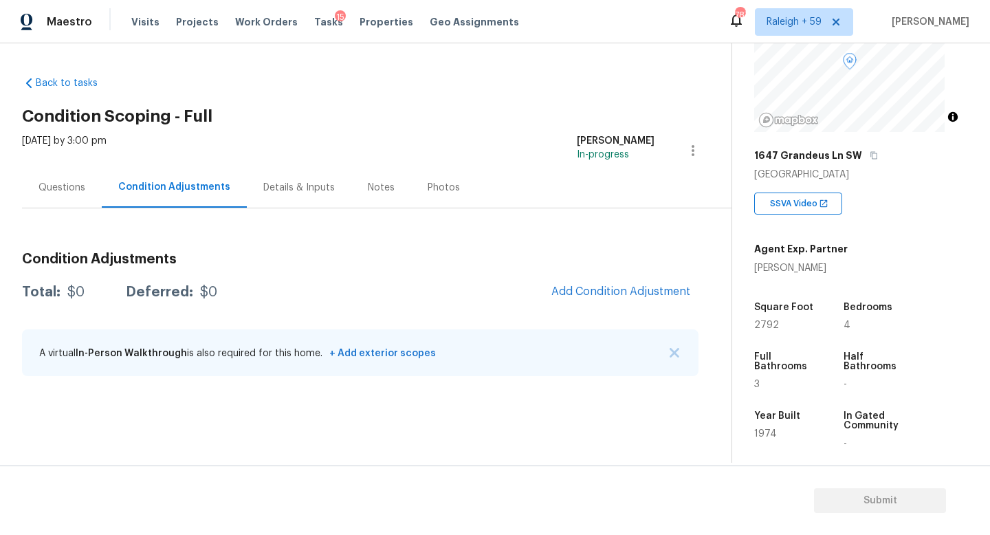
click at [292, 194] on div "Details & Inputs" at bounding box center [299, 187] width 105 height 41
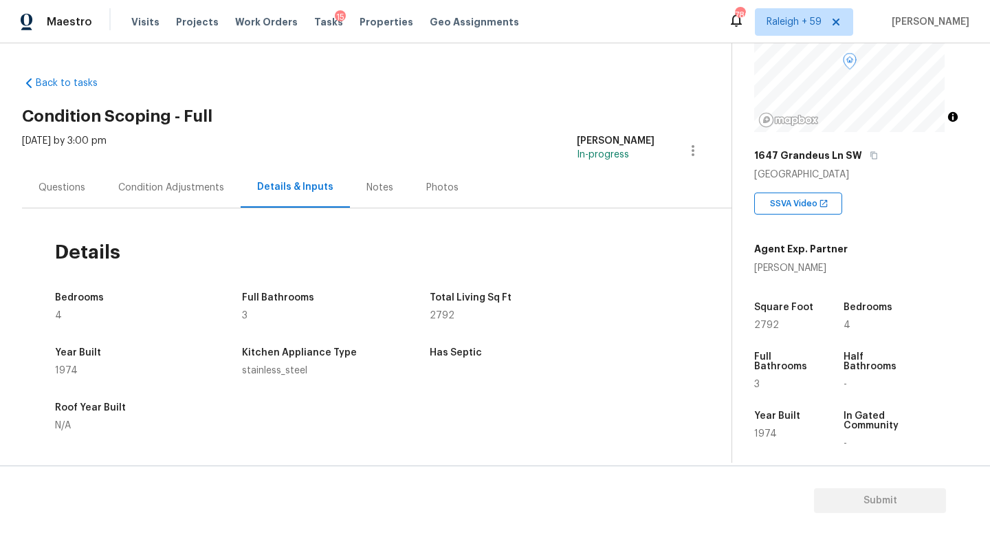
click at [61, 195] on div "Questions" at bounding box center [62, 187] width 80 height 41
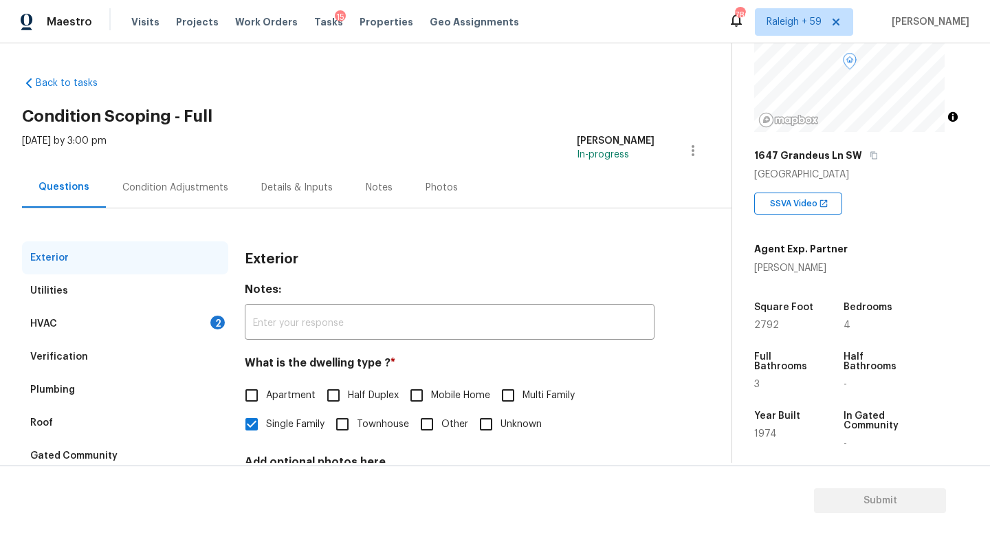
click at [177, 199] on div "Condition Adjustments" at bounding box center [175, 187] width 139 height 41
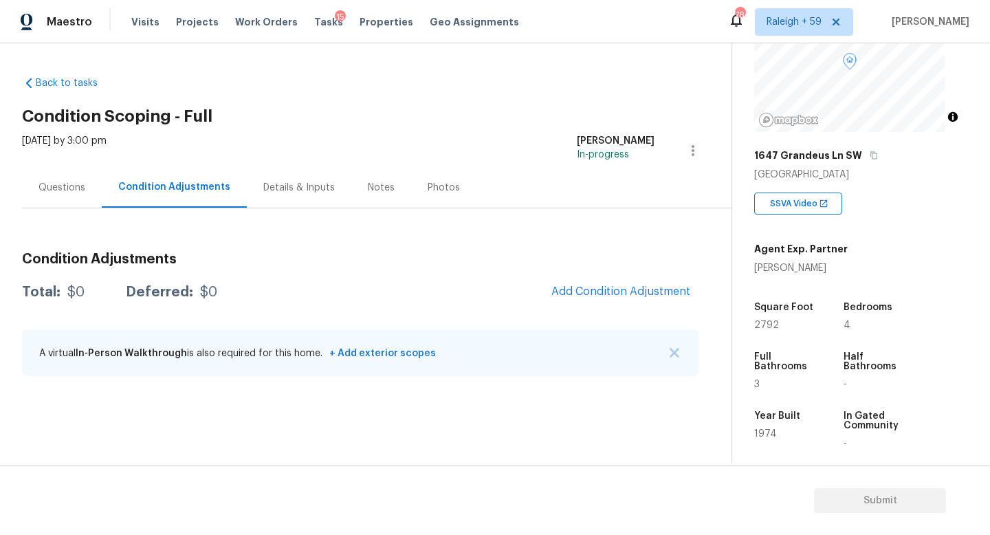
click at [58, 158] on div "[DATE] by 3:00 pm" at bounding box center [64, 150] width 85 height 33
click at [80, 186] on div "Questions" at bounding box center [62, 188] width 47 height 14
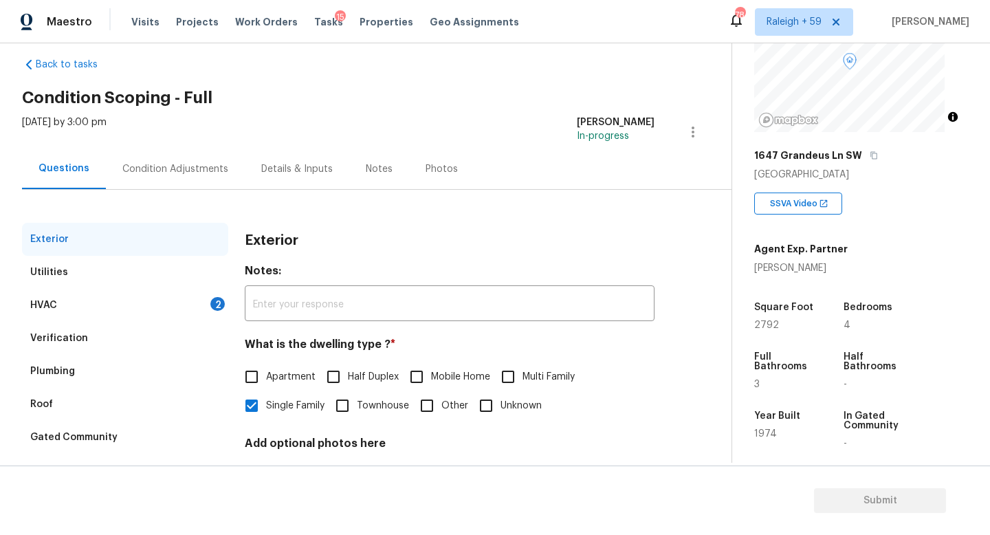
scroll to position [28, 0]
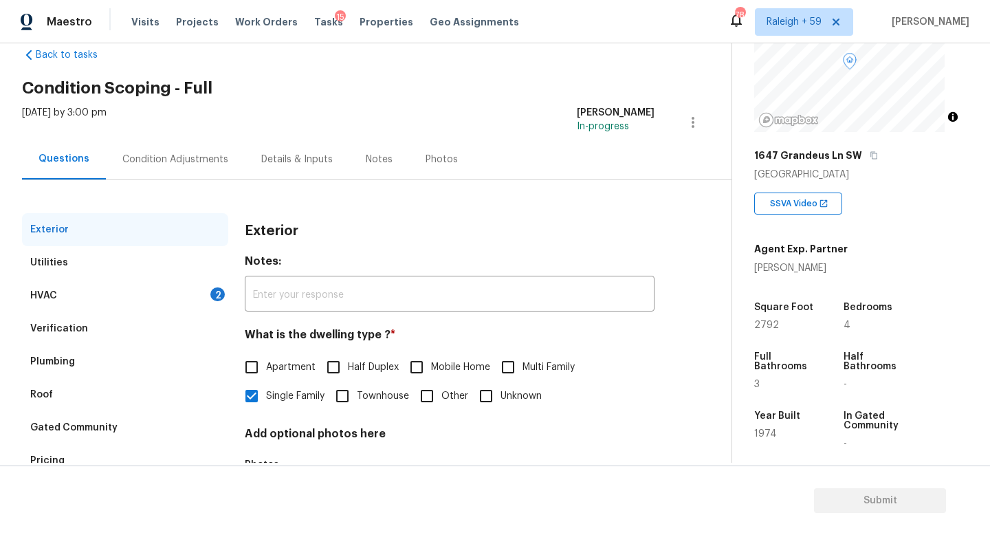
click at [167, 293] on div "HVAC 2" at bounding box center [125, 295] width 206 height 33
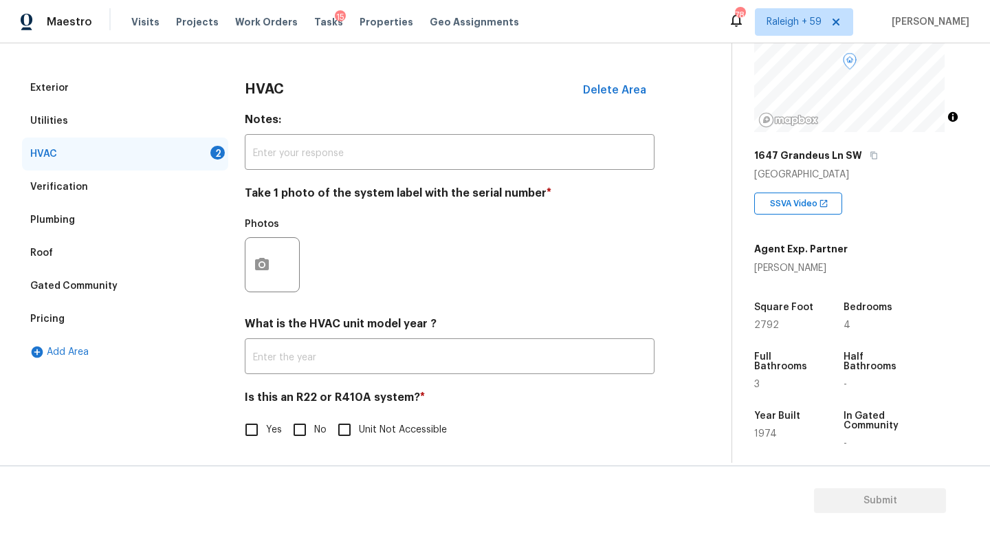
scroll to position [183, 0]
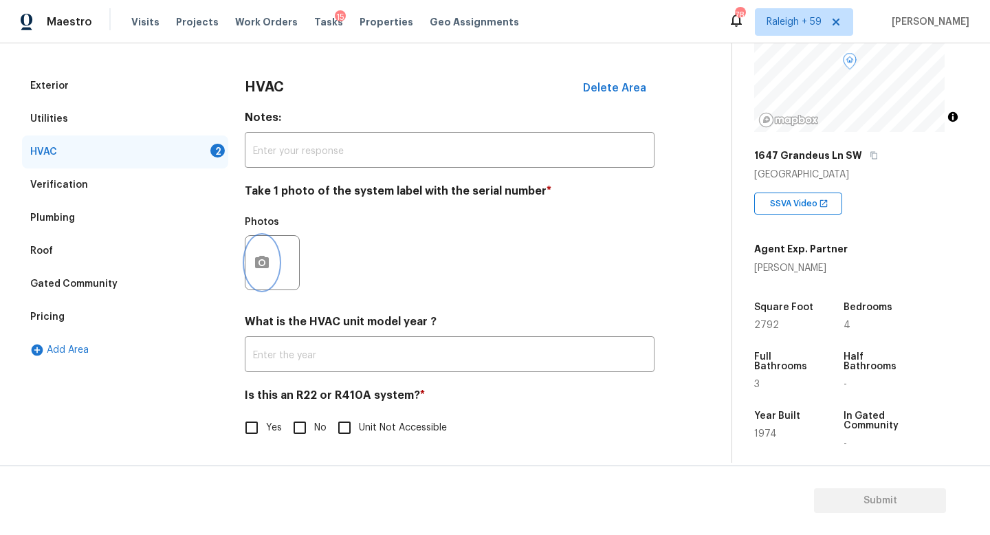
click at [267, 242] on button "button" at bounding box center [261, 263] width 33 height 54
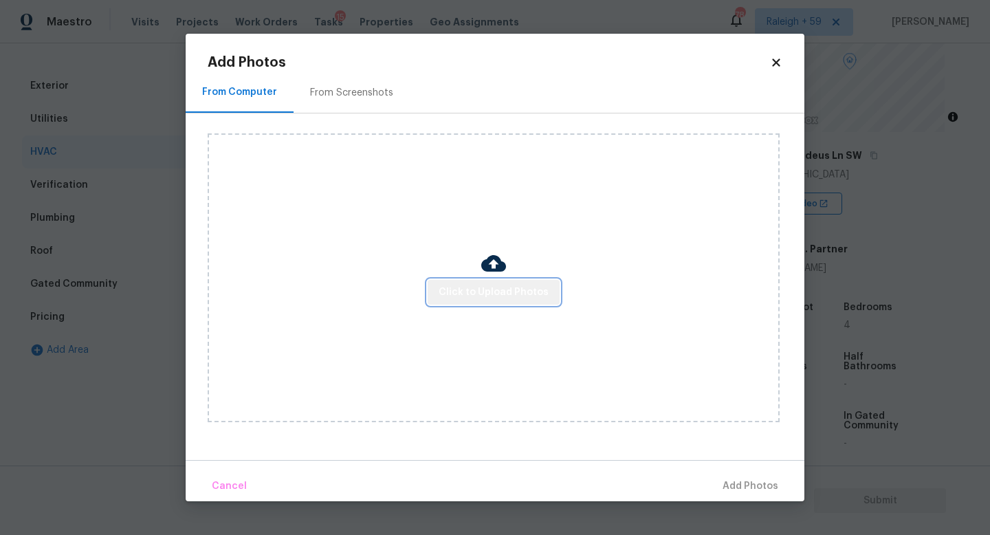
click at [512, 292] on span "Click to Upload Photos" at bounding box center [494, 292] width 110 height 17
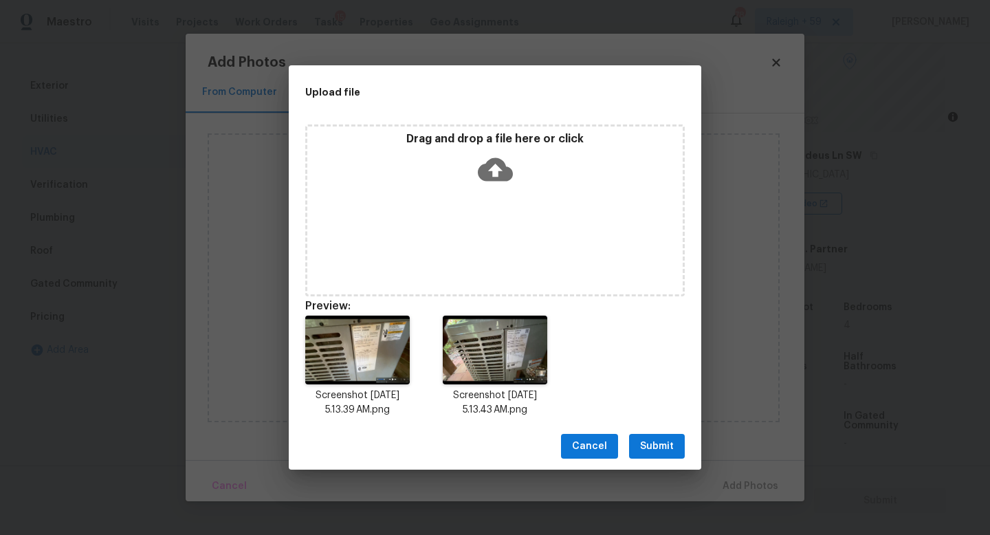
click at [663, 452] on span "Submit" at bounding box center [657, 446] width 34 height 17
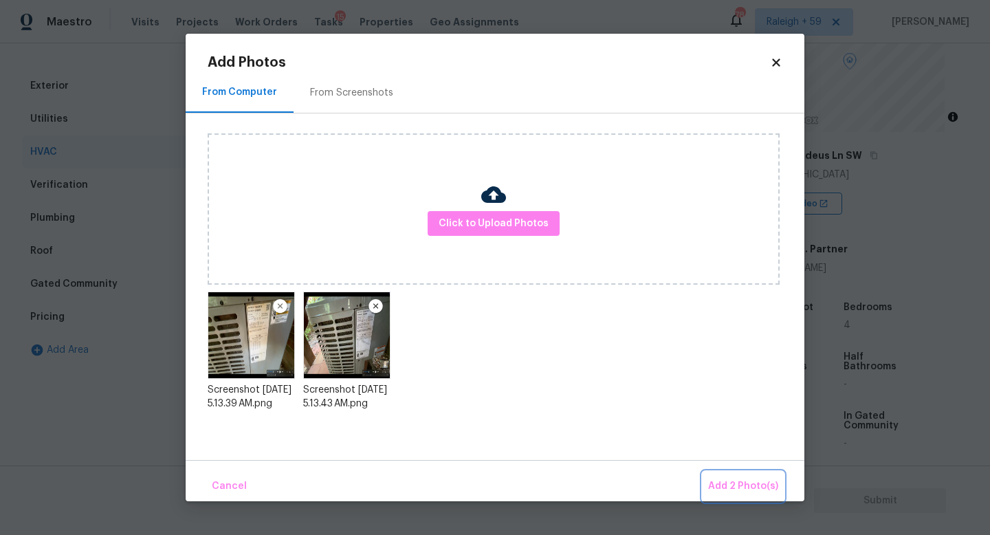
click at [738, 483] on span "Add 2 Photo(s)" at bounding box center [743, 486] width 70 height 17
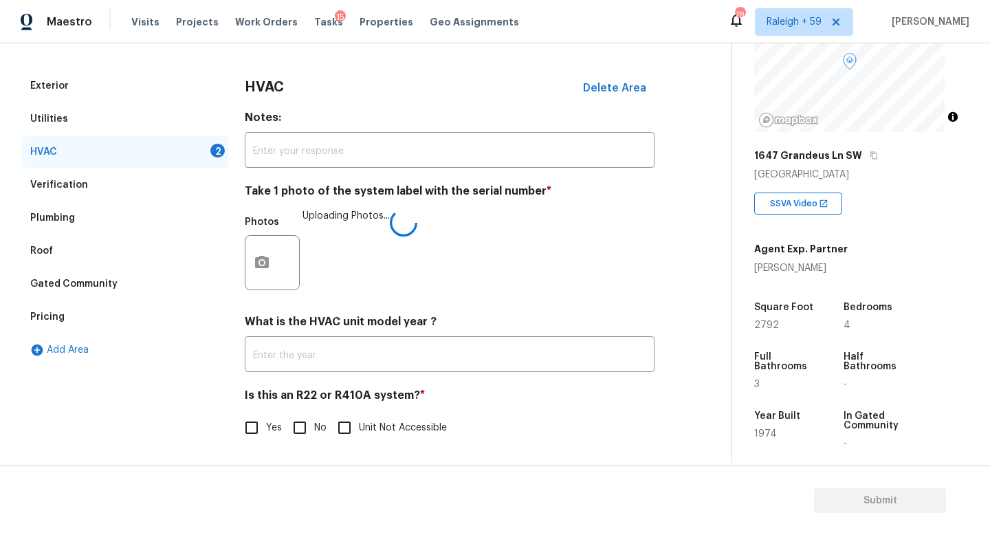
click at [283, 418] on div "Yes No Unit Not Accessible" at bounding box center [450, 427] width 410 height 29
click at [301, 413] on input "No" at bounding box center [299, 427] width 29 height 29
checkbox input "true"
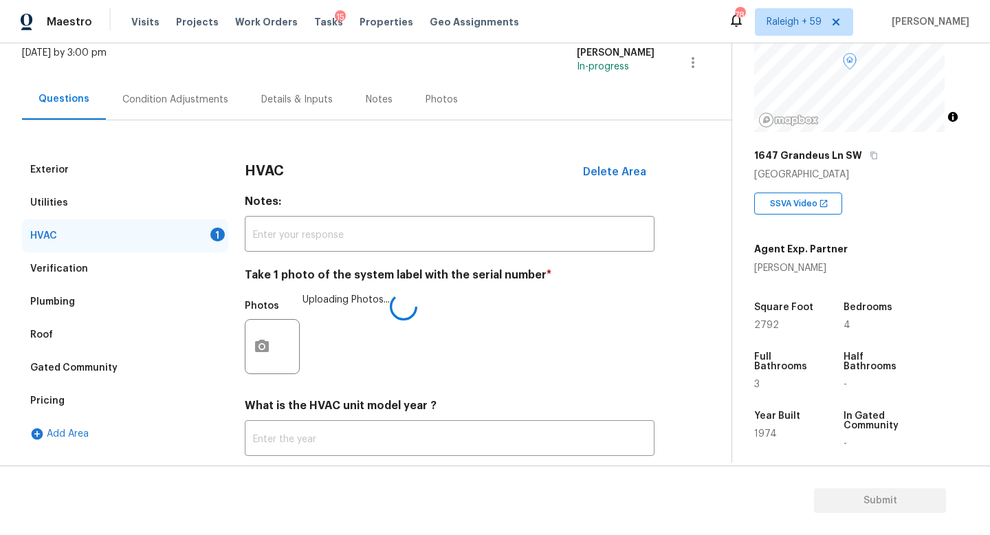
scroll to position [87, 0]
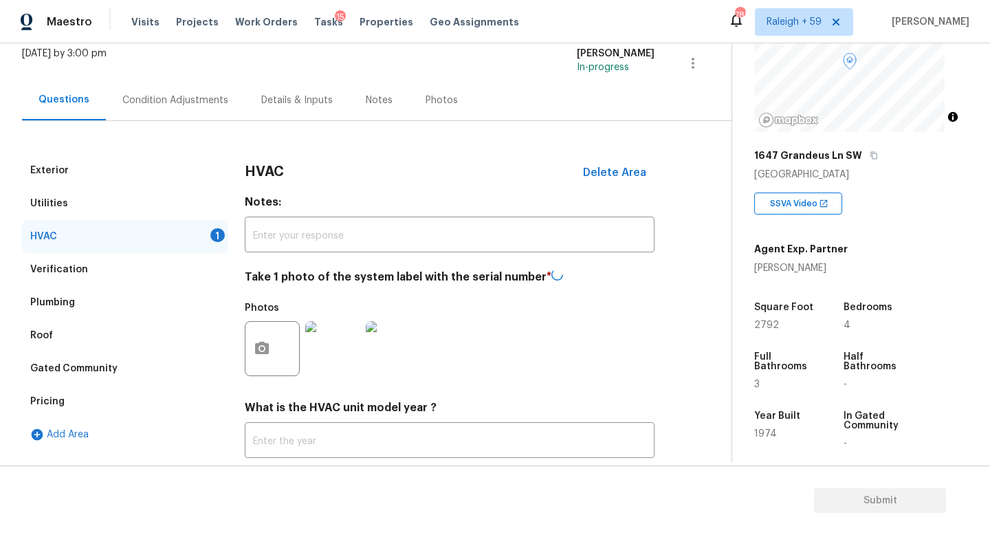
click at [154, 270] on div "Verification" at bounding box center [125, 269] width 206 height 33
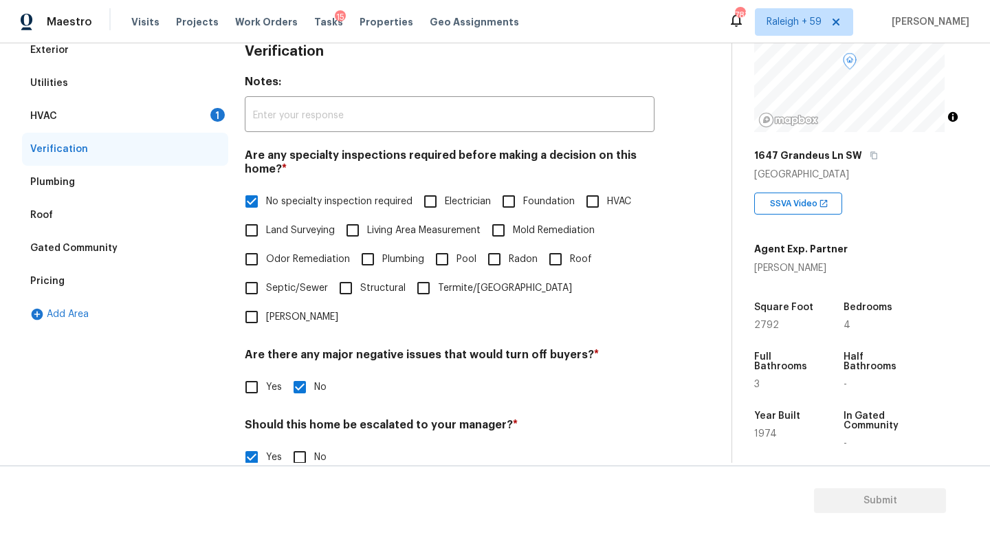
scroll to position [208, 0]
click at [175, 120] on div "HVAC 1" at bounding box center [125, 116] width 206 height 33
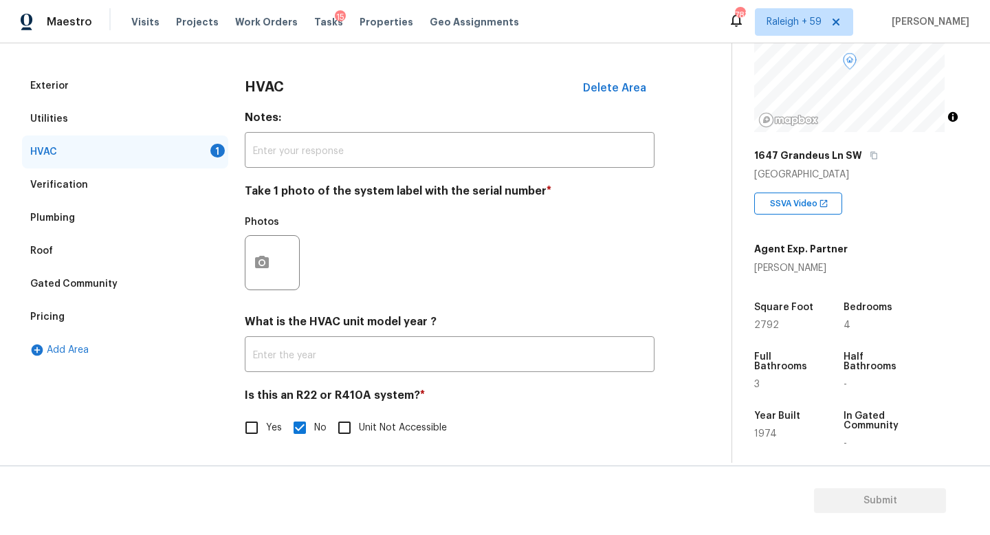
click at [325, 242] on div "Photos" at bounding box center [450, 253] width 410 height 89
click at [373, 248] on div "Photos" at bounding box center [450, 253] width 410 height 89
click at [256, 256] on icon "button" at bounding box center [262, 262] width 14 height 12
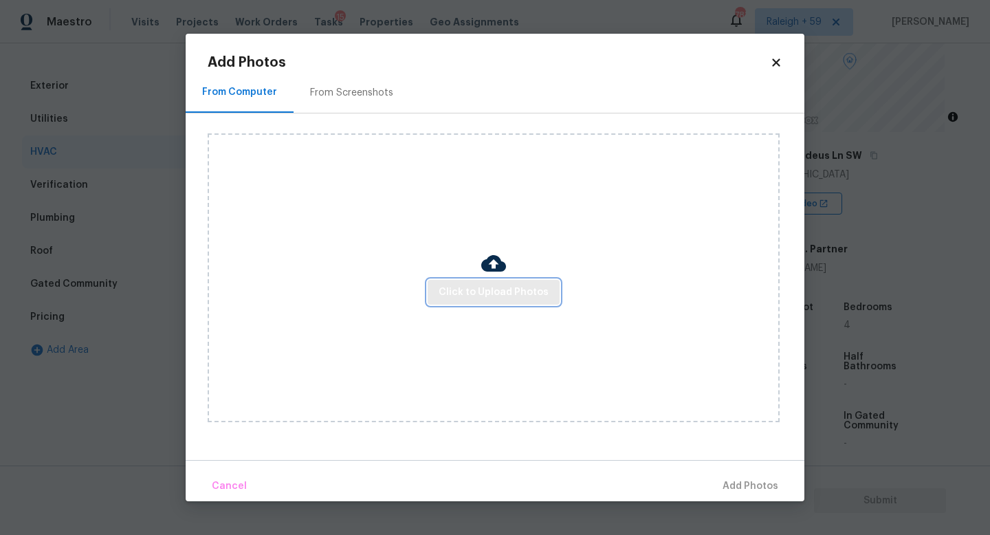
click at [463, 301] on button "Click to Upload Photos" at bounding box center [494, 292] width 132 height 25
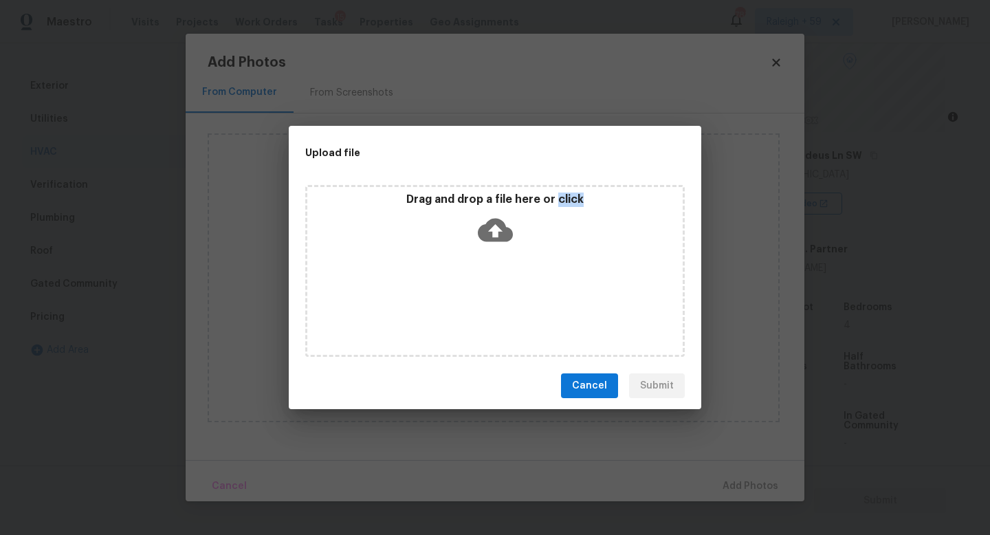
click at [463, 301] on div "Drag and drop a file here or click" at bounding box center [495, 271] width 380 height 172
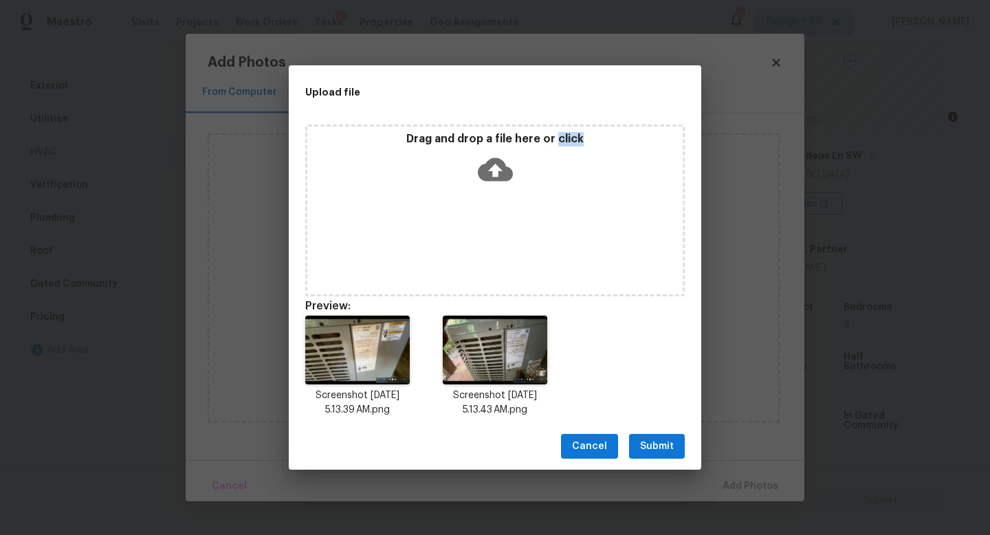
drag, startPoint x: 663, startPoint y: 452, endPoint x: 728, endPoint y: 476, distance: 69.4
click at [663, 452] on span "Submit" at bounding box center [657, 446] width 34 height 17
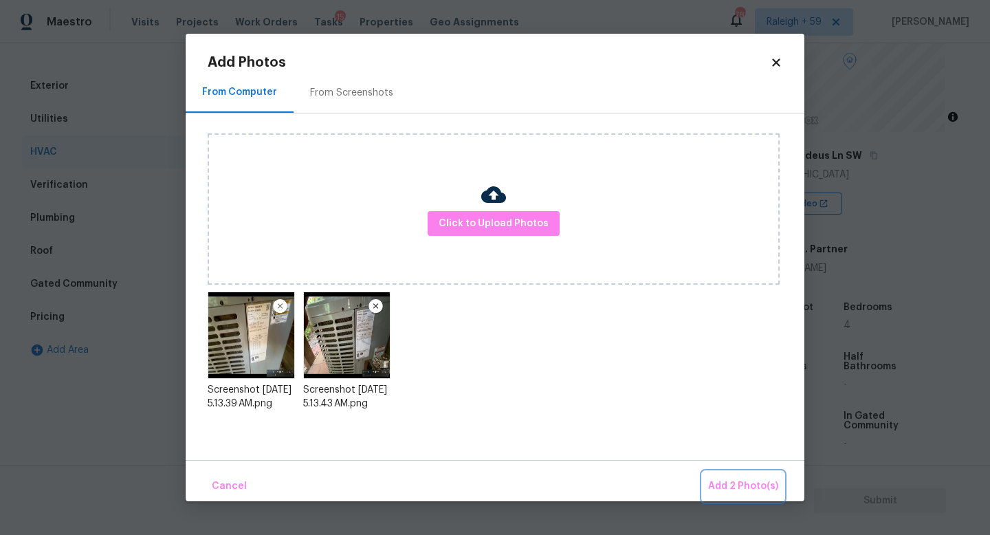
click at [740, 481] on span "Add 2 Photo(s)" at bounding box center [743, 486] width 70 height 17
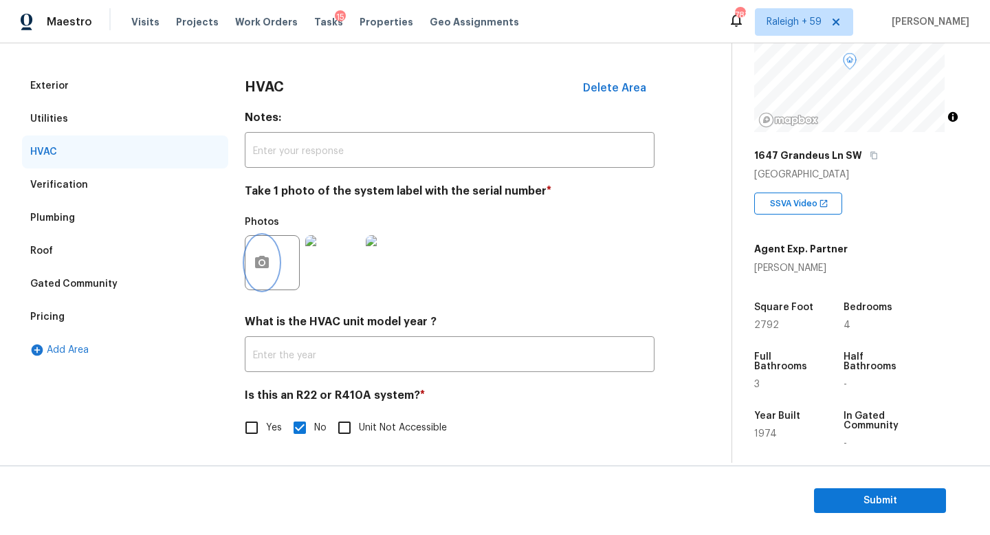
scroll to position [34, 0]
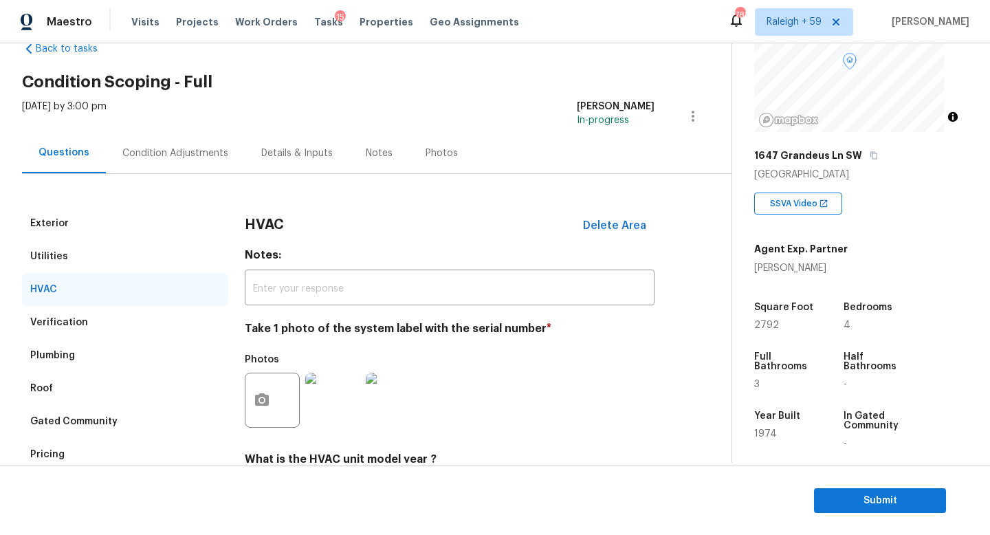
click at [89, 225] on div "Exterior" at bounding box center [125, 223] width 206 height 33
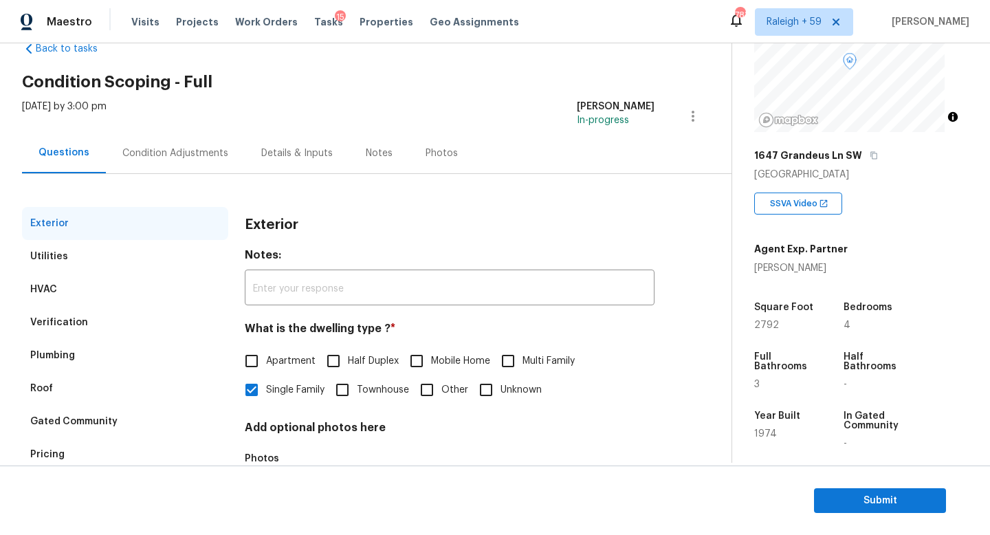
click at [157, 166] on div "Condition Adjustments" at bounding box center [175, 153] width 139 height 41
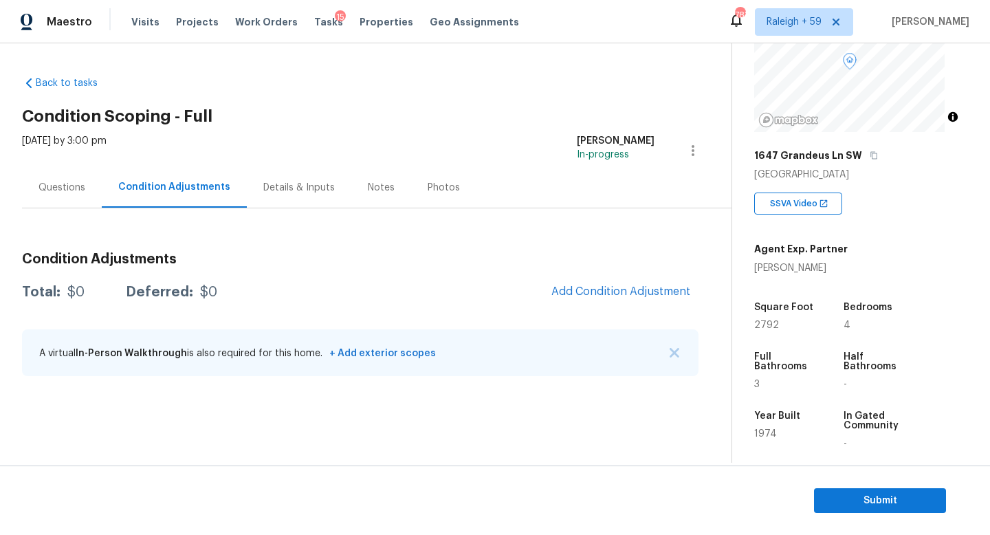
click at [55, 192] on div "Questions" at bounding box center [62, 188] width 47 height 14
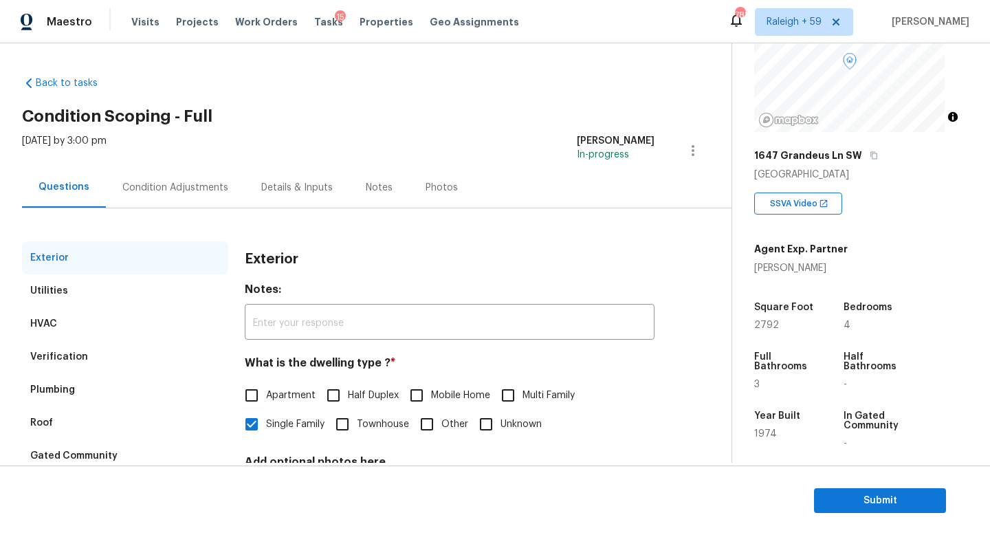
click at [210, 196] on div "Condition Adjustments" at bounding box center [175, 187] width 139 height 41
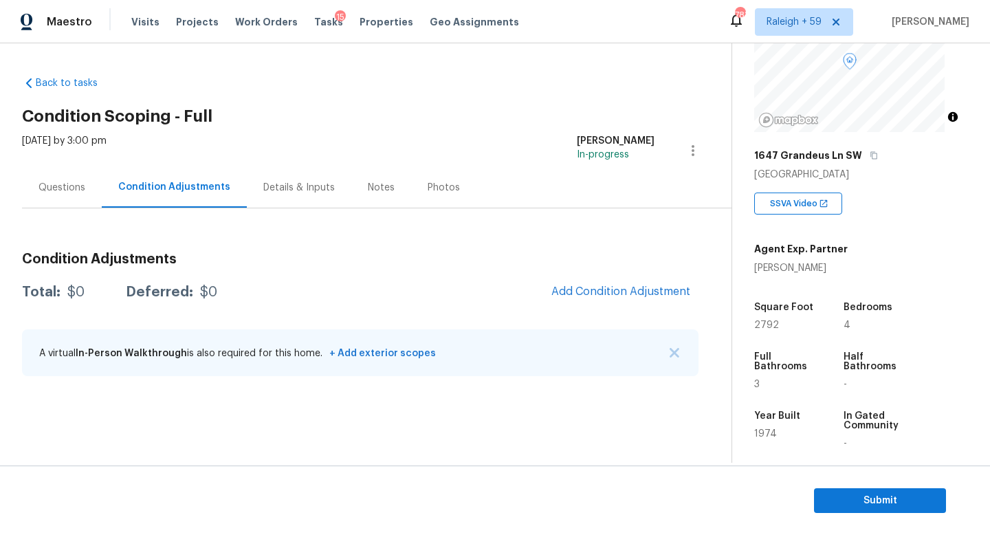
click at [34, 188] on div "Questions" at bounding box center [62, 187] width 80 height 41
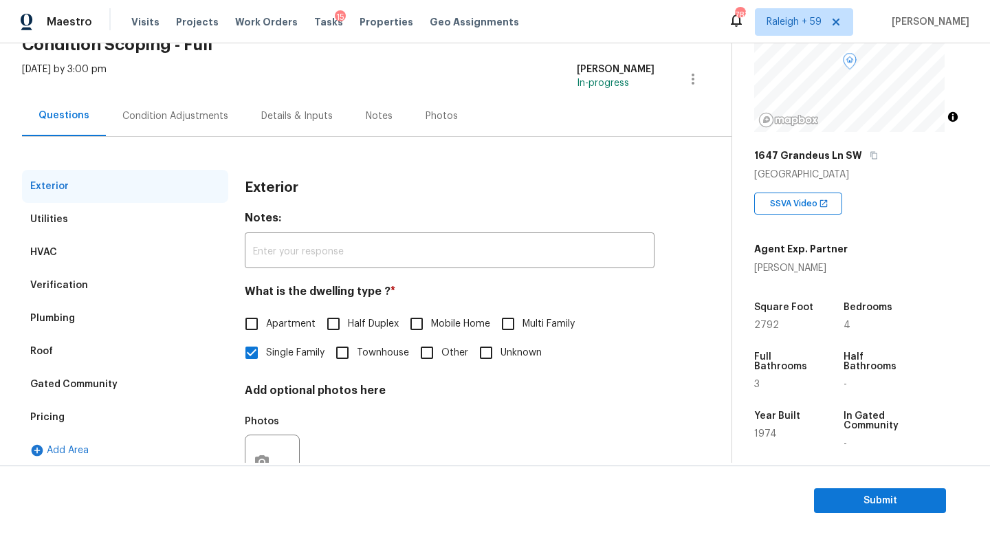
scroll to position [138, 0]
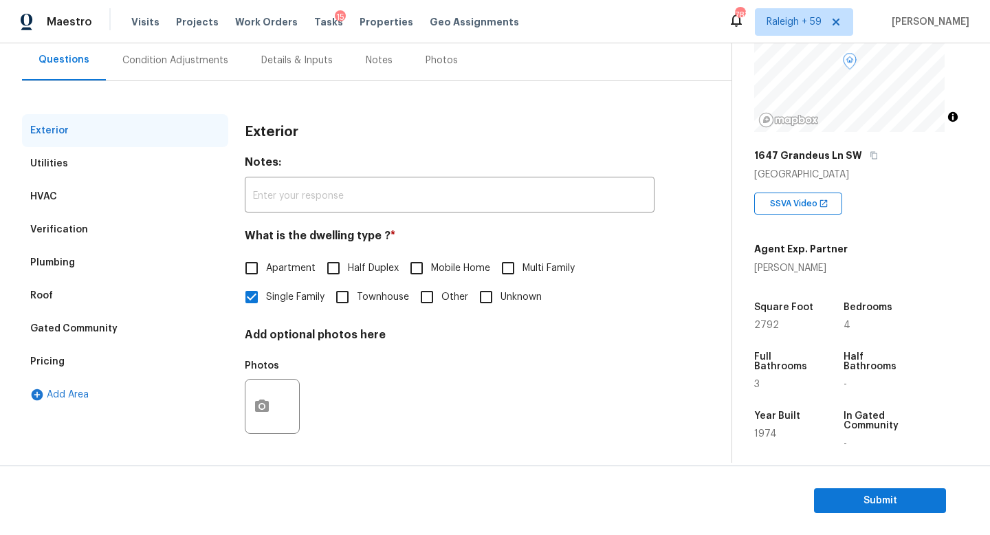
drag, startPoint x: 146, startPoint y: 347, endPoint x: 186, endPoint y: 350, distance: 40.0
click at [146, 347] on div "Pricing" at bounding box center [125, 361] width 206 height 33
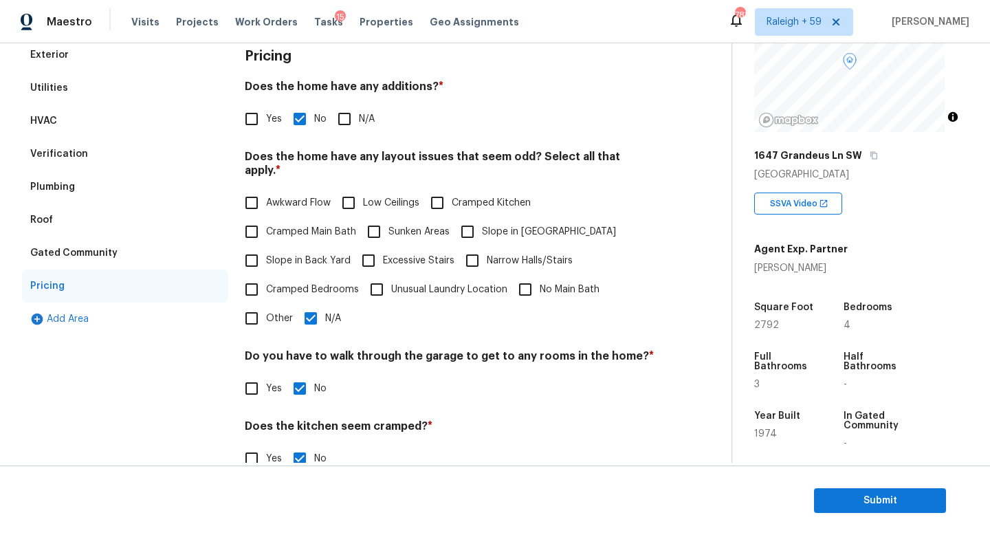
scroll to position [314, 0]
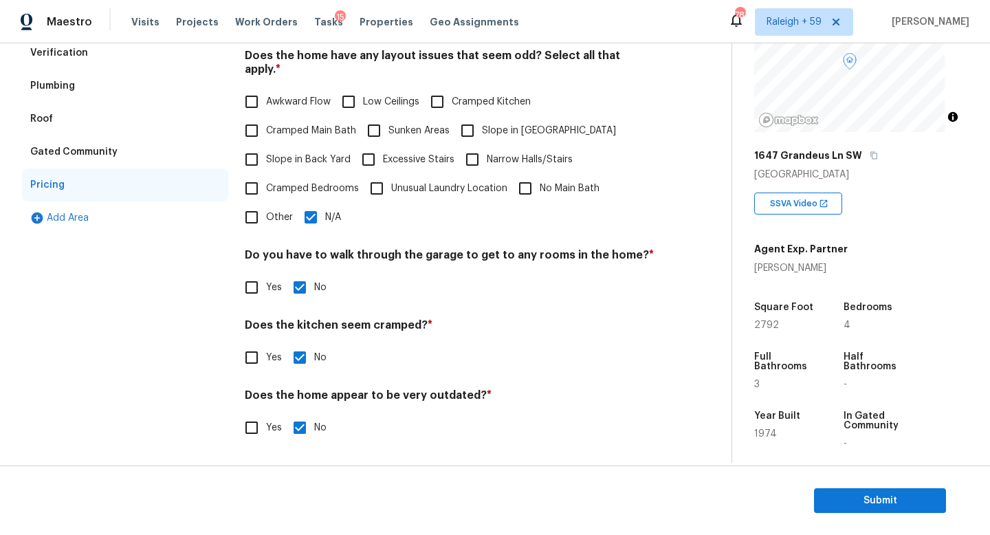
click at [256, 231] on div "Pricing Does the home have any additions? * Yes No N/A Does the home have any l…" at bounding box center [450, 197] width 410 height 521
click at [263, 217] on input "Other" at bounding box center [251, 217] width 29 height 29
checkbox input "true"
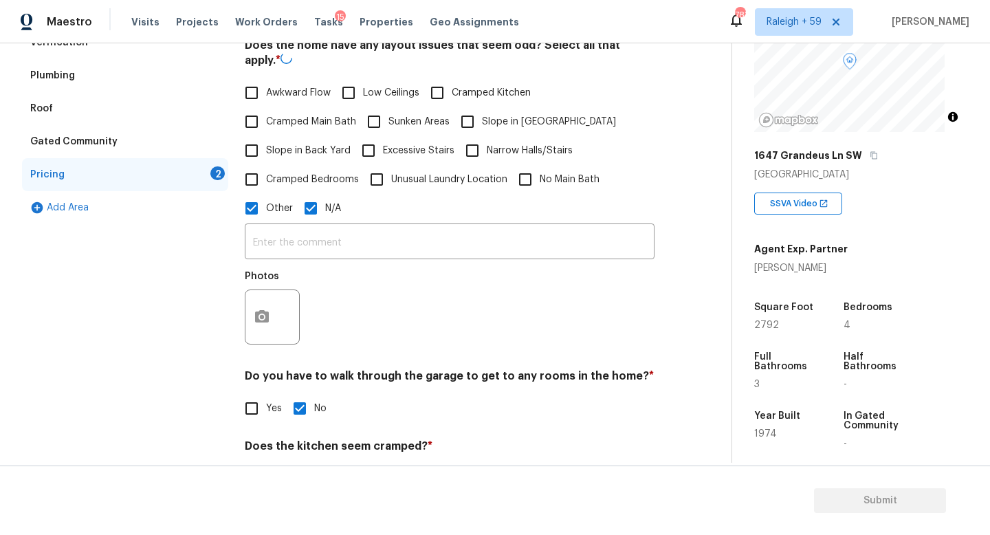
click at [325, 218] on label "N/A" at bounding box center [318, 208] width 45 height 29
click at [325, 218] on input "N/A" at bounding box center [310, 208] width 29 height 29
checkbox input "false"
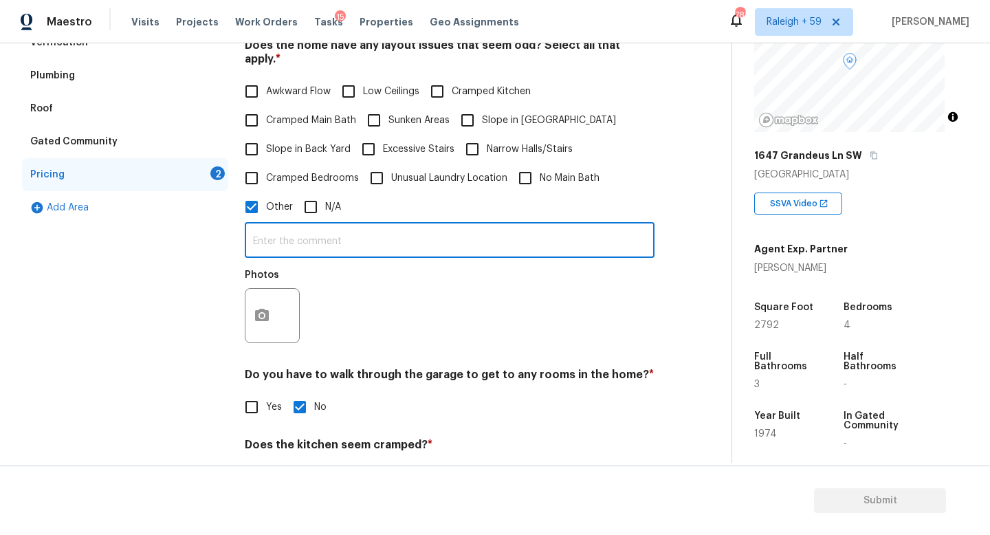
drag, startPoint x: 315, startPoint y: 246, endPoint x: 312, endPoint y: 239, distance: 7.4
click at [315, 244] on input "text" at bounding box center [450, 242] width 410 height 32
type input "J"
type input "B"
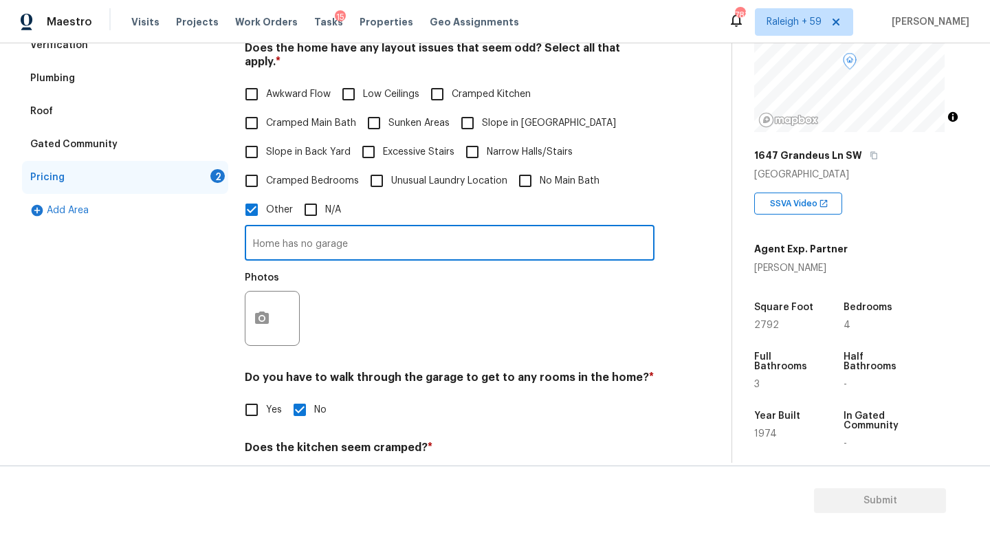
scroll to position [311, 0]
type input "Home has no garage"
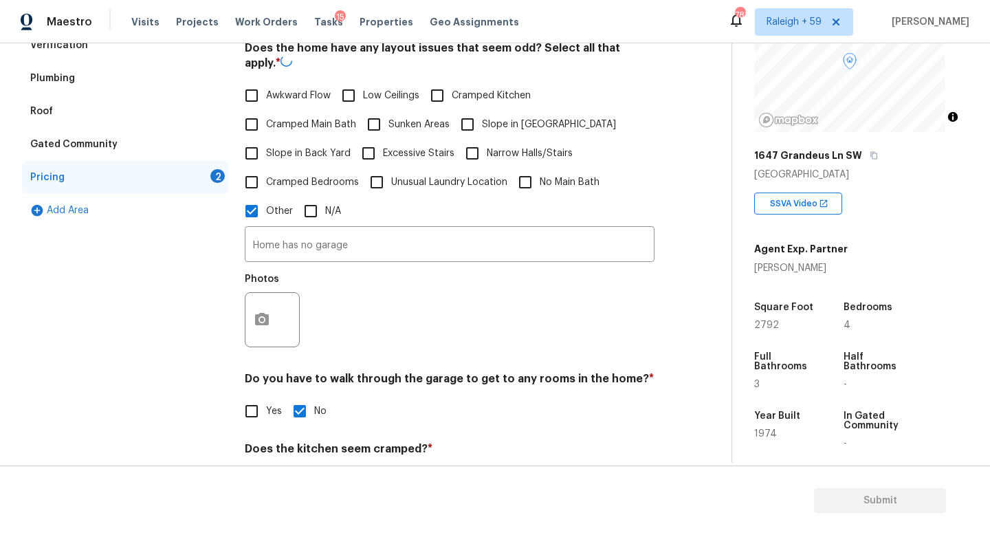
click at [506, 126] on span "Slope in [GEOGRAPHIC_DATA]" at bounding box center [549, 125] width 134 height 14
click at [482, 126] on input "Slope in [GEOGRAPHIC_DATA]" at bounding box center [467, 124] width 29 height 29
checkbox input "true"
click at [332, 150] on span "Slope in Back Yard" at bounding box center [308, 152] width 85 height 14
click at [266, 150] on input "Slope in Back Yard" at bounding box center [251, 152] width 29 height 29
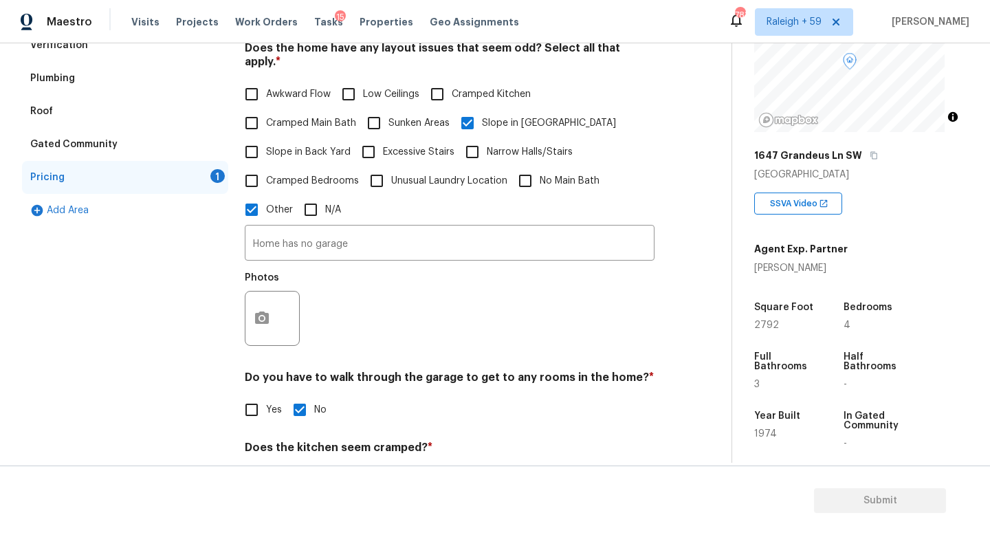
checkbox input "true"
click at [358, 248] on input "Home has no garage" at bounding box center [450, 244] width 410 height 32
click at [264, 314] on icon "button" at bounding box center [262, 319] width 14 height 12
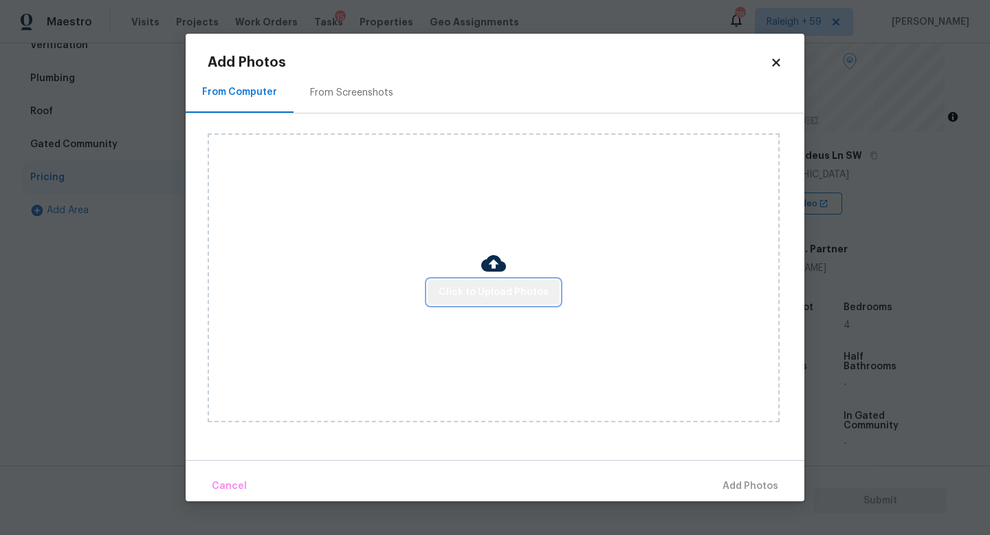
click at [497, 289] on span "Click to Upload Photos" at bounding box center [494, 292] width 110 height 17
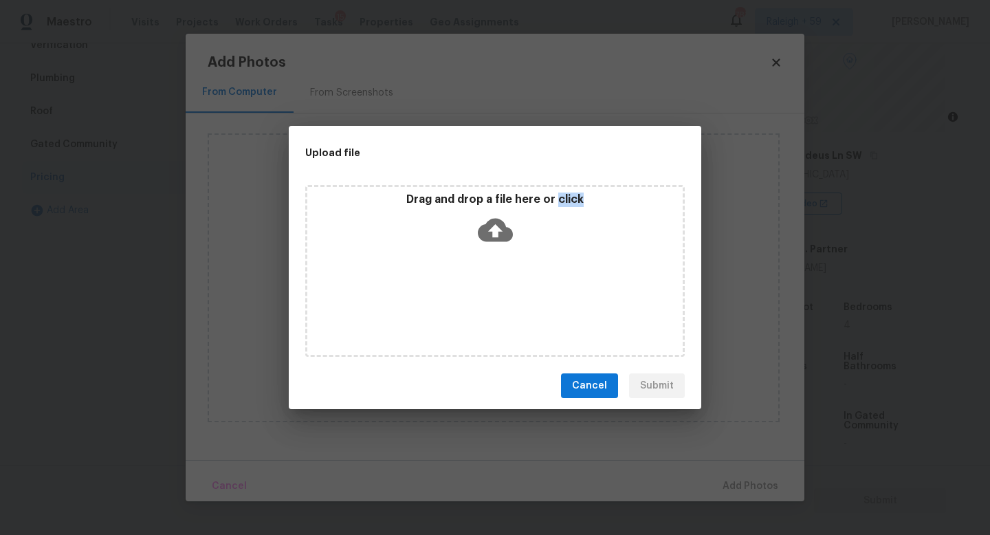
click at [496, 289] on div "Drag and drop a file here or click" at bounding box center [495, 271] width 380 height 172
